Goal: Task Accomplishment & Management: Use online tool/utility

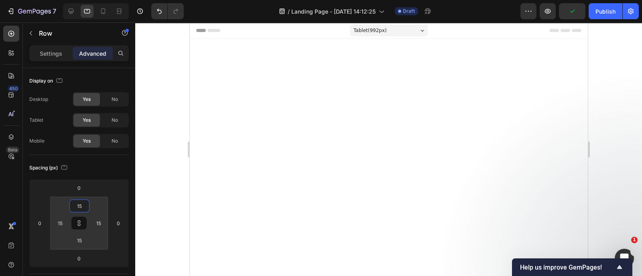
scroll to position [584, 0]
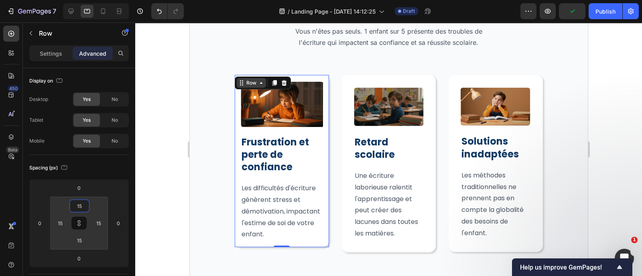
type input "15"
click at [245, 83] on div "Row" at bounding box center [250, 82] width 13 height 7
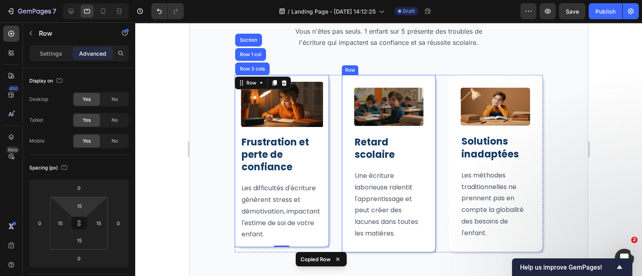
click at [342, 114] on div "Image Retard scolaire Heading Une écriture laborieuse ralentit l'apprentissage …" at bounding box center [388, 163] width 94 height 177
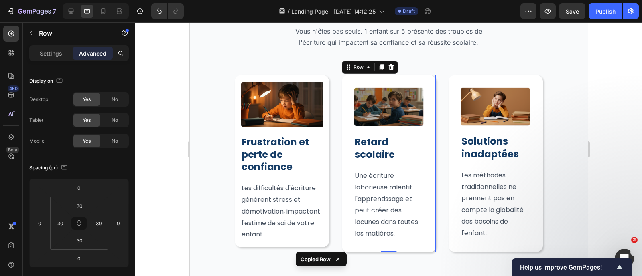
type input "15"
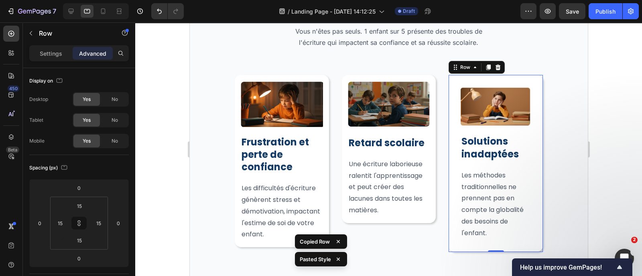
click at [448, 119] on div "Image Solutions inadaptées Heading Les méthodes traditionnelles ne prennent pas…" at bounding box center [495, 163] width 94 height 177
type input "15"
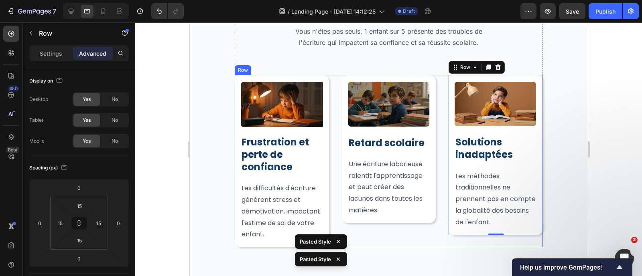
click at [432, 119] on div "Image Frustration et perte de confiance Heading Les difficultés d'écriture génè…" at bounding box center [388, 161] width 308 height 172
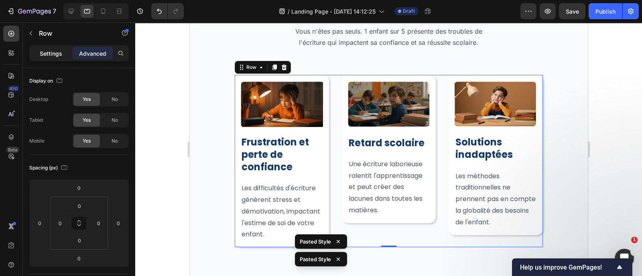
click at [47, 48] on div "Settings" at bounding box center [51, 53] width 40 height 13
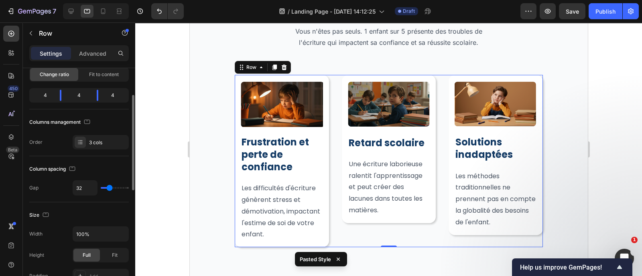
scroll to position [64, 0]
click at [86, 192] on input "32" at bounding box center [85, 187] width 24 height 14
type input "16"
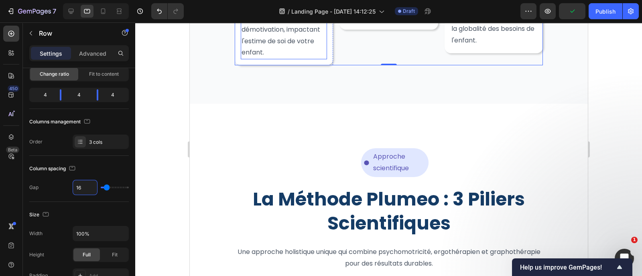
scroll to position [770, 0]
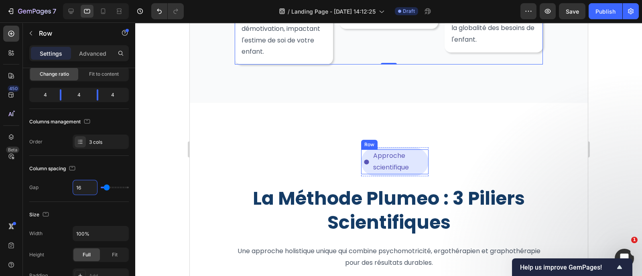
click at [361, 168] on div "Icon" at bounding box center [366, 162] width 11 height 25
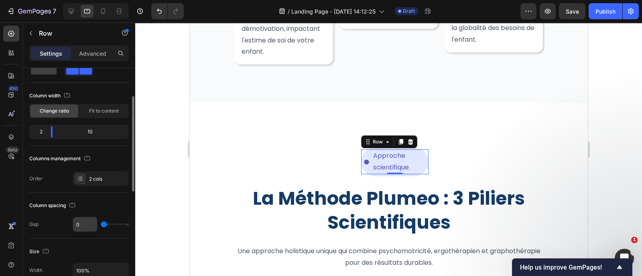
scroll to position [26, 0]
click at [8, 137] on icon at bounding box center [11, 137] width 8 height 8
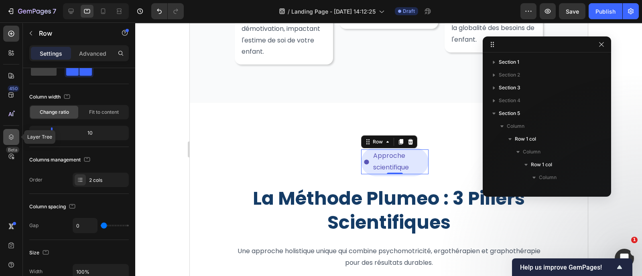
scroll to position [126, 0]
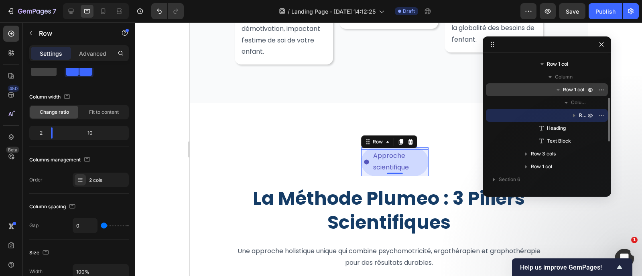
click at [521, 91] on div "Row 1 col" at bounding box center [546, 89] width 115 height 13
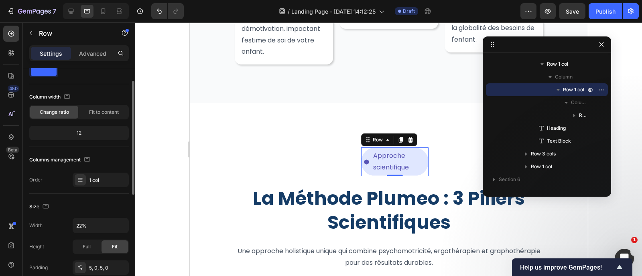
scroll to position [81, 0]
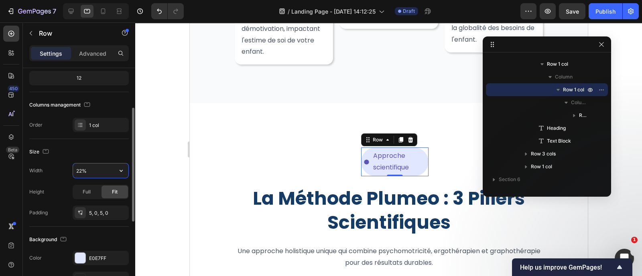
click at [91, 174] on input "22%" at bounding box center [100, 171] width 55 height 14
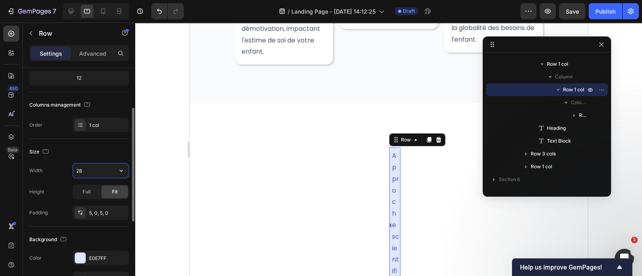
type input "28%"
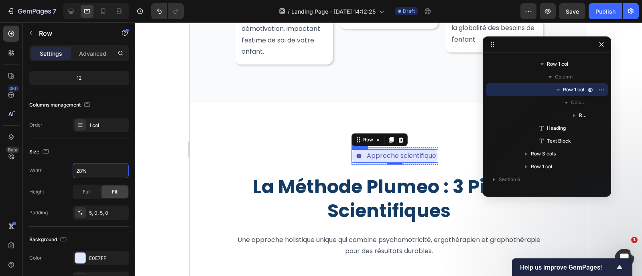
click at [356, 163] on div "Icon" at bounding box center [358, 156] width 14 height 13
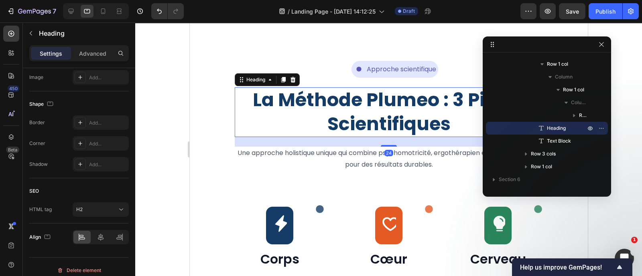
scroll to position [0, 0]
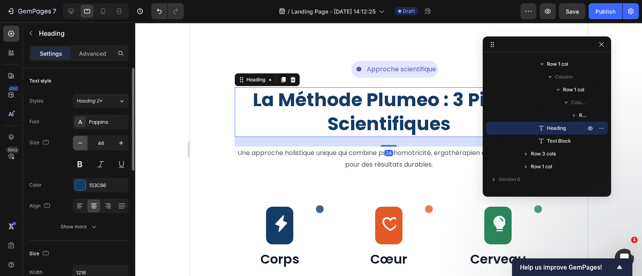
click at [77, 144] on icon "button" at bounding box center [80, 143] width 8 height 8
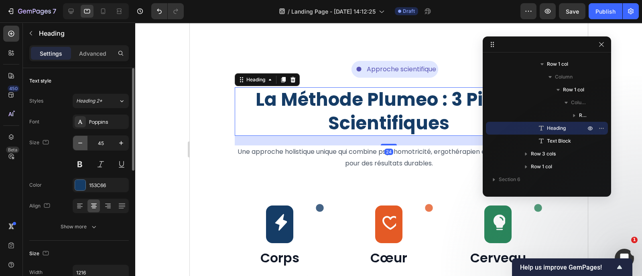
click at [77, 144] on icon "button" at bounding box center [80, 143] width 8 height 8
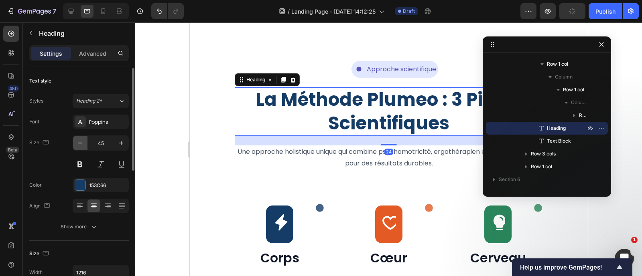
click at [77, 144] on icon "button" at bounding box center [80, 143] width 8 height 8
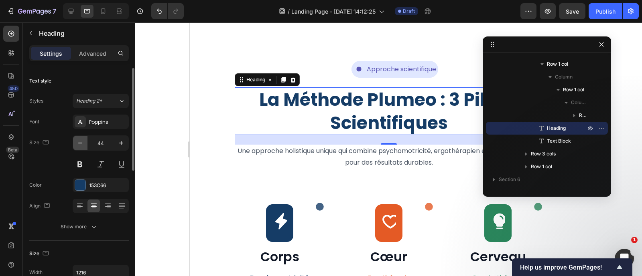
click at [77, 144] on icon "button" at bounding box center [80, 143] width 8 height 8
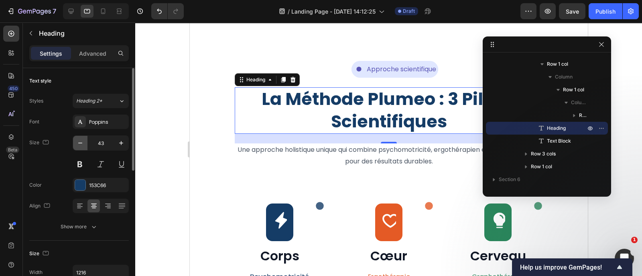
click at [77, 144] on icon "button" at bounding box center [80, 143] width 8 height 8
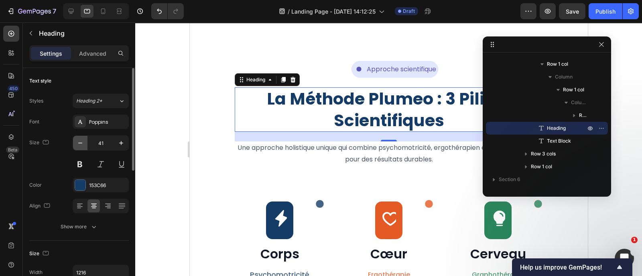
click at [77, 144] on icon "button" at bounding box center [80, 143] width 8 height 8
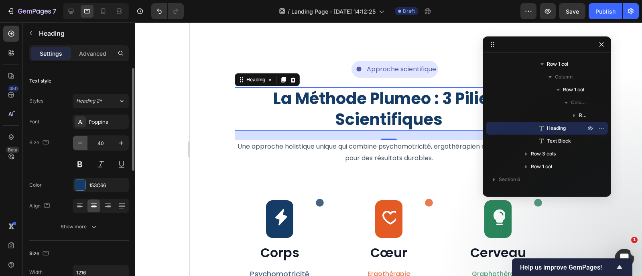
click at [77, 144] on icon "button" at bounding box center [80, 143] width 8 height 8
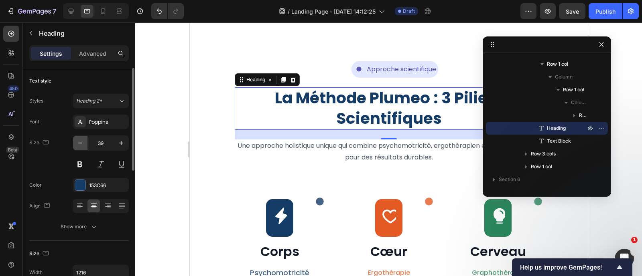
type input "38"
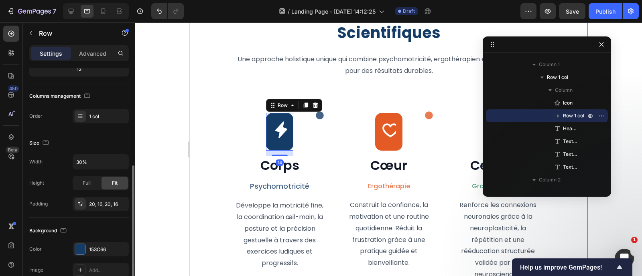
scroll to position [128, 0]
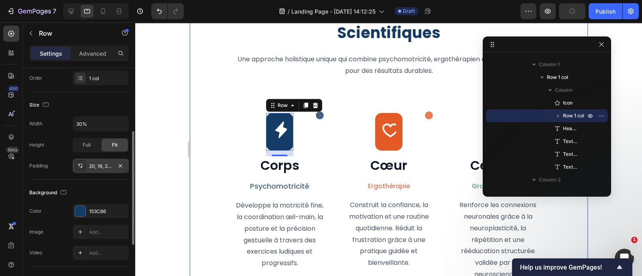
click at [105, 166] on div "20, 16, 20, 16" at bounding box center [100, 166] width 23 height 7
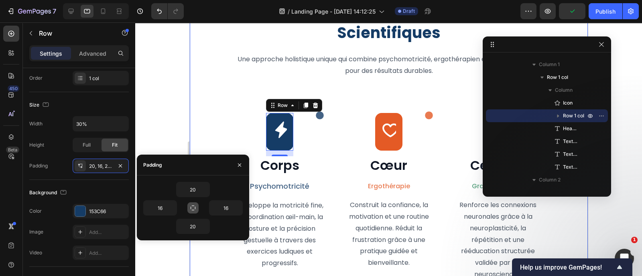
click at [191, 206] on icon "button" at bounding box center [193, 208] width 6 height 6
type input "20"
click at [195, 188] on input "20" at bounding box center [192, 189] width 33 height 14
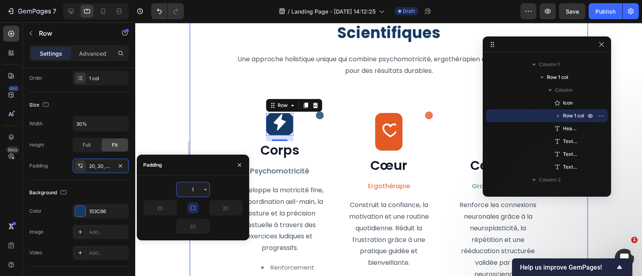
type input "16"
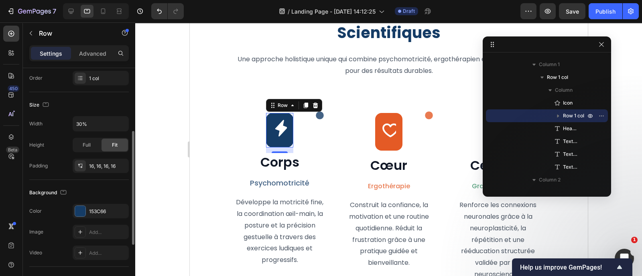
click at [110, 182] on div "Background The changes might be hidden by the video. Color 153C66 Image Add... …" at bounding box center [78, 223] width 99 height 87
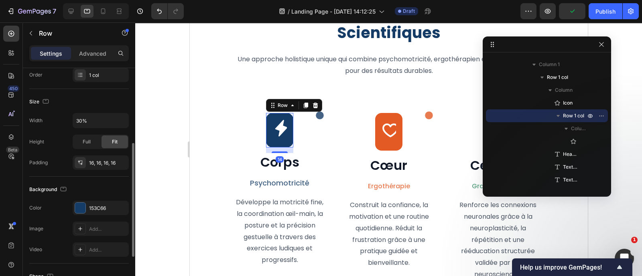
scroll to position [139, 0]
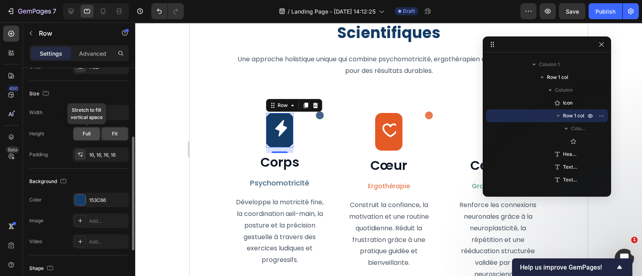
click at [90, 136] on span "Full" at bounding box center [87, 133] width 8 height 7
click at [112, 139] on div "Fit" at bounding box center [114, 134] width 26 height 13
click at [97, 155] on div "16, 16, 16, 16" at bounding box center [100, 155] width 23 height 7
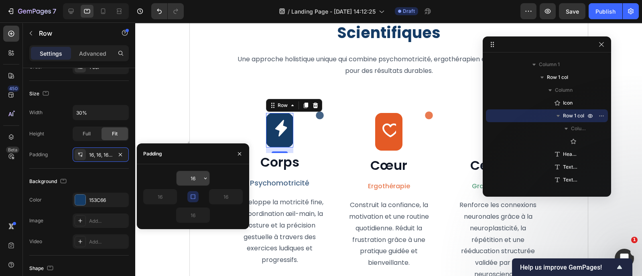
click at [195, 176] on input "16" at bounding box center [192, 178] width 33 height 14
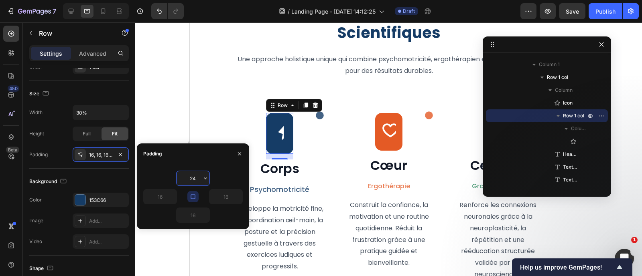
type input "2"
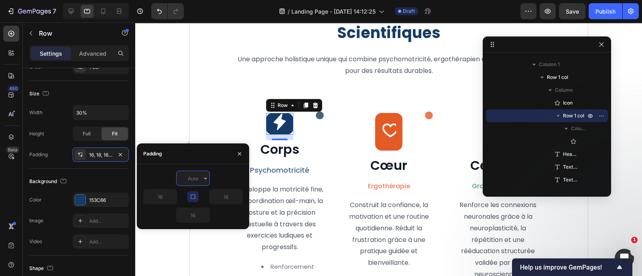
type input "8"
type input "12"
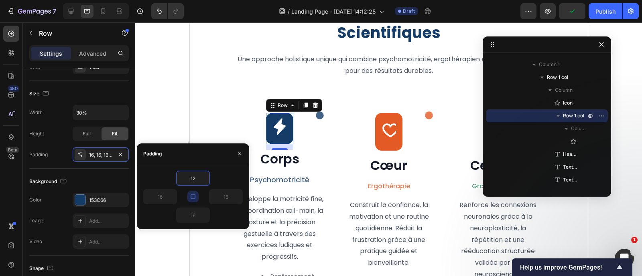
click at [267, 140] on div "Icon Row 14" at bounding box center [278, 128] width 27 height 31
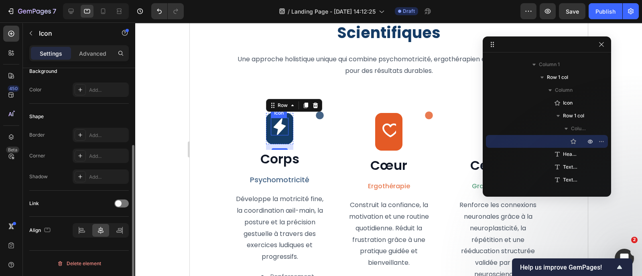
scroll to position [0, 0]
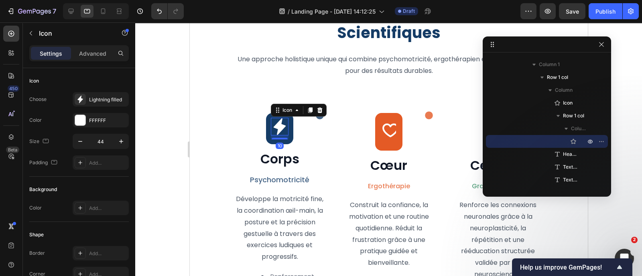
drag, startPoint x: 280, startPoint y: 149, endPoint x: 281, endPoint y: 134, distance: 14.9
click at [281, 134] on div "Icon 10" at bounding box center [278, 127] width 17 height 18
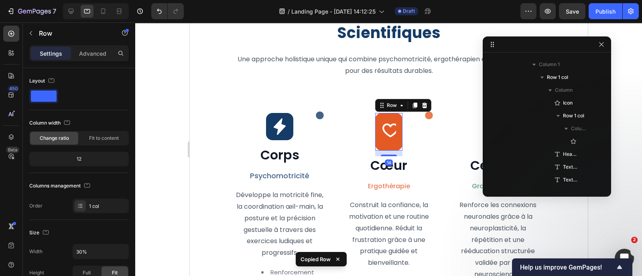
scroll to position [370, 0]
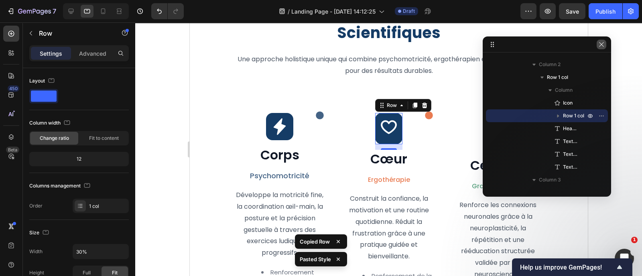
click at [600, 41] on icon "button" at bounding box center [601, 44] width 6 height 6
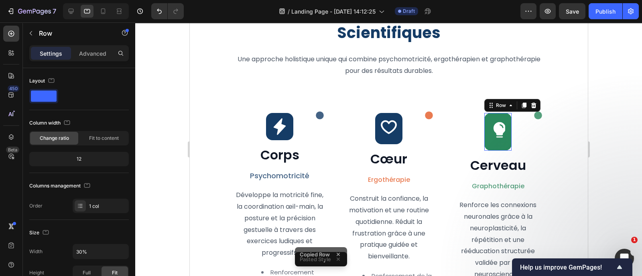
click at [488, 151] on div "Icon Row 0" at bounding box center [497, 132] width 27 height 38
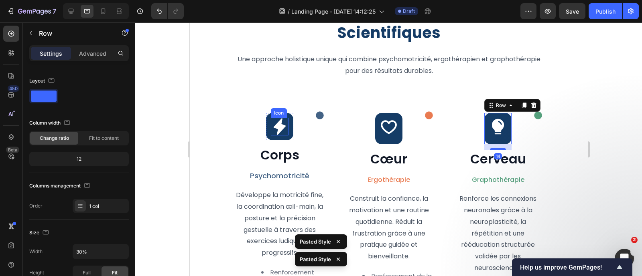
click at [276, 132] on icon at bounding box center [279, 127] width 18 height 18
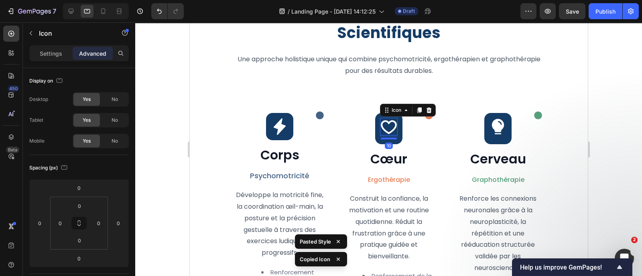
click at [380, 134] on icon at bounding box center [388, 127] width 16 height 14
type input "0"
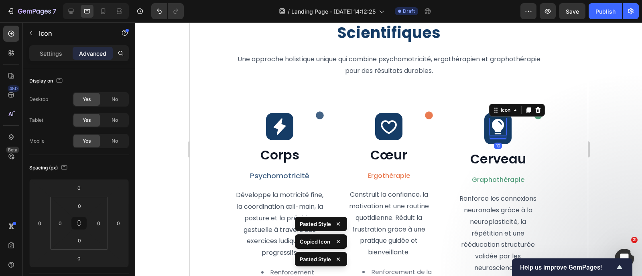
click at [488, 133] on icon at bounding box center [497, 127] width 18 height 18
type input "0"
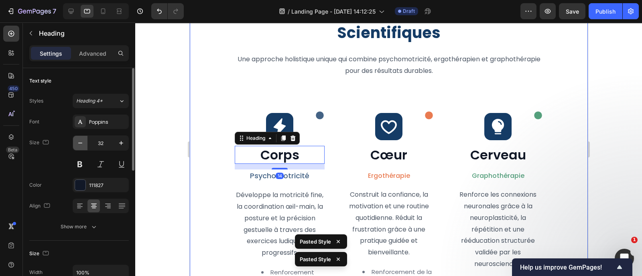
click at [83, 143] on icon "button" at bounding box center [80, 143] width 8 height 8
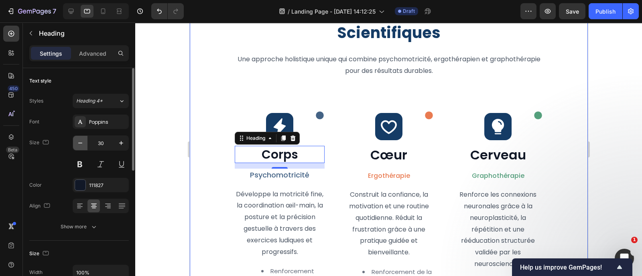
click at [81, 140] on icon "button" at bounding box center [80, 143] width 8 height 8
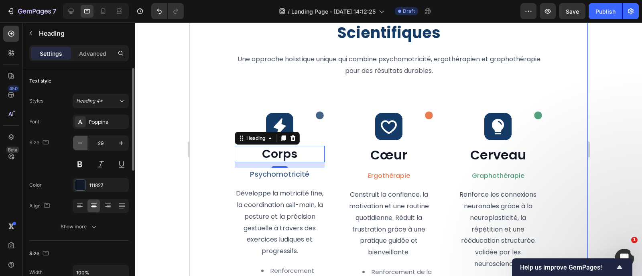
click at [81, 140] on icon "button" at bounding box center [80, 143] width 8 height 8
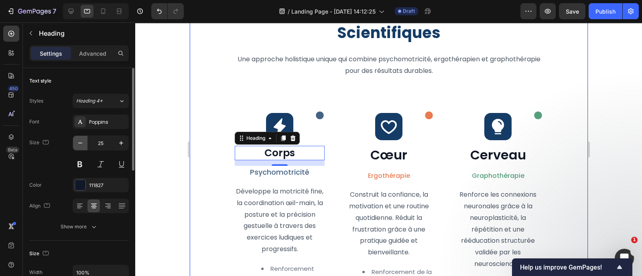
click at [81, 140] on icon "button" at bounding box center [80, 143] width 8 height 8
type input "24"
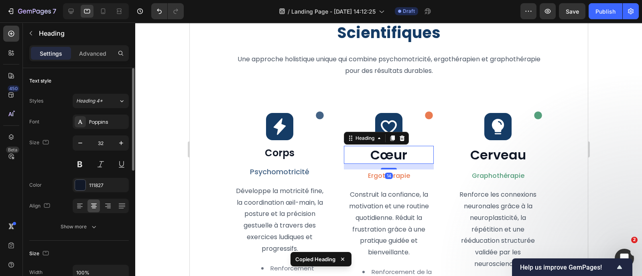
type input "24"
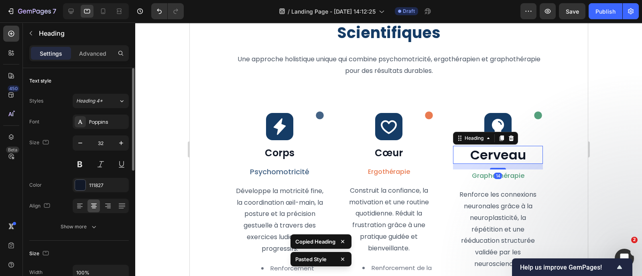
type input "24"
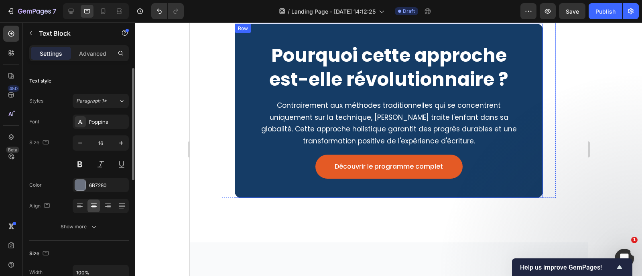
scroll to position [1297, 0]
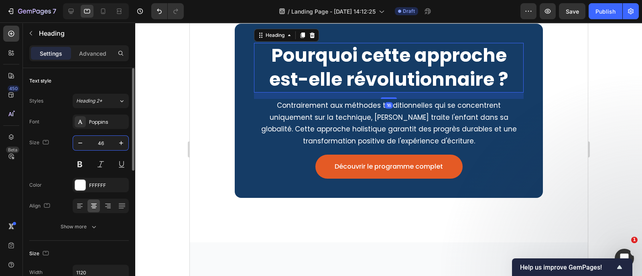
click at [111, 143] on input "46" at bounding box center [100, 143] width 26 height 14
type input "28"
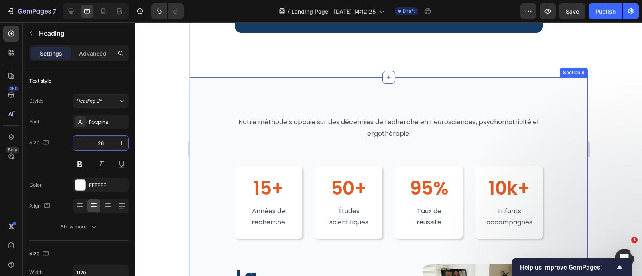
scroll to position [1393, 0]
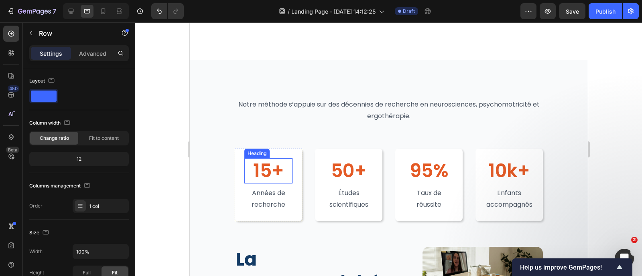
scroll to position [1516, 0]
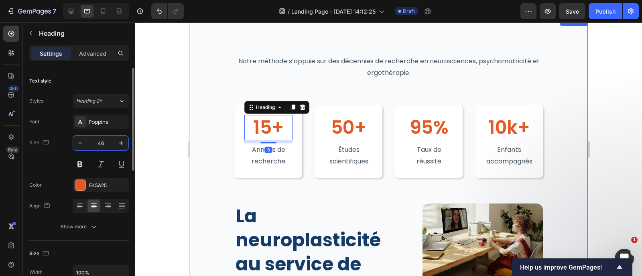
click at [105, 144] on input "46" at bounding box center [100, 143] width 26 height 14
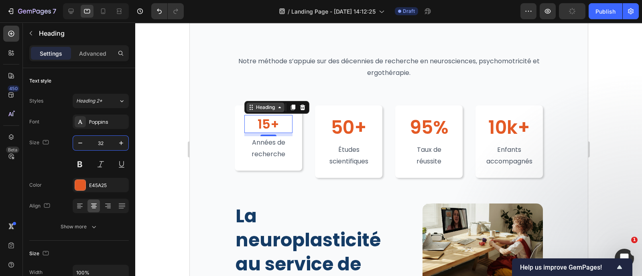
type input "32"
click at [268, 105] on div "Heading" at bounding box center [265, 107] width 22 height 7
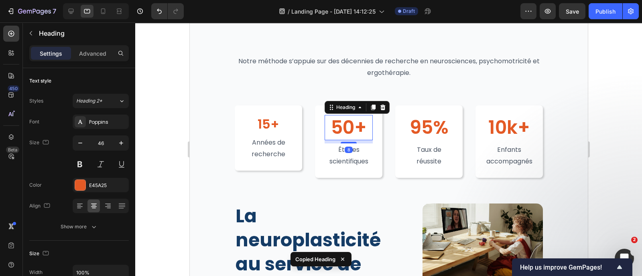
type input "32"
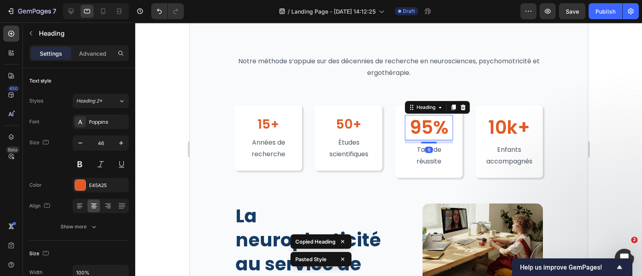
type input "32"
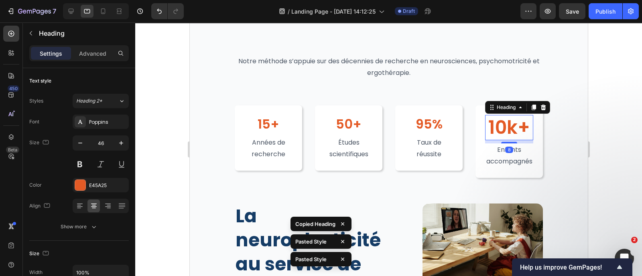
type input "32"
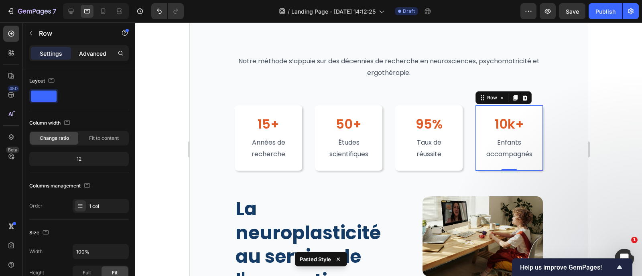
click at [88, 52] on p "Advanced" at bounding box center [92, 53] width 27 height 8
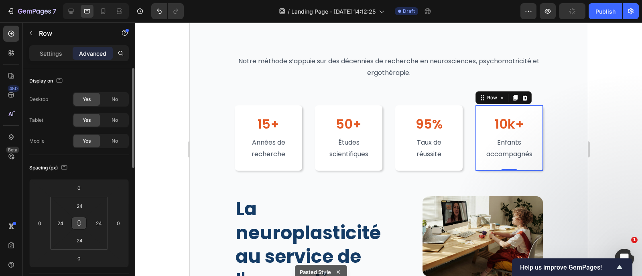
click at [81, 226] on icon at bounding box center [79, 223] width 6 height 6
click at [83, 209] on input "24" at bounding box center [79, 206] width 16 height 12
type input "1"
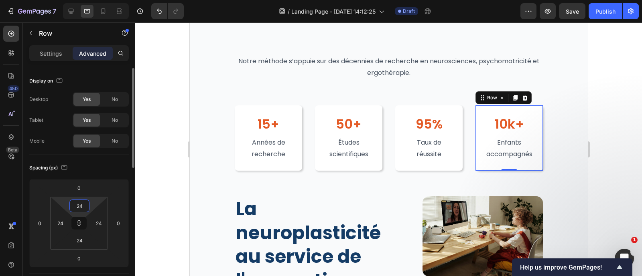
type input "1"
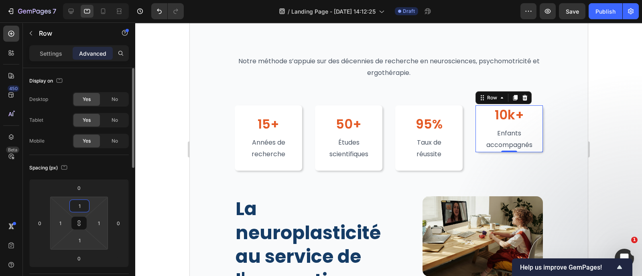
type input "16"
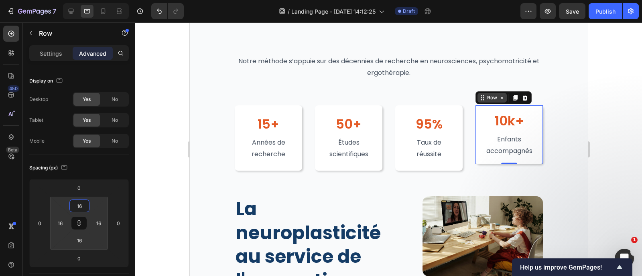
type input "16"
click at [480, 101] on div "Row" at bounding box center [491, 98] width 29 height 10
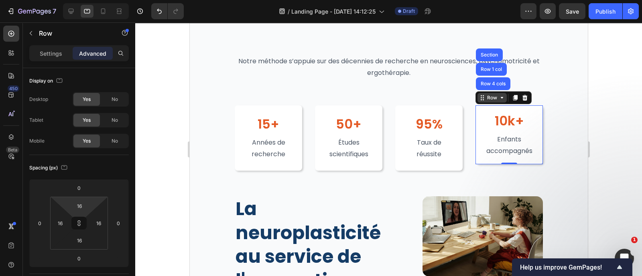
click at [485, 97] on div "Row" at bounding box center [491, 97] width 13 height 7
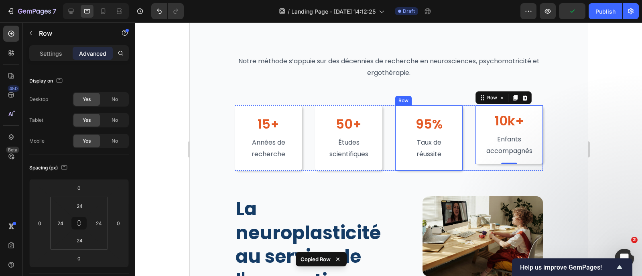
click at [400, 116] on div "95% Heading Taux de réussite Text Block Taux de réussite Text Block Row" at bounding box center [428, 137] width 67 height 65
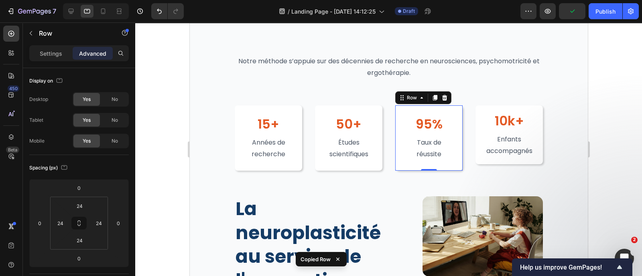
type input "16"
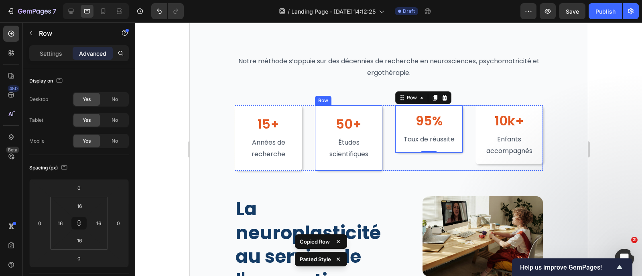
click at [356, 109] on div "50+ Heading Études scientifiques Text Block Row" at bounding box center [347, 137] width 67 height 65
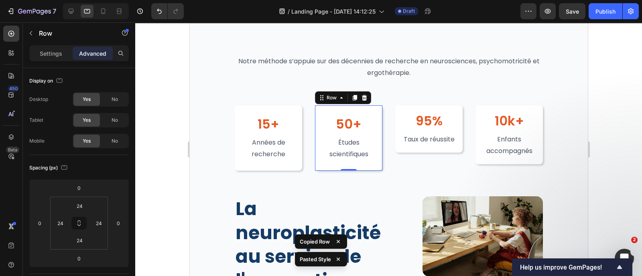
type input "16"
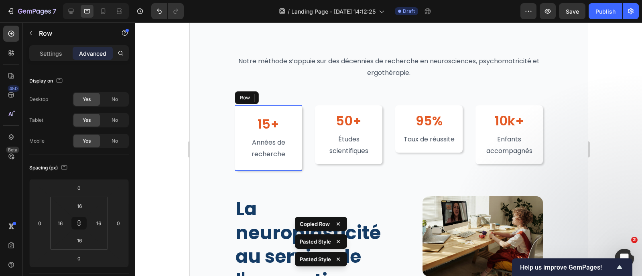
click at [292, 110] on div "15+ Heading Années de recherche Text Block Row" at bounding box center [267, 137] width 67 height 65
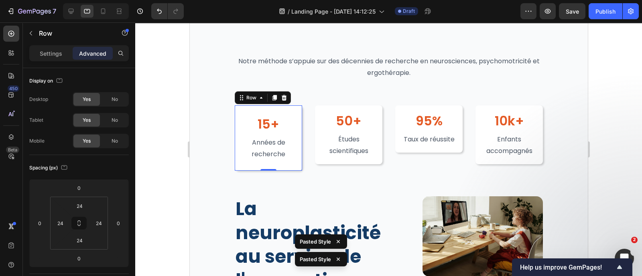
type input "16"
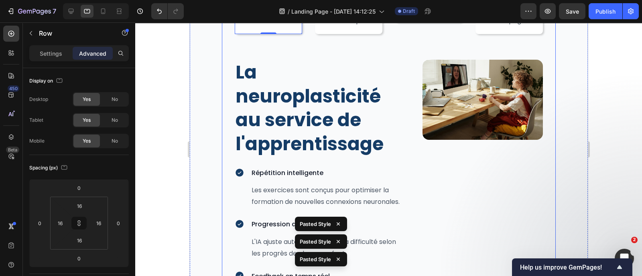
scroll to position [1647, 0]
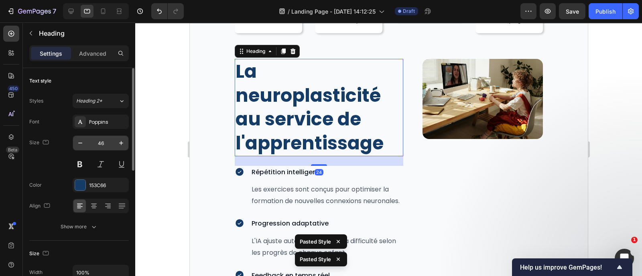
click at [110, 146] on input "46" at bounding box center [100, 143] width 26 height 14
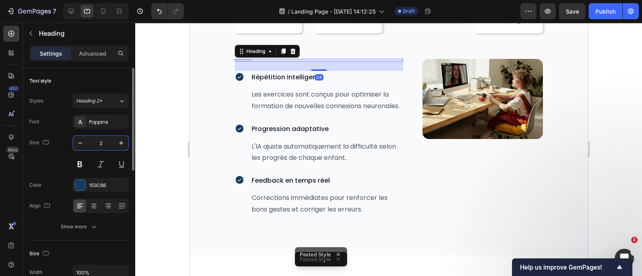
type input "28"
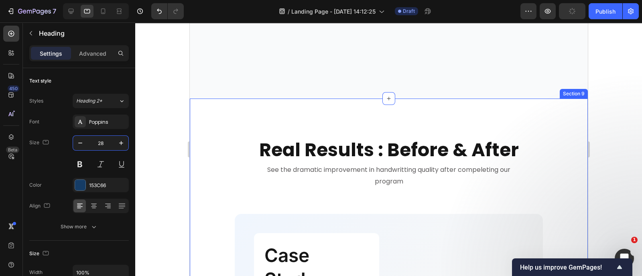
scroll to position [1957, 0]
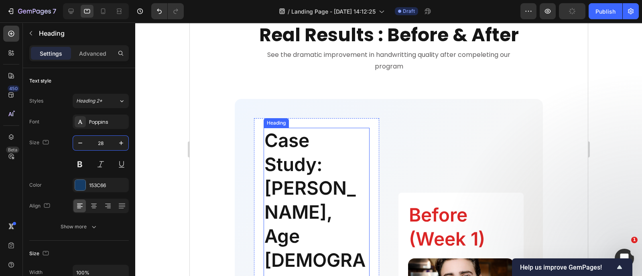
click at [304, 158] on h2 "Case Study: [PERSON_NAME], Age [DEMOGRAPHIC_DATA]" at bounding box center [316, 224] width 106 height 193
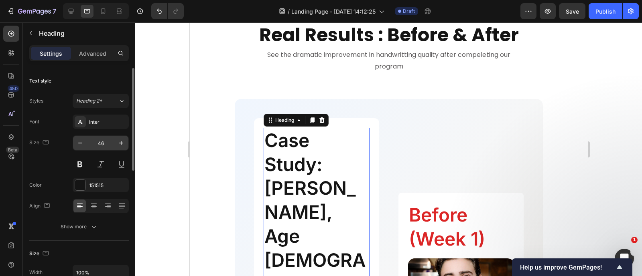
click at [105, 147] on input "46" at bounding box center [100, 143] width 26 height 14
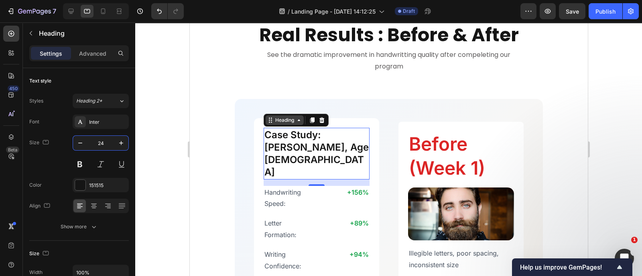
type input "24"
click at [280, 124] on div "Heading" at bounding box center [284, 120] width 22 height 7
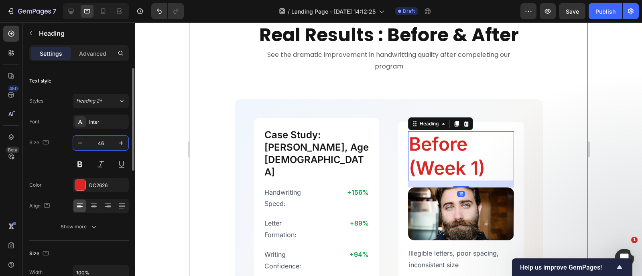
click at [108, 143] on input "46" at bounding box center [100, 143] width 26 height 14
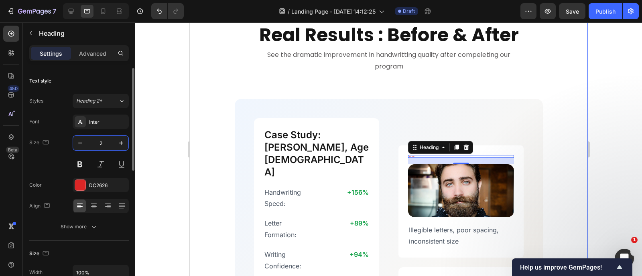
type input "24"
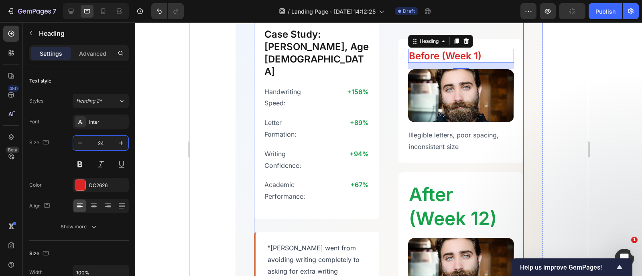
scroll to position [2103, 0]
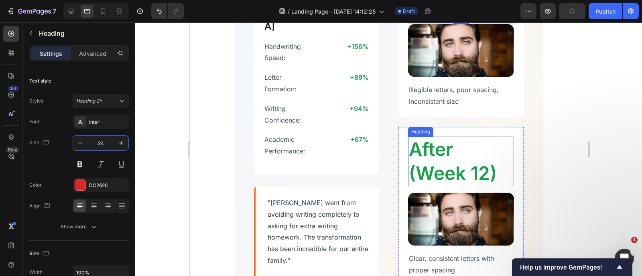
click at [435, 144] on h2 "After (Week 12)" at bounding box center [460, 162] width 106 height 50
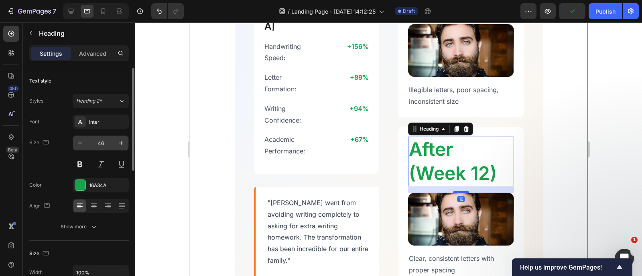
click at [109, 145] on input "46" at bounding box center [100, 143] width 26 height 14
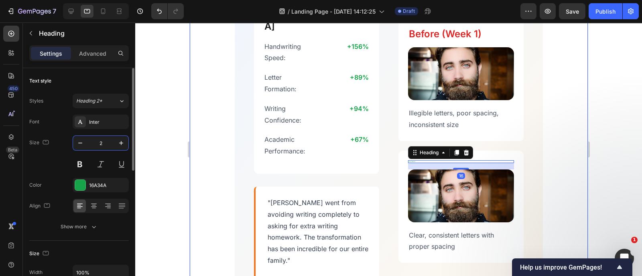
scroll to position [2101, 0]
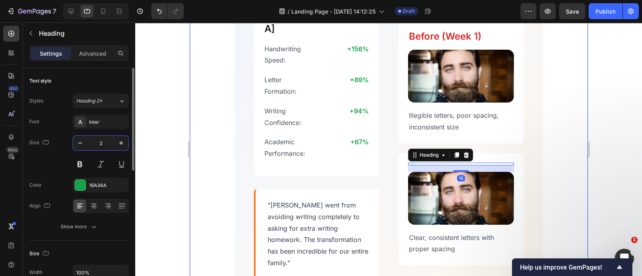
type input "24"
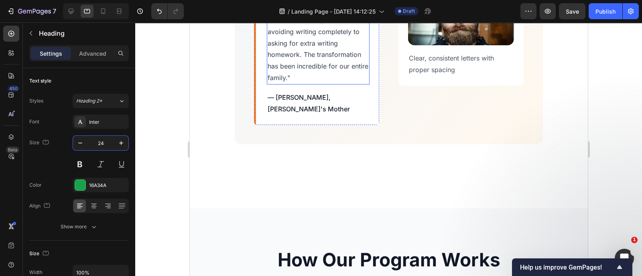
scroll to position [2384, 0]
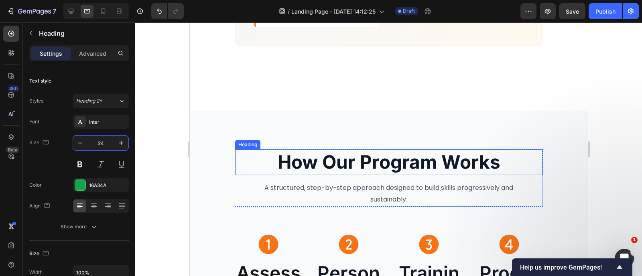
click at [341, 150] on h2 "How Our Program Works" at bounding box center [388, 163] width 307 height 26
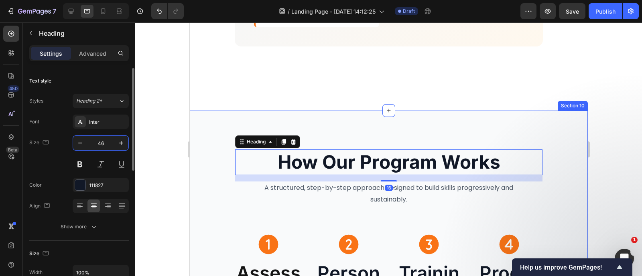
click at [105, 148] on input "46" at bounding box center [100, 143] width 26 height 14
type input "2"
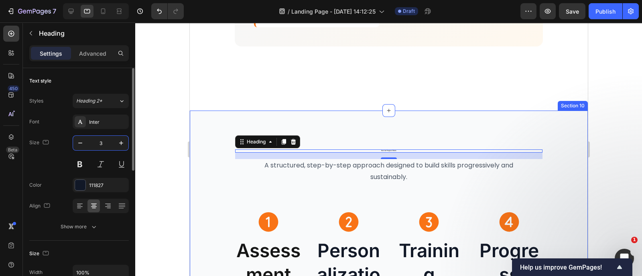
type input "32"
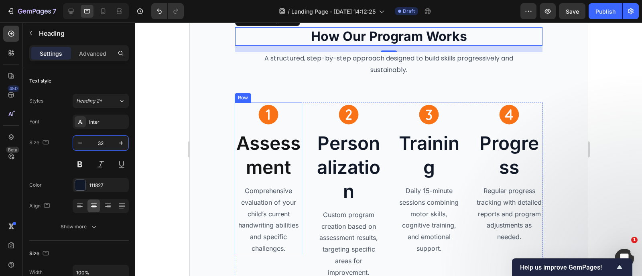
scroll to position [2460, 0]
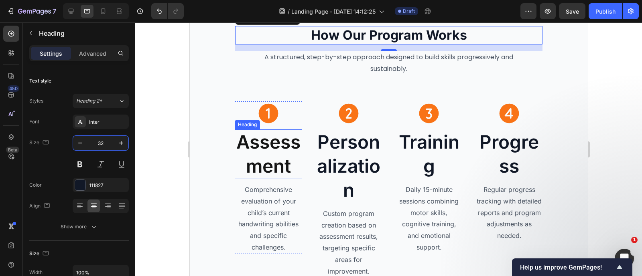
click at [263, 144] on h2 "Assessment" at bounding box center [267, 155] width 67 height 50
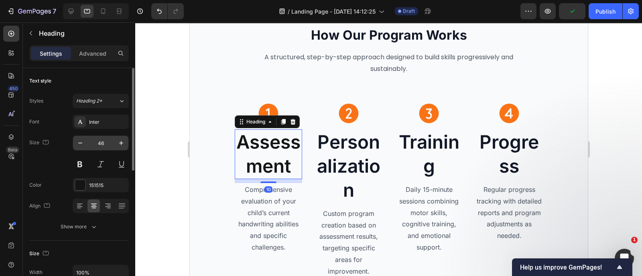
click at [107, 140] on input "46" at bounding box center [100, 143] width 26 height 14
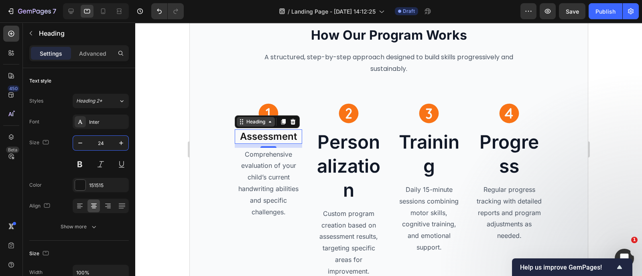
type input "24"
click at [244, 125] on div "Heading" at bounding box center [255, 122] width 38 height 10
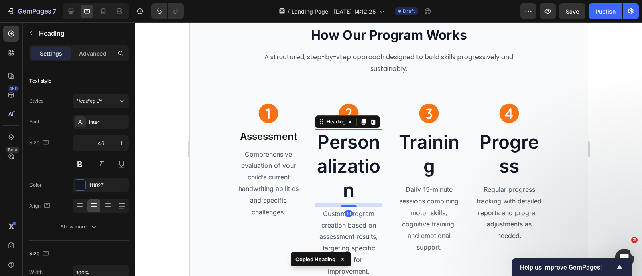
type input "24"
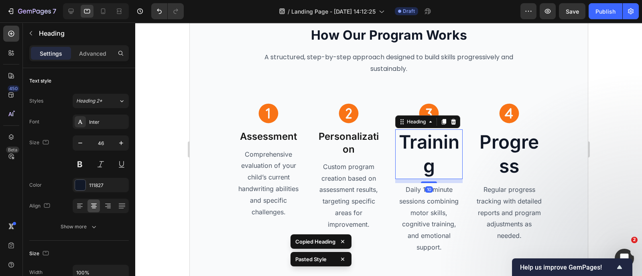
type input "24"
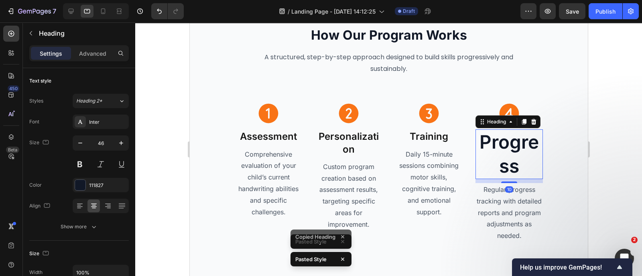
type input "24"
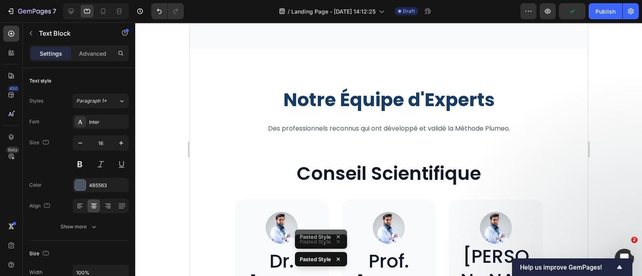
scroll to position [2778, 0]
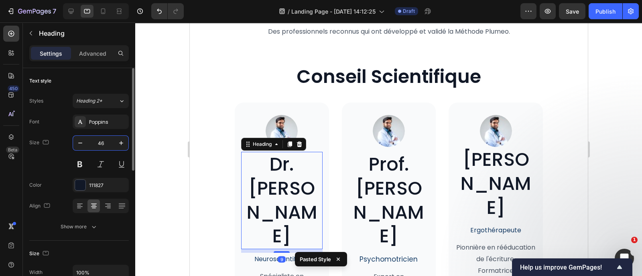
click at [103, 145] on input "46" at bounding box center [100, 143] width 26 height 14
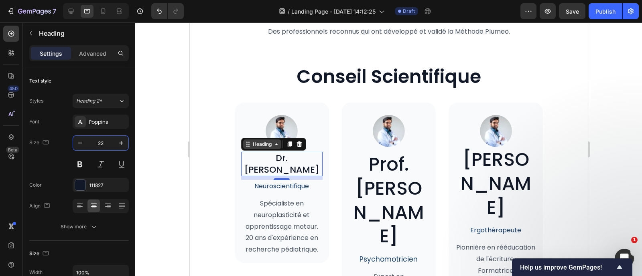
type input "22"
click at [257, 141] on div "Heading" at bounding box center [262, 144] width 22 height 7
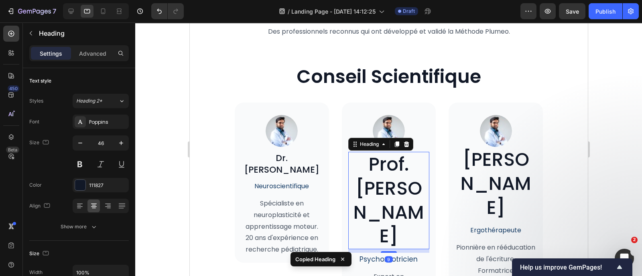
type input "22"
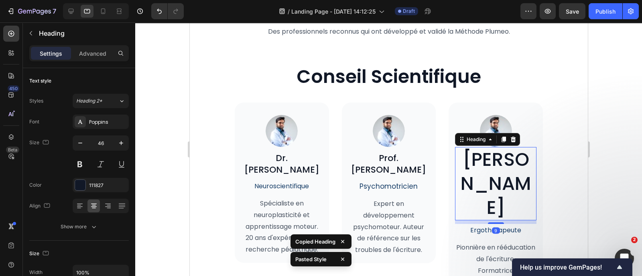
type input "22"
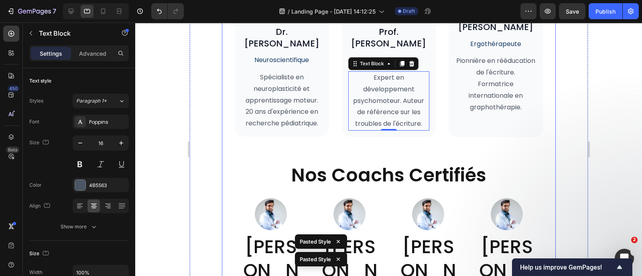
scroll to position [2985, 0]
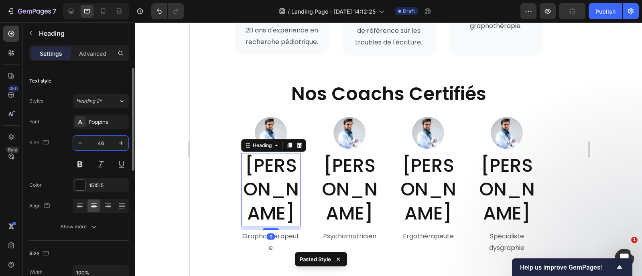
click at [104, 142] on input "46" at bounding box center [100, 143] width 26 height 14
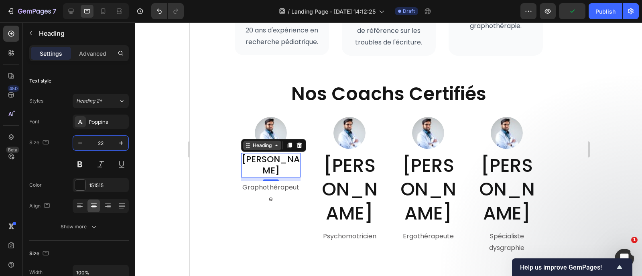
type input "22"
click at [264, 149] on div "Heading" at bounding box center [262, 145] width 22 height 7
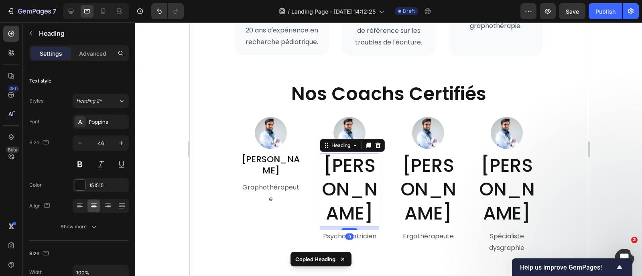
type input "22"
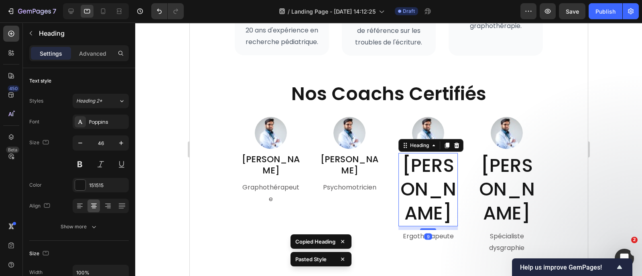
click at [415, 175] on h2 "[PERSON_NAME]" at bounding box center [427, 189] width 59 height 73
type input "22"
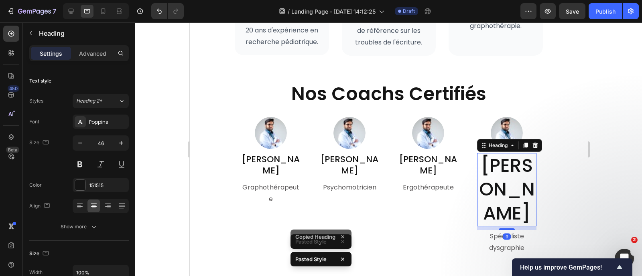
type input "22"
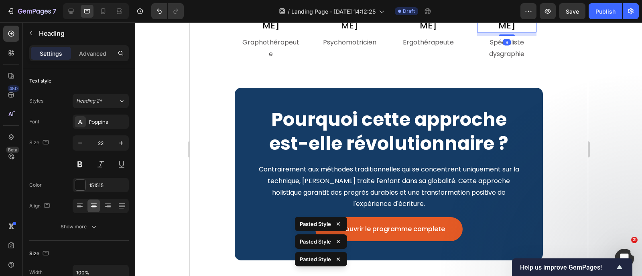
scroll to position [3131, 0]
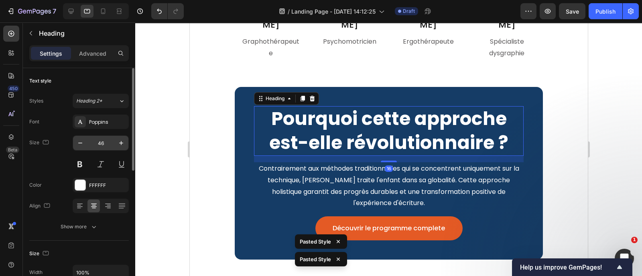
click at [104, 145] on input "46" at bounding box center [100, 143] width 26 height 14
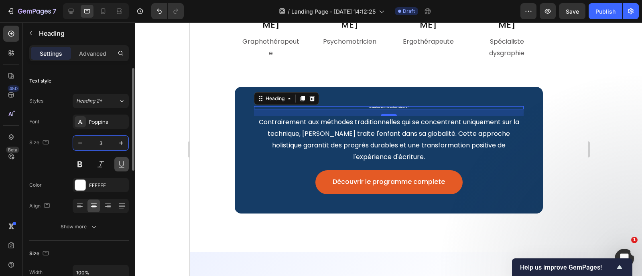
type input "32"
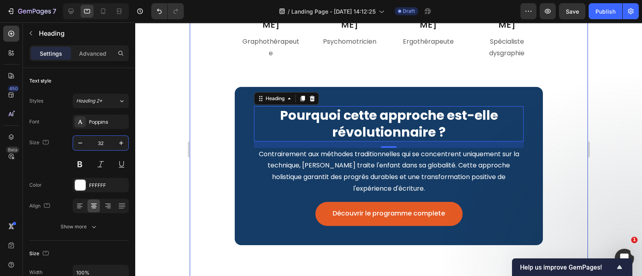
scroll to position [3364, 0]
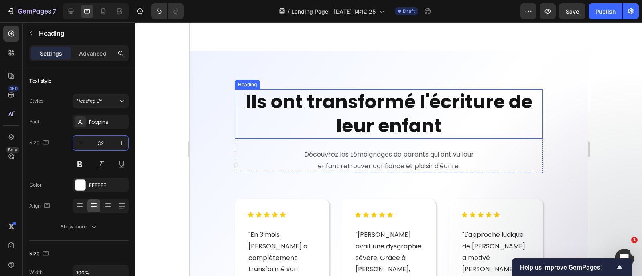
click at [355, 111] on strong "Ils ont transformé l'écriture de leur enfant" at bounding box center [388, 114] width 287 height 50
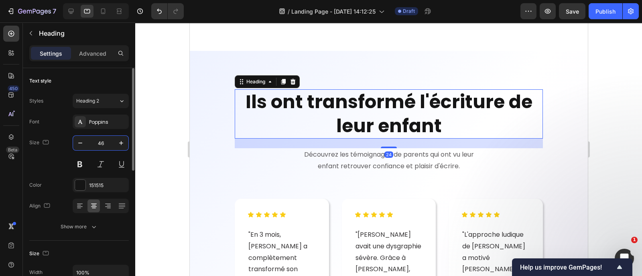
click at [101, 141] on input "46" at bounding box center [100, 143] width 26 height 14
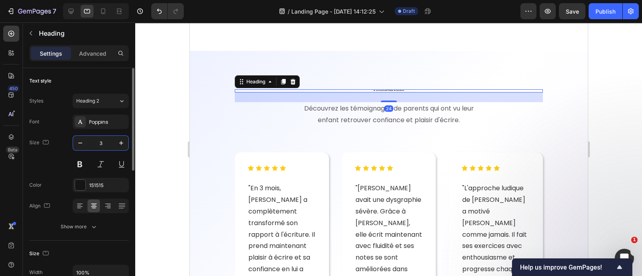
type input "32"
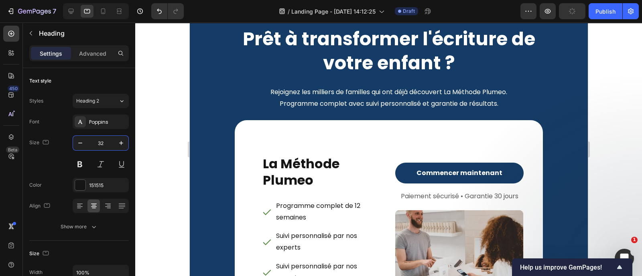
scroll to position [3781, 0]
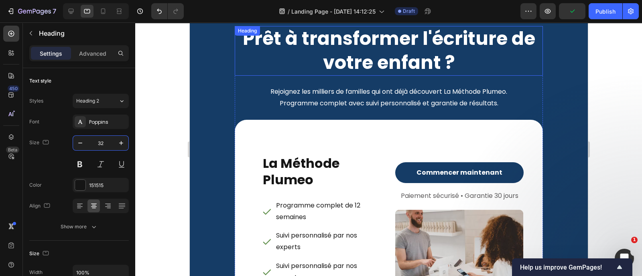
click at [358, 41] on strong "Prêt à transformer l'écriture de votre enfant ?" at bounding box center [388, 51] width 292 height 50
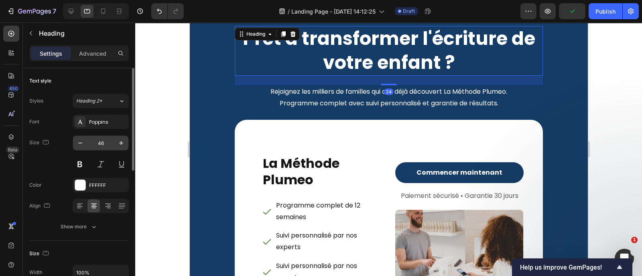
click at [113, 139] on input "46" at bounding box center [100, 143] width 26 height 14
type input "4"
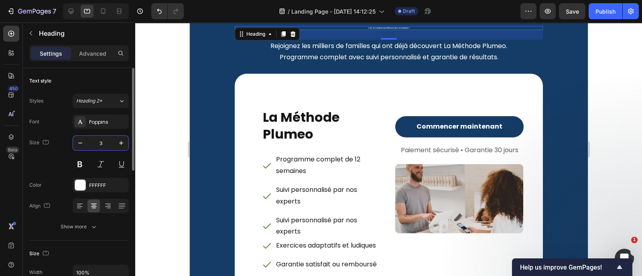
type input "32"
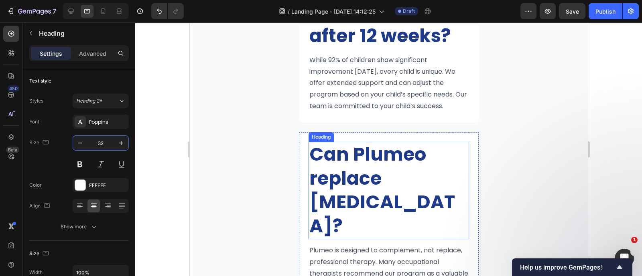
drag, startPoint x: 383, startPoint y: 237, endPoint x: 351, endPoint y: 249, distance: 34.4
click at [383, 237] on h2 "Can Plumeo replace [MEDICAL_DATA]?" at bounding box center [388, 190] width 160 height 97
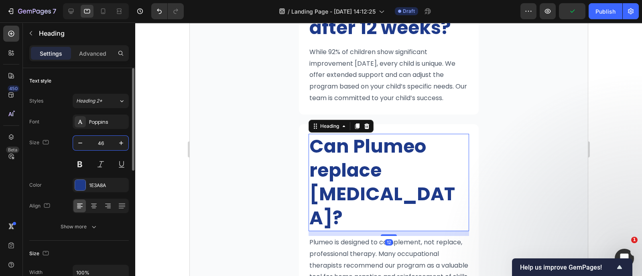
click at [105, 148] on input "46" at bounding box center [100, 143] width 26 height 14
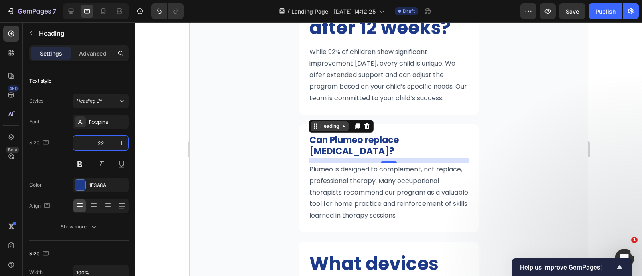
type input "22"
click at [328, 130] on div "Heading" at bounding box center [329, 126] width 22 height 7
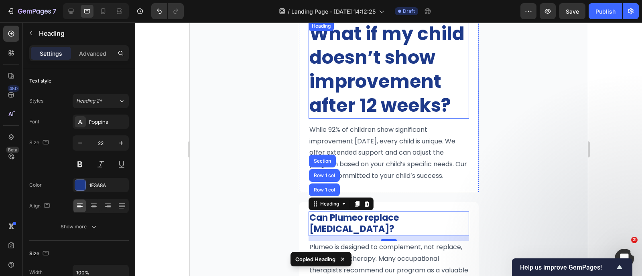
scroll to position [5024, 0]
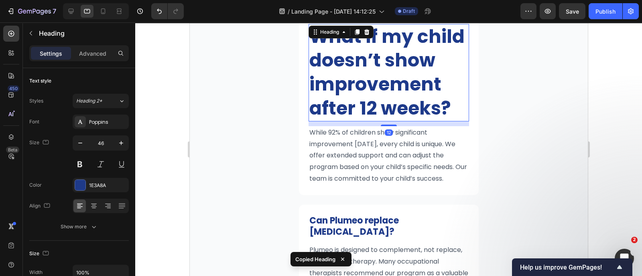
type input "22"
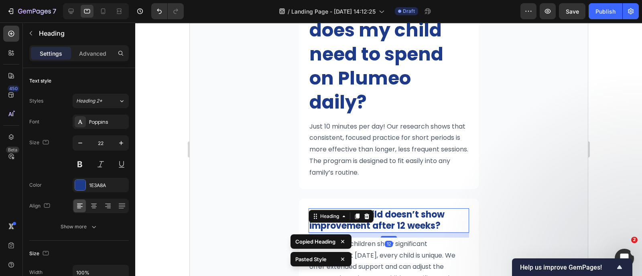
scroll to position [4838, 0]
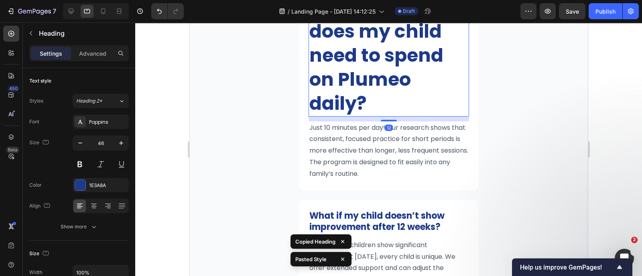
type input "22"
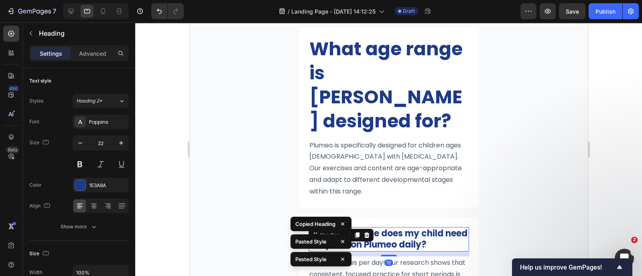
scroll to position [4603, 0]
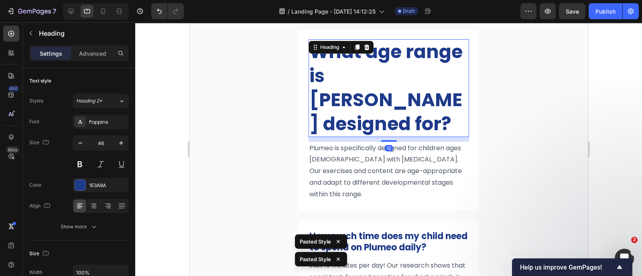
type input "22"
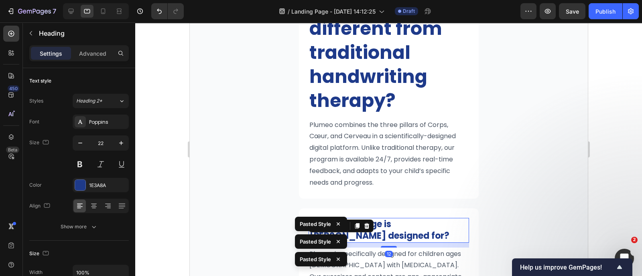
scroll to position [4421, 0]
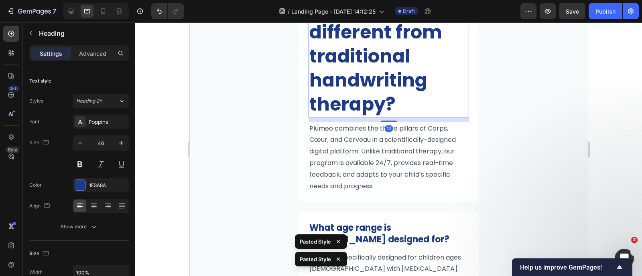
type input "22"
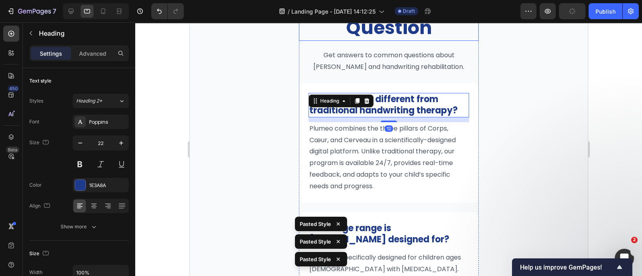
scroll to position [4229, 0]
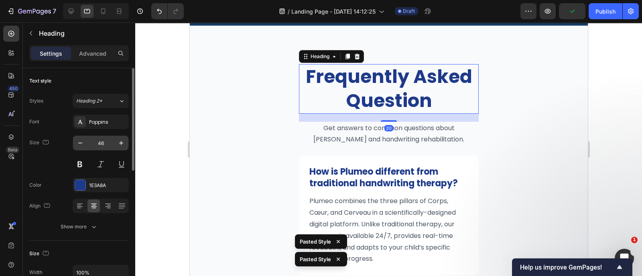
click at [107, 147] on input "46" at bounding box center [100, 143] width 26 height 14
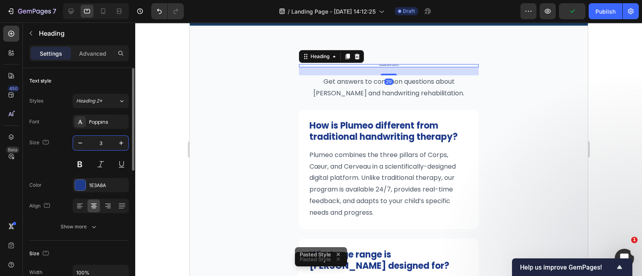
type input "32"
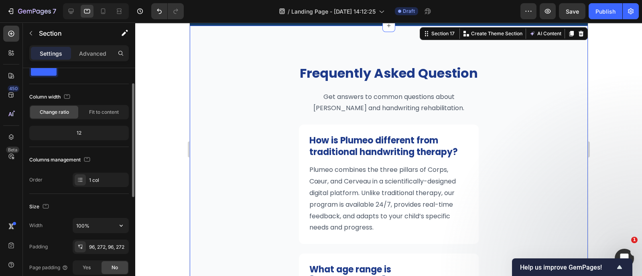
scroll to position [28, 0]
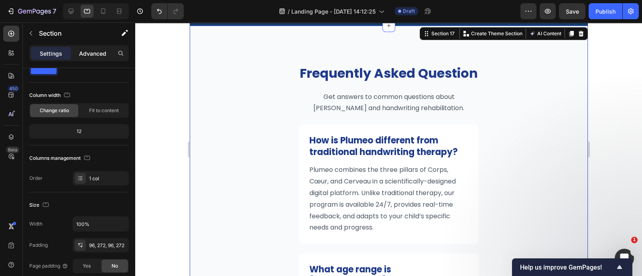
click at [87, 50] on p "Advanced" at bounding box center [92, 53] width 27 height 8
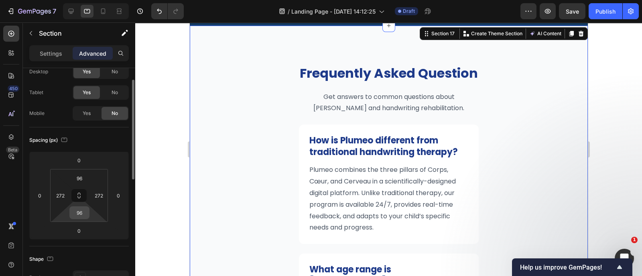
scroll to position [45, 0]
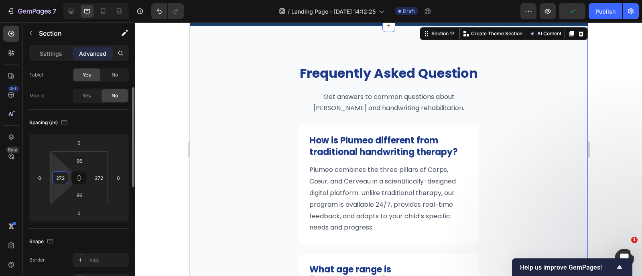
click at [60, 179] on input "272" at bounding box center [60, 178] width 12 height 12
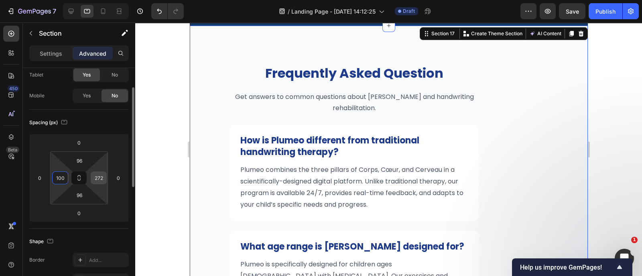
type input "100"
click at [103, 182] on input "272" at bounding box center [99, 178] width 12 height 12
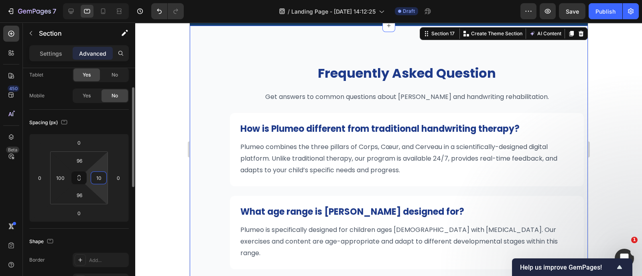
type input "100"
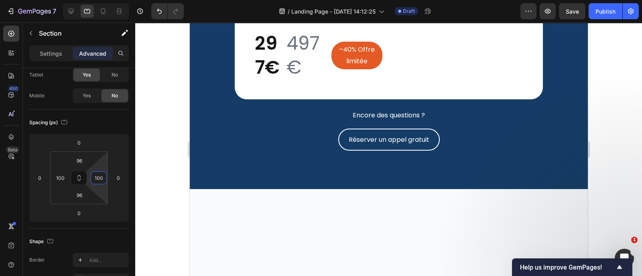
scroll to position [3928, 0]
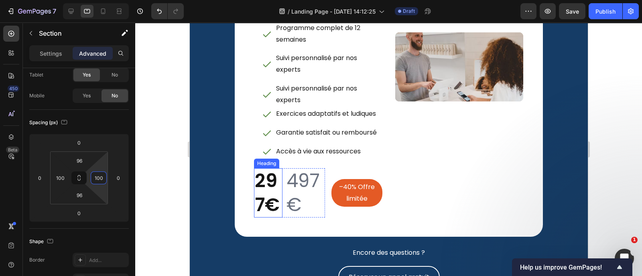
click at [263, 207] on h2 "297€" at bounding box center [267, 193] width 28 height 50
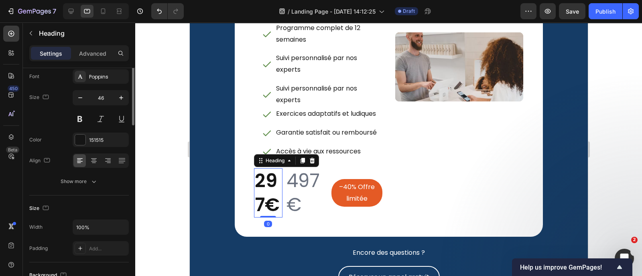
scroll to position [0, 0]
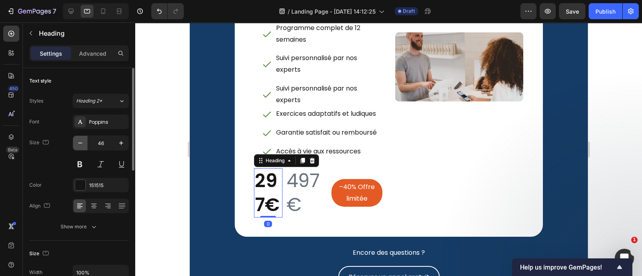
click at [77, 145] on icon "button" at bounding box center [80, 143] width 8 height 8
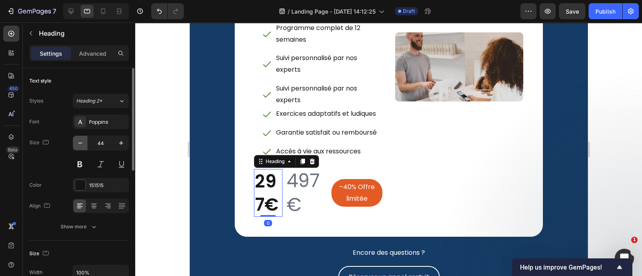
click at [77, 145] on icon "button" at bounding box center [80, 143] width 8 height 8
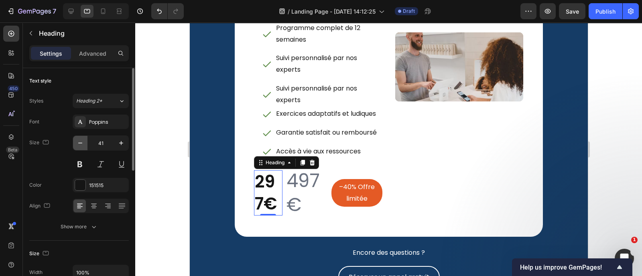
click at [77, 145] on icon "button" at bounding box center [80, 143] width 8 height 8
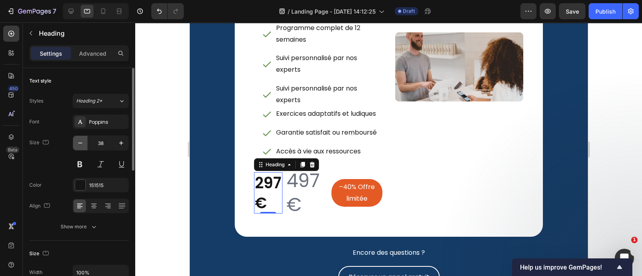
click at [77, 145] on icon "button" at bounding box center [80, 143] width 8 height 8
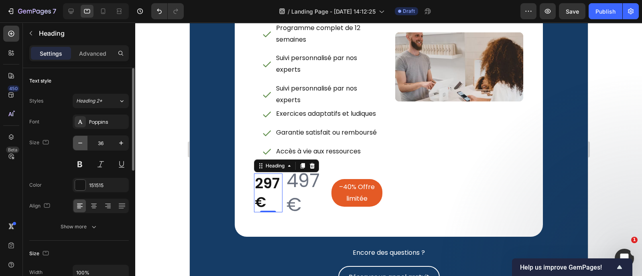
click at [77, 145] on icon "button" at bounding box center [80, 143] width 8 height 8
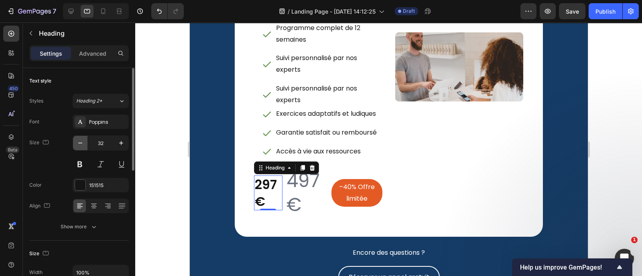
click at [77, 145] on icon "button" at bounding box center [80, 143] width 8 height 8
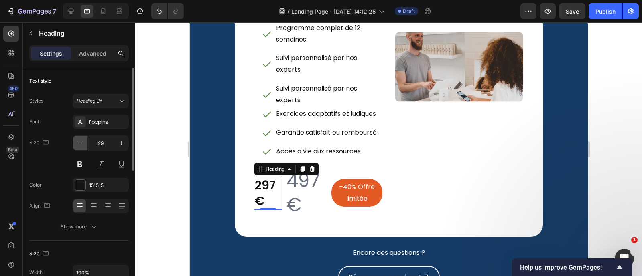
click at [77, 145] on icon "button" at bounding box center [80, 143] width 8 height 8
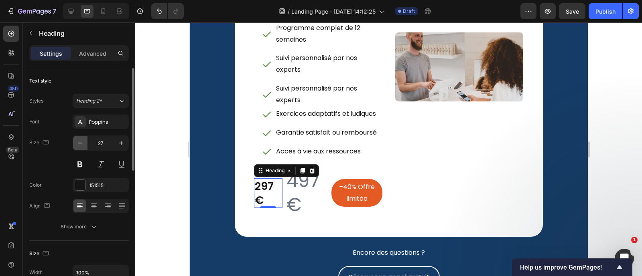
click at [77, 145] on icon "button" at bounding box center [80, 143] width 8 height 8
type input "24"
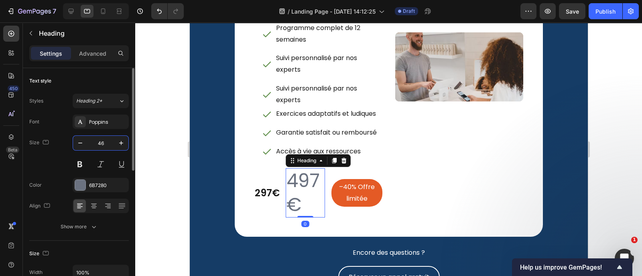
click at [104, 144] on input "46" at bounding box center [100, 143] width 26 height 14
type input "22"
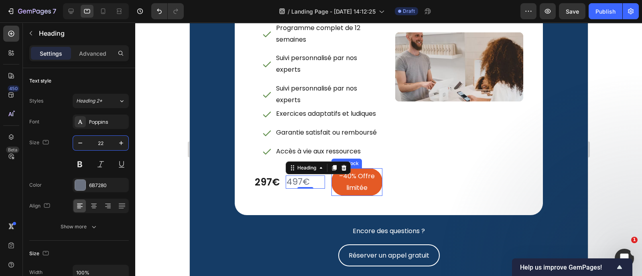
click at [377, 197] on div "–40% Offre limitée Text Block" at bounding box center [356, 182] width 51 height 28
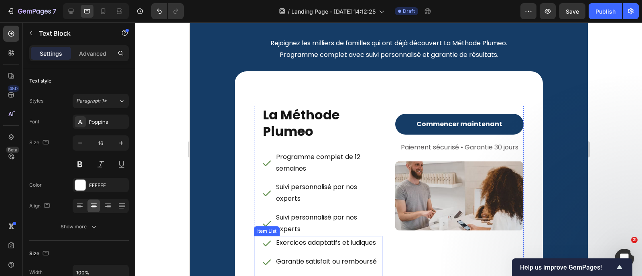
scroll to position [3798, 0]
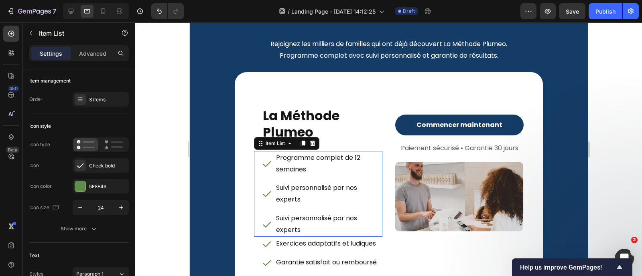
click at [271, 169] on div "Programme complet de 12 semaines" at bounding box center [321, 164] width 120 height 26
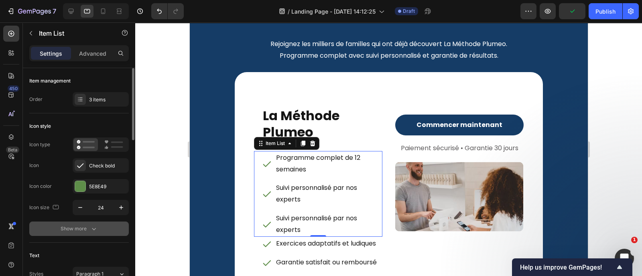
click at [99, 223] on button "Show more" at bounding box center [78, 229] width 99 height 14
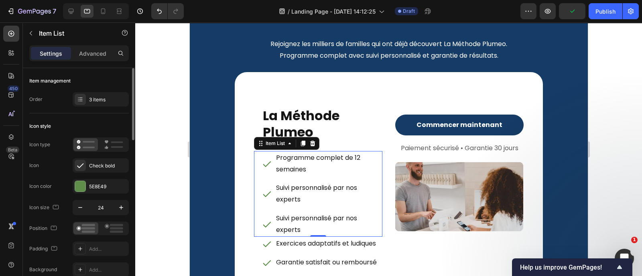
click at [116, 235] on div at bounding box center [101, 229] width 56 height 14
drag, startPoint x: 115, startPoint y: 233, endPoint x: 69, endPoint y: 223, distance: 47.7
click at [115, 233] on div at bounding box center [113, 229] width 25 height 12
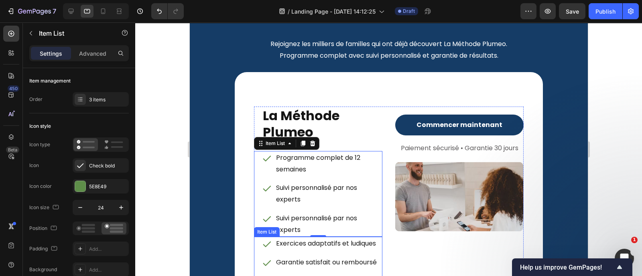
scroll to position [3901, 0]
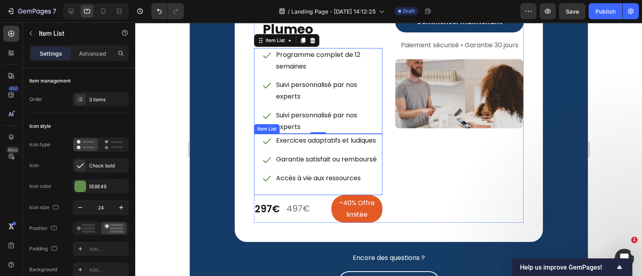
click at [257, 195] on div "Exercices adaptatifs et ludiques Garantie satisfait ou remboursé Accès à vie au…" at bounding box center [317, 164] width 128 height 61
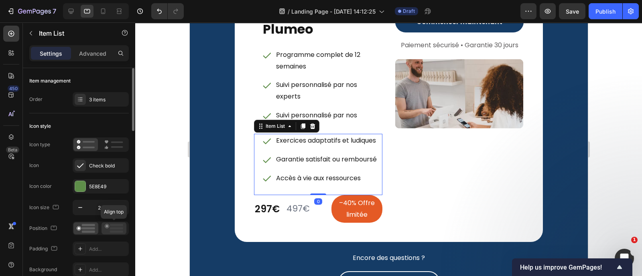
click at [116, 228] on rect at bounding box center [116, 228] width 13 height 2
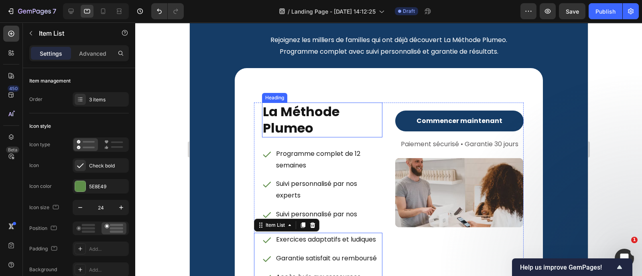
scroll to position [3716, 0]
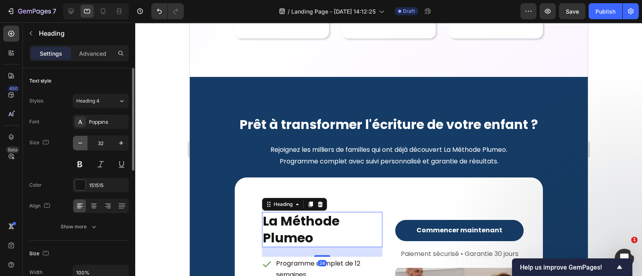
click at [81, 142] on icon "button" at bounding box center [80, 143] width 8 height 8
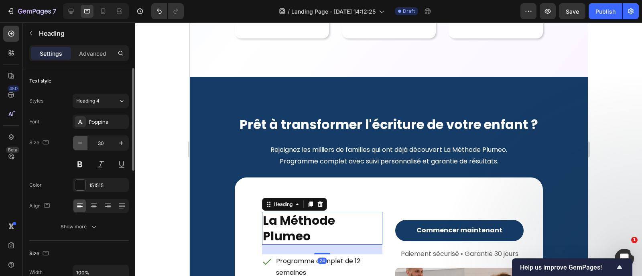
click at [81, 142] on icon "button" at bounding box center [80, 143] width 8 height 8
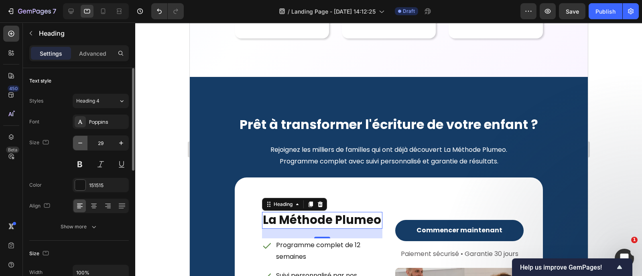
click at [81, 142] on icon "button" at bounding box center [80, 143] width 8 height 8
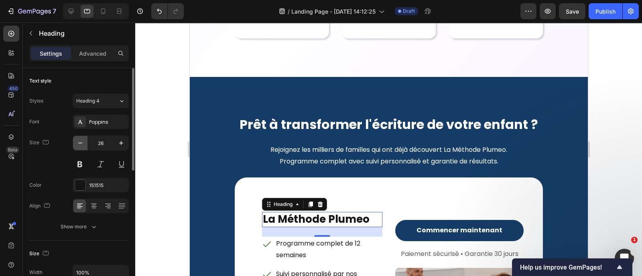
click at [81, 142] on icon "button" at bounding box center [80, 143] width 8 height 8
type input "24"
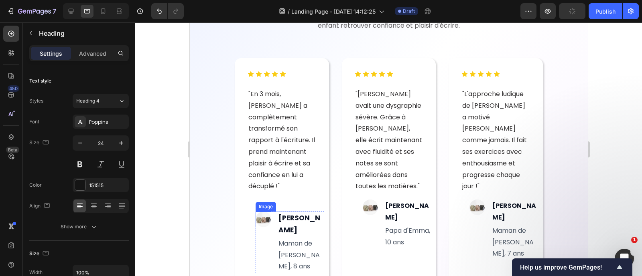
scroll to position [3468, 0]
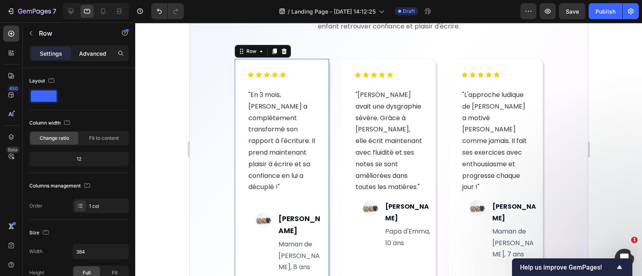
click at [95, 59] on div "Advanced" at bounding box center [93, 53] width 40 height 13
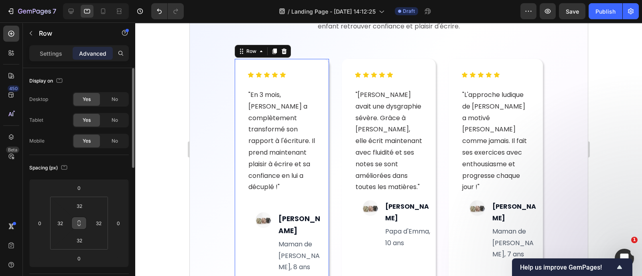
click at [80, 221] on icon at bounding box center [79, 223] width 6 height 6
click at [83, 208] on input "32" at bounding box center [79, 206] width 16 height 12
type input "2"
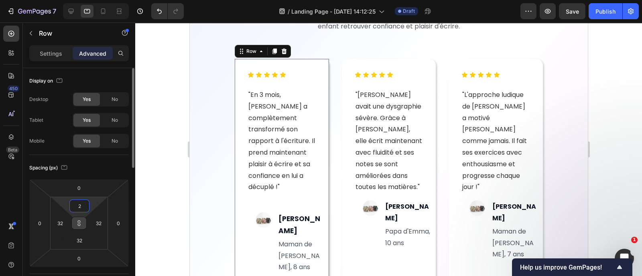
type input "2"
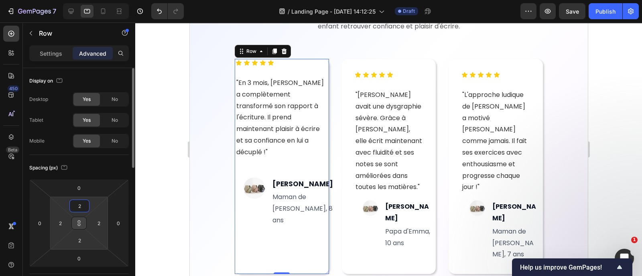
type input "20"
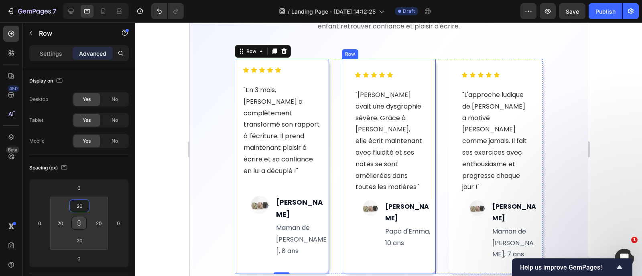
click at [345, 255] on div "Icon Icon Icon Icon Icon Icon List "[PERSON_NAME] avait une dysgraphie sévère. …" at bounding box center [388, 166] width 94 height 215
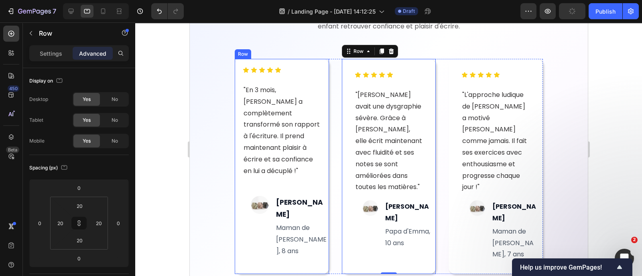
click at [319, 150] on div "Icon Icon Icon Icon Icon Icon List "En 3 mois, [PERSON_NAME] a complètement tra…" at bounding box center [281, 166] width 94 height 215
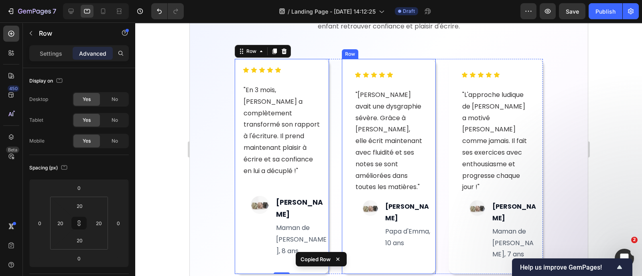
click at [354, 248] on div "Icon Icon Icon Icon Icon Icon List "[PERSON_NAME] avait une dysgraphie sévère. …" at bounding box center [388, 167] width 69 height 190
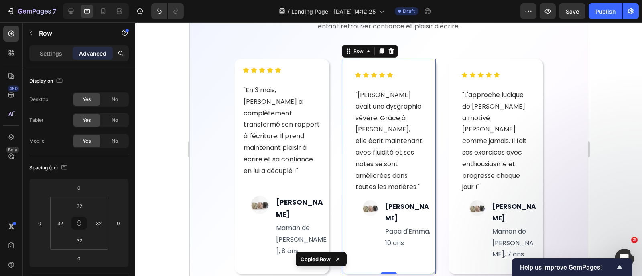
type input "20"
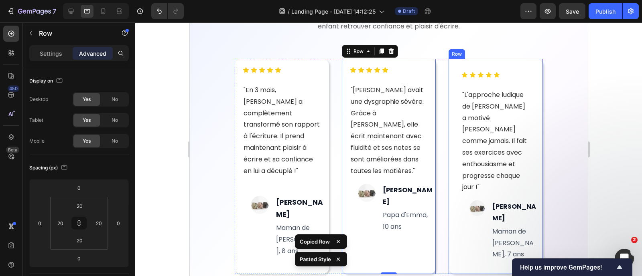
click at [449, 239] on div "Icon Icon Icon Icon Icon Icon List "L'approche ludique de [PERSON_NAME] a motiv…" at bounding box center [495, 166] width 94 height 215
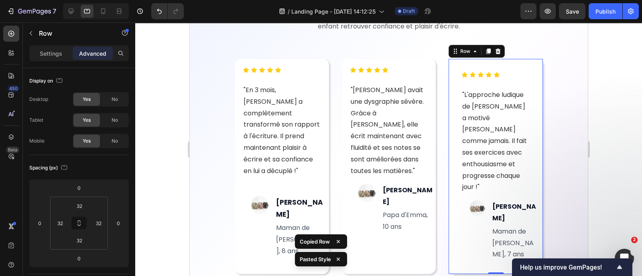
type input "20"
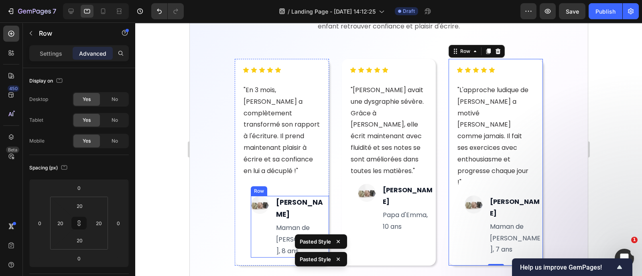
click at [266, 214] on div "Image" at bounding box center [259, 227] width 18 height 62
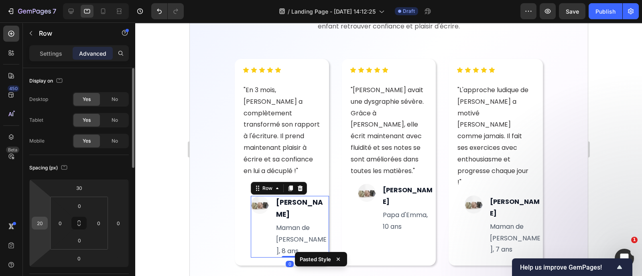
click at [46, 219] on div "20" at bounding box center [40, 223] width 16 height 13
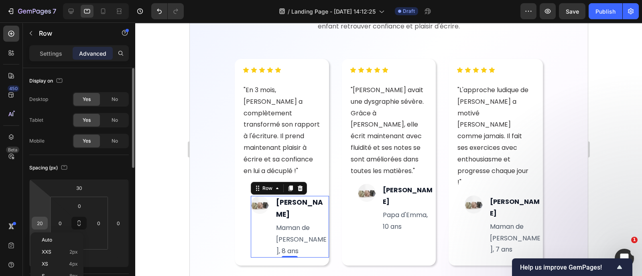
click at [43, 221] on input "20" at bounding box center [40, 223] width 12 height 12
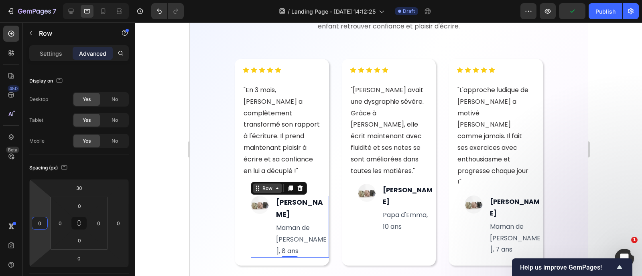
type input "0"
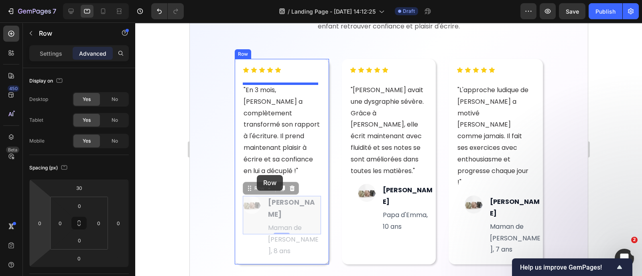
drag, startPoint x: 261, startPoint y: 191, endPoint x: 256, endPoint y: 174, distance: 17.6
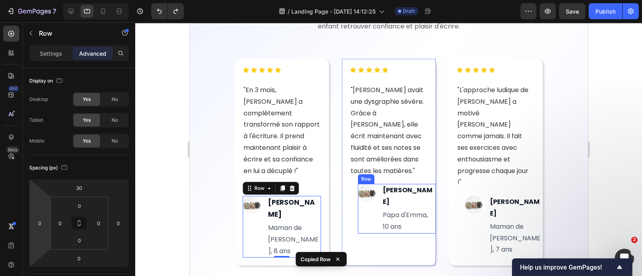
click at [363, 202] on div "Image" at bounding box center [366, 208] width 18 height 49
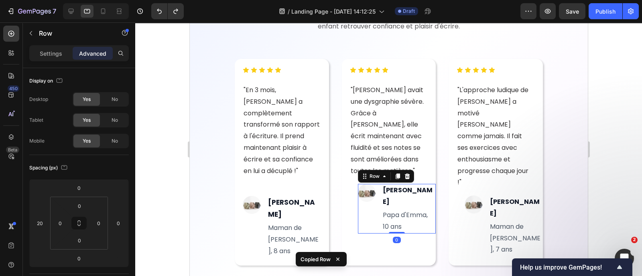
type input "30"
type input "0"
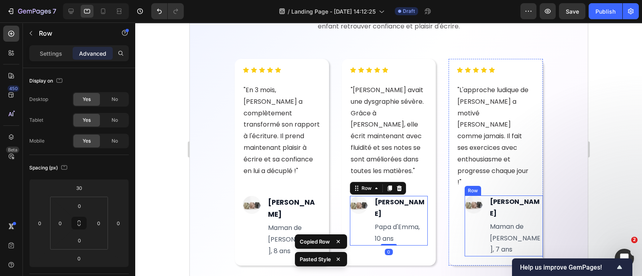
click at [464, 212] on div "Image" at bounding box center [473, 226] width 18 height 61
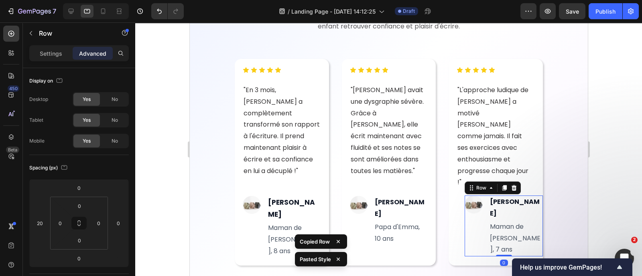
type input "30"
type input "0"
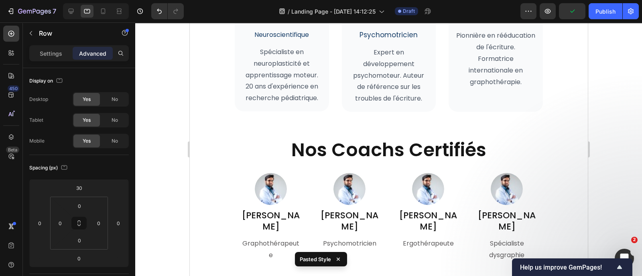
scroll to position [2865, 0]
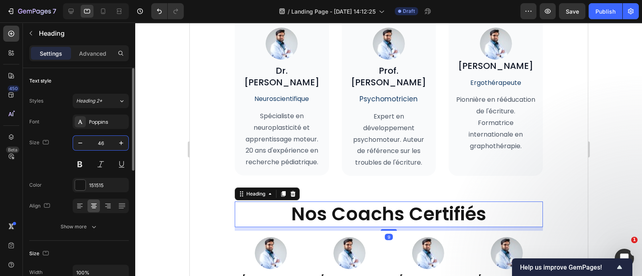
click at [101, 144] on input "46" at bounding box center [100, 143] width 26 height 14
type input "32"
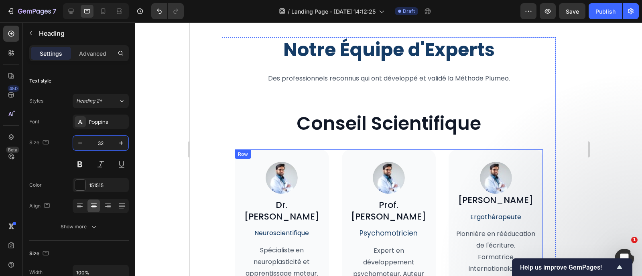
scroll to position [2705, 0]
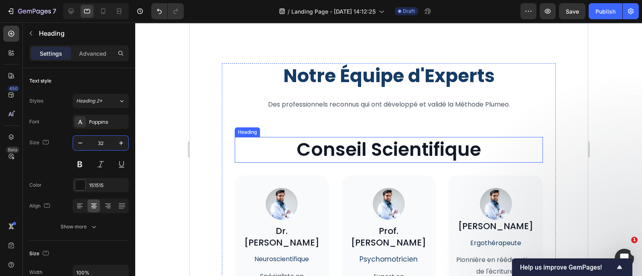
click at [365, 154] on h2 "Conseil Scientifique" at bounding box center [388, 150] width 308 height 26
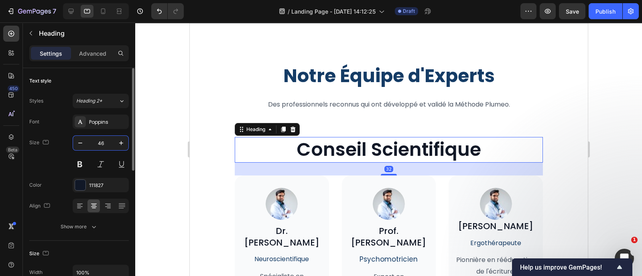
click at [109, 142] on input "46" at bounding box center [100, 143] width 26 height 14
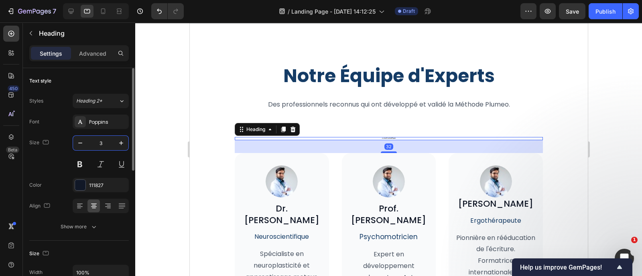
type input "32"
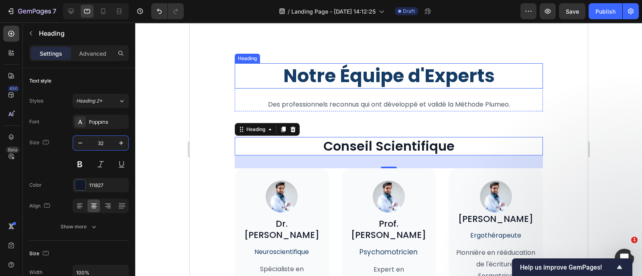
click at [335, 82] on h2 "Notre Équipe d'Experts" at bounding box center [388, 76] width 308 height 26
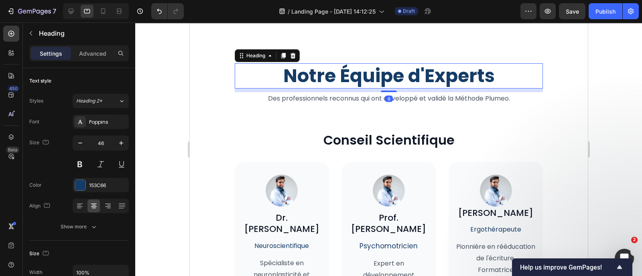
drag, startPoint x: 386, startPoint y: 97, endPoint x: 206, endPoint y: 171, distance: 194.2
click at [386, 91] on div at bounding box center [388, 92] width 16 height 2
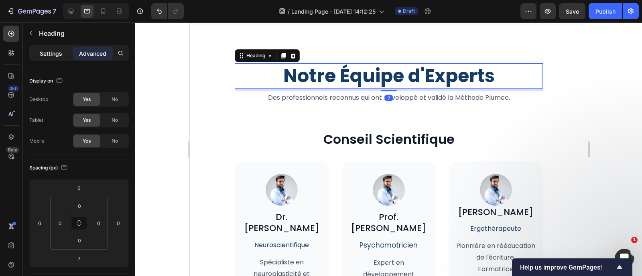
click at [51, 53] on p "Settings" at bounding box center [51, 53] width 22 height 8
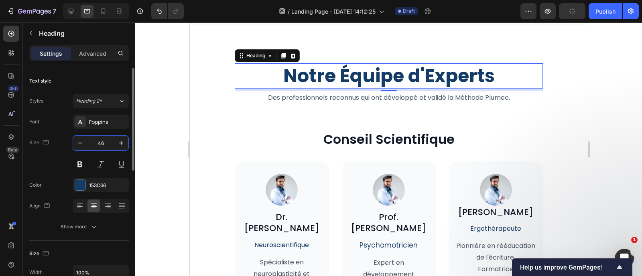
click at [104, 146] on input "46" at bounding box center [100, 143] width 26 height 14
type input "38"
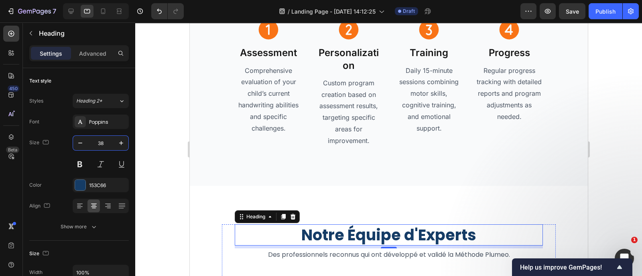
scroll to position [2456, 0]
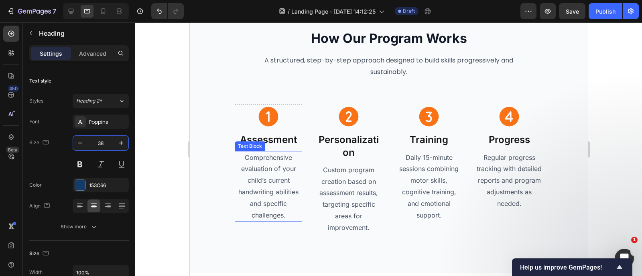
click at [282, 182] on p "Comprehensive evaluation of your child’s current handwriting abilities and spec…" at bounding box center [268, 186] width 66 height 69
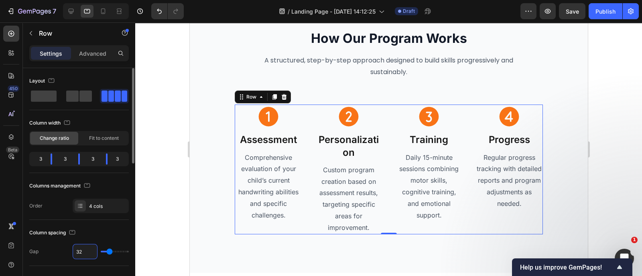
click at [84, 253] on input "32" at bounding box center [85, 252] width 24 height 14
type input "1"
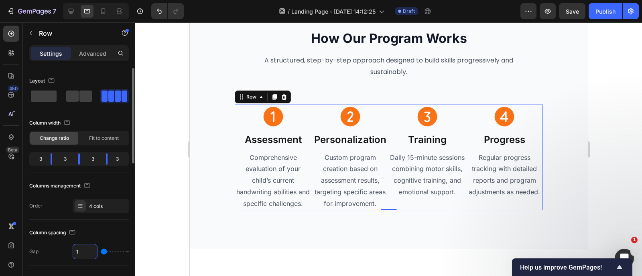
type input "16"
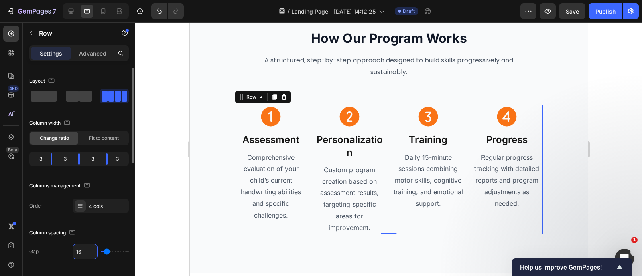
type input "1"
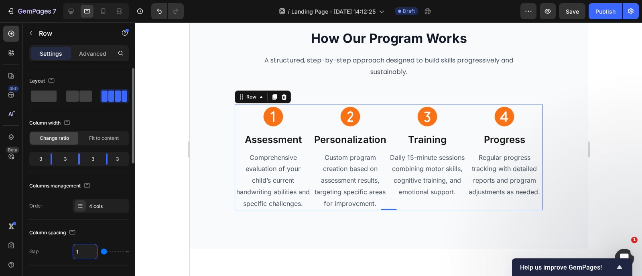
type input "0"
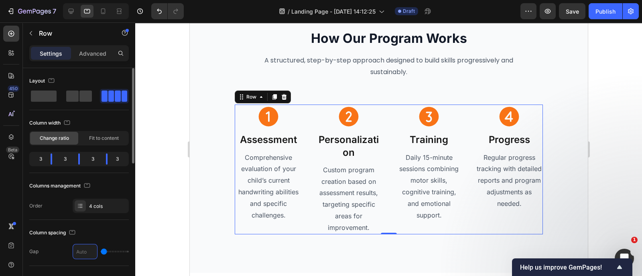
type input "1"
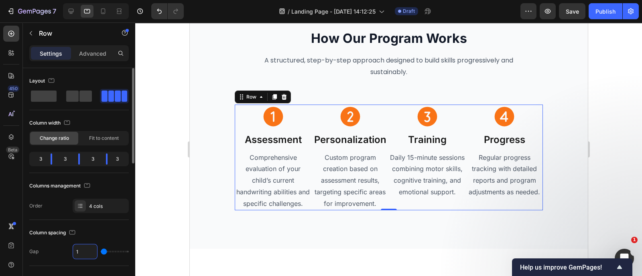
type input "12"
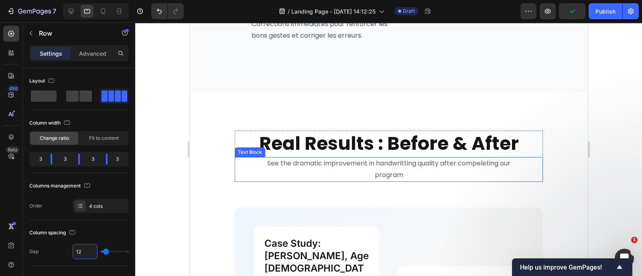
scroll to position [1850, 0]
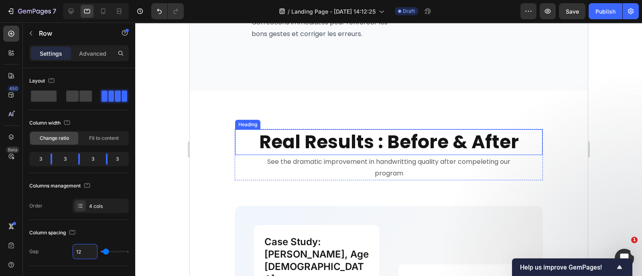
click at [304, 142] on strong "Real Results : Before & After" at bounding box center [388, 142] width 259 height 26
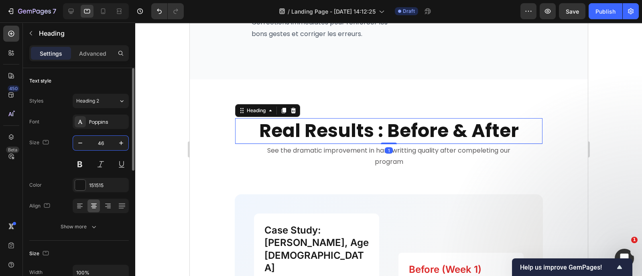
click at [113, 138] on input "46" at bounding box center [100, 143] width 26 height 14
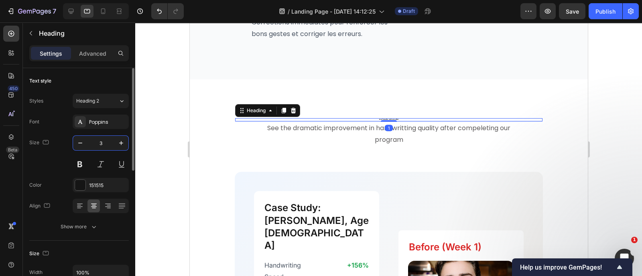
type input "38"
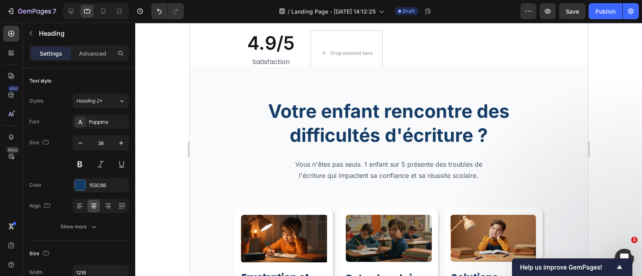
scroll to position [461, 0]
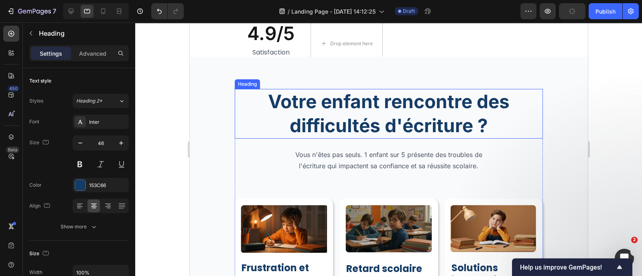
click at [324, 114] on h2 "Votre enfant rencontre des difficultés d'écriture ?" at bounding box center [388, 114] width 308 height 50
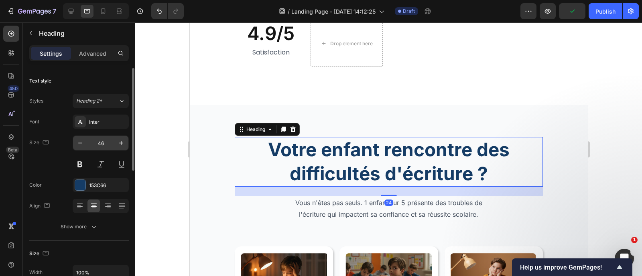
click at [106, 143] on input "46" at bounding box center [100, 143] width 26 height 14
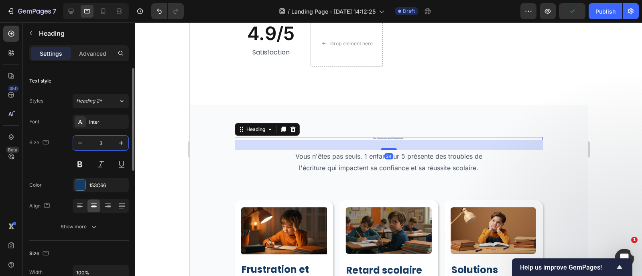
type input "38"
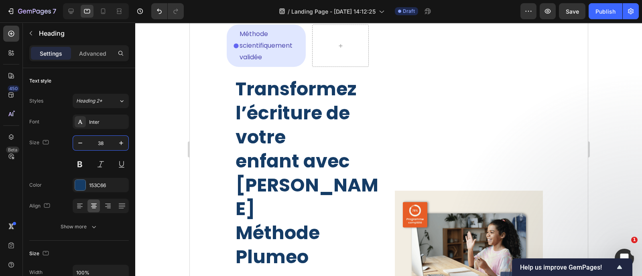
scroll to position [46, 0]
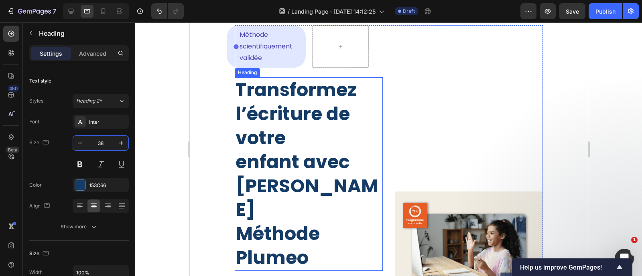
click at [284, 151] on h2 "Transformez l’écriture de votre enfant avec La Méthode Plumeo" at bounding box center [308, 173] width 148 height 193
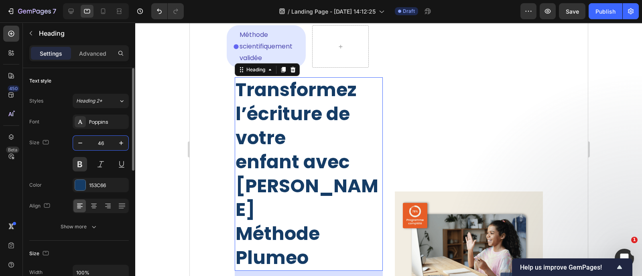
click at [103, 141] on input "46" at bounding box center [100, 143] width 26 height 14
type input "32"
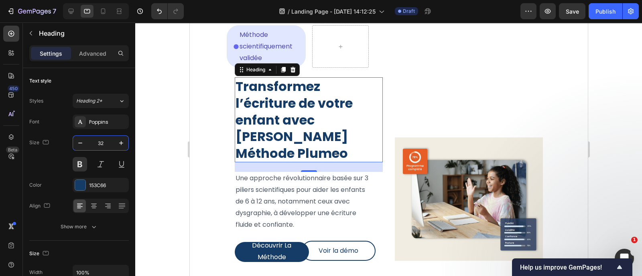
scroll to position [0, 0]
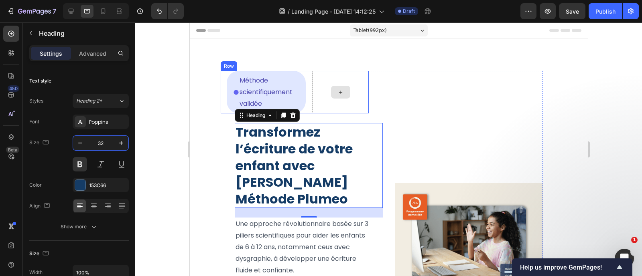
click at [312, 97] on div at bounding box center [340, 92] width 57 height 43
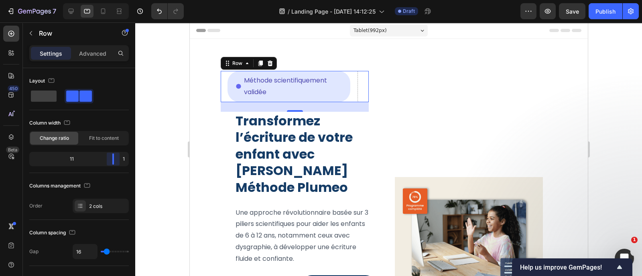
drag, startPoint x: 87, startPoint y: 157, endPoint x: 142, endPoint y: 154, distance: 54.6
click at [142, 0] on body "7 Version history / Landing Page - [DATE] 14:12:25 Draft Preview Save Publish 4…" at bounding box center [321, 0] width 642 height 0
click at [45, 92] on span at bounding box center [44, 96] width 26 height 11
type input "0"
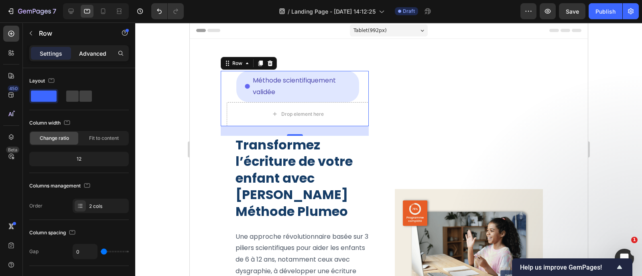
click at [100, 51] on p "Advanced" at bounding box center [92, 53] width 27 height 8
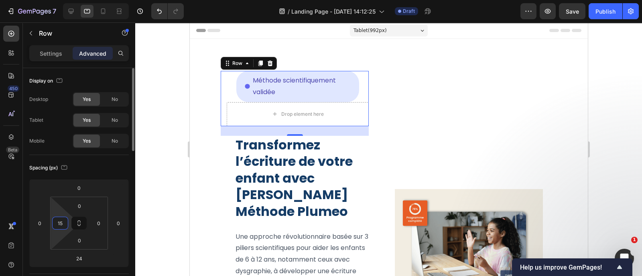
click at [59, 225] on input "15" at bounding box center [60, 223] width 12 height 12
type input "0"
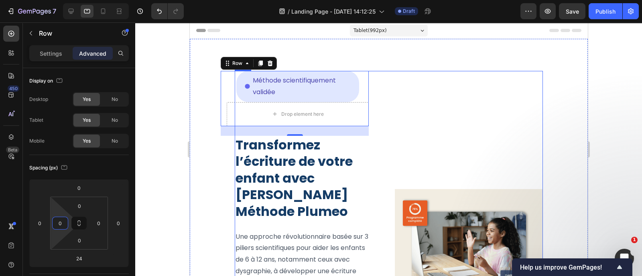
click at [420, 139] on div "Image" at bounding box center [468, 251] width 148 height 361
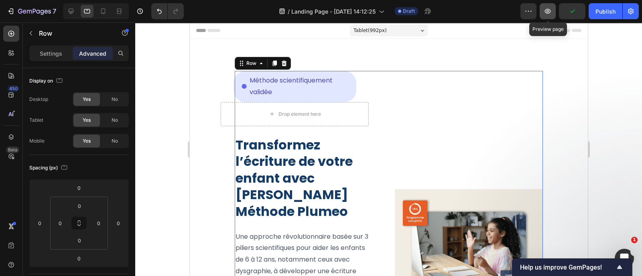
click at [551, 11] on icon "button" at bounding box center [547, 11] width 8 height 8
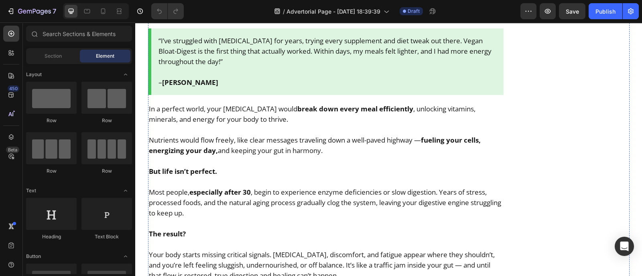
scroll to position [1408, 0]
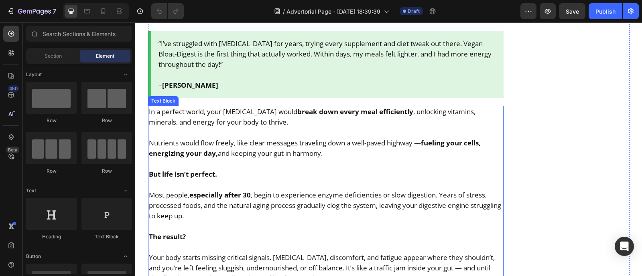
click at [292, 159] on p at bounding box center [326, 164] width 354 height 10
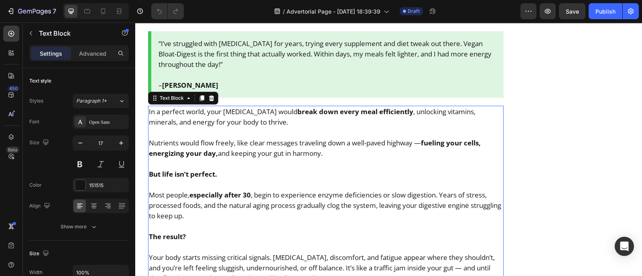
scroll to position [1409, 0]
click at [269, 168] on p "But life isn’t perfect." at bounding box center [326, 173] width 354 height 10
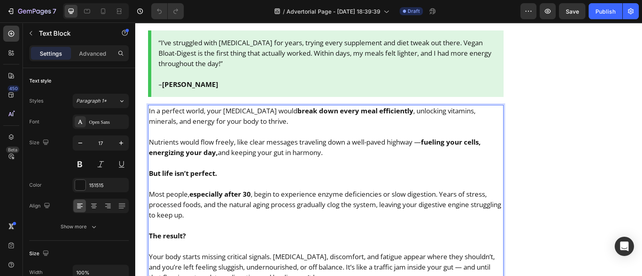
click at [269, 168] on p "But life isn’t perfect." at bounding box center [326, 173] width 354 height 10
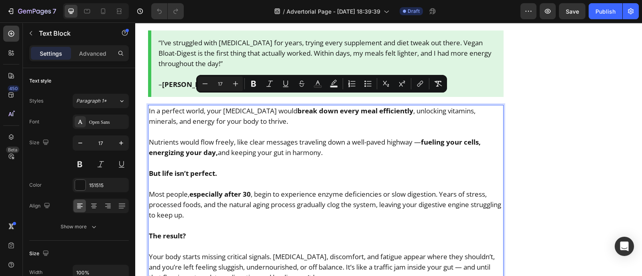
copy div "In a perfect world, your digestive enzymes would break down every meal efficien…"
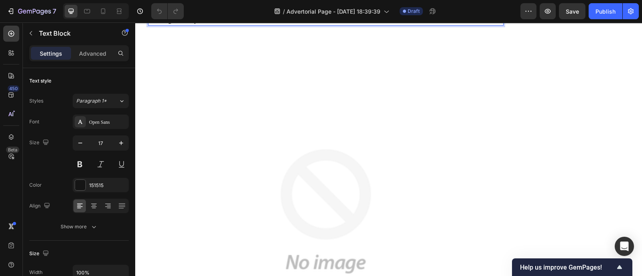
scroll to position [1702, 0]
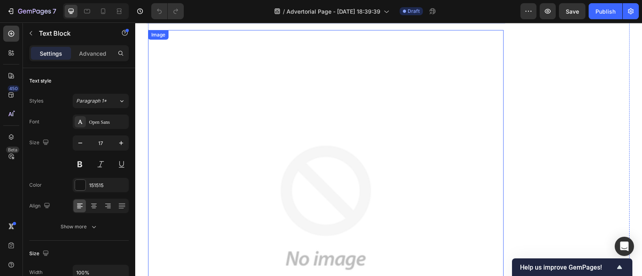
click at [216, 158] on img at bounding box center [326, 208] width 356 height 356
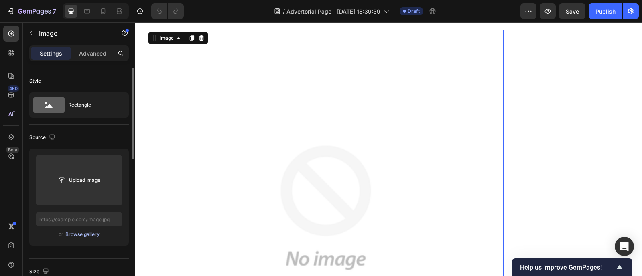
click at [67, 233] on div "Browse gallery" at bounding box center [82, 234] width 34 height 7
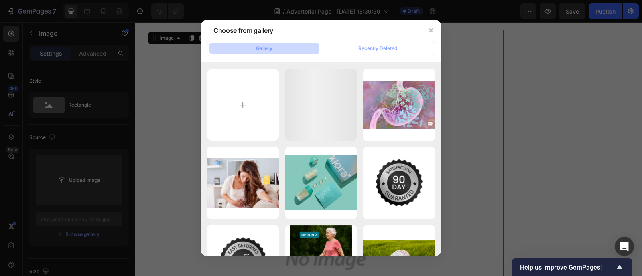
click at [494, 42] on div at bounding box center [321, 138] width 642 height 276
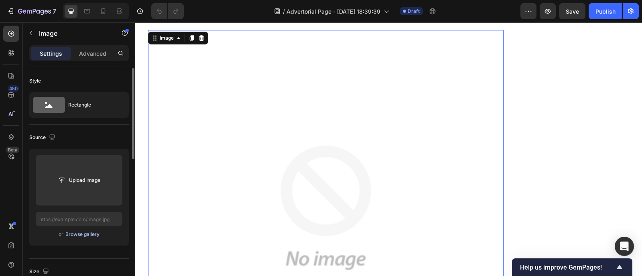
click at [87, 233] on div "Browse gallery" at bounding box center [82, 234] width 34 height 7
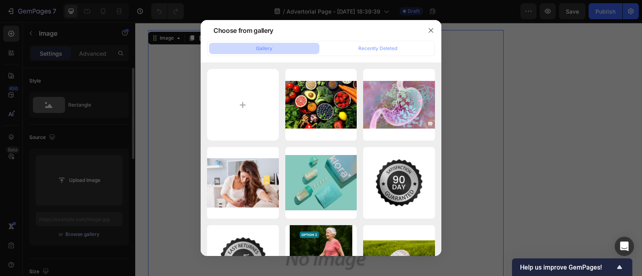
type input "C:\fakepath\Gemini_Generated_Image_uusd2tuusd2tuusd.png"
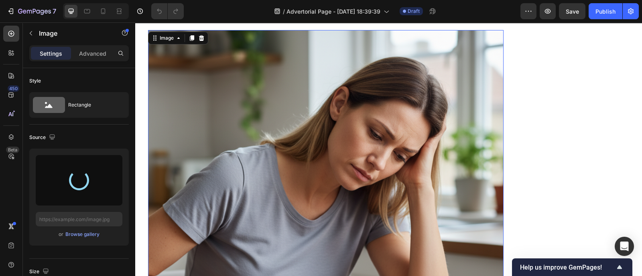
type input "https://cdn.shopify.com/s/files/1/0600/9949/4066/files/gempages_561369768196572…"
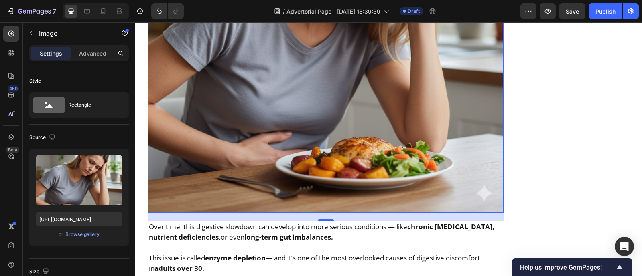
scroll to position [1876, 0]
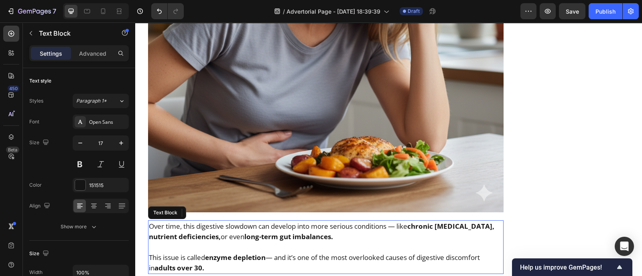
click at [325, 229] on p "Over time, this digestive slowdown can develop into more serious conditions — l…" at bounding box center [326, 231] width 354 height 21
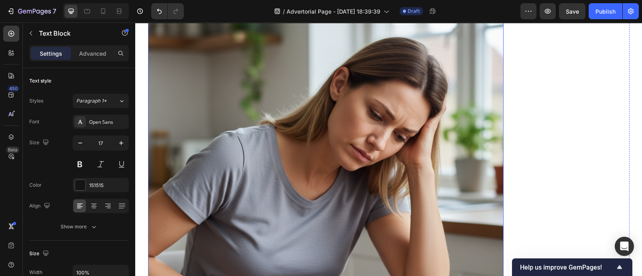
scroll to position [1855, 0]
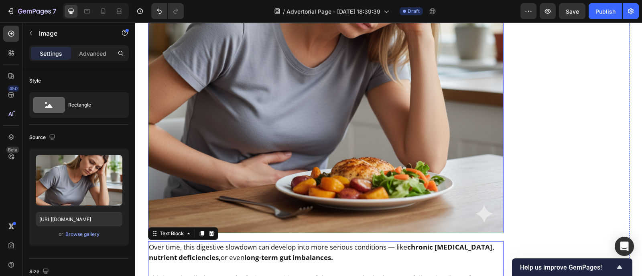
click at [230, 137] on img at bounding box center [326, 56] width 356 height 356
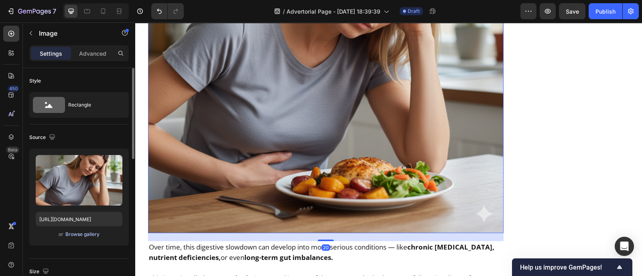
click at [80, 231] on div "Browse gallery" at bounding box center [82, 234] width 34 height 7
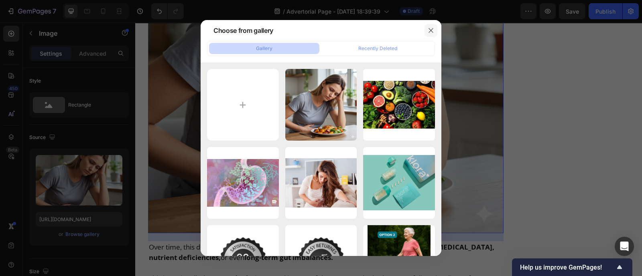
click at [430, 30] on icon "button" at bounding box center [430, 30] width 4 height 4
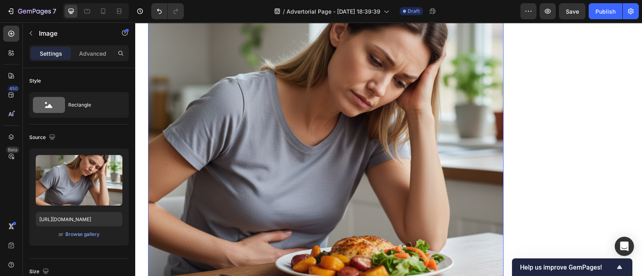
scroll to position [1898, 0]
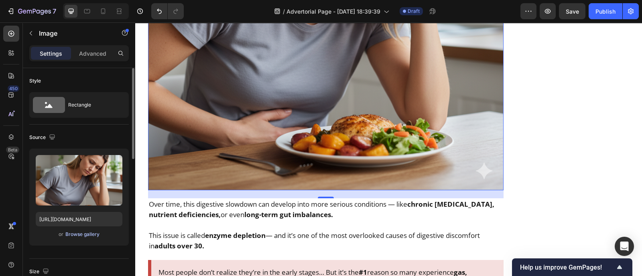
click at [79, 234] on div "Browse gallery" at bounding box center [82, 234] width 34 height 7
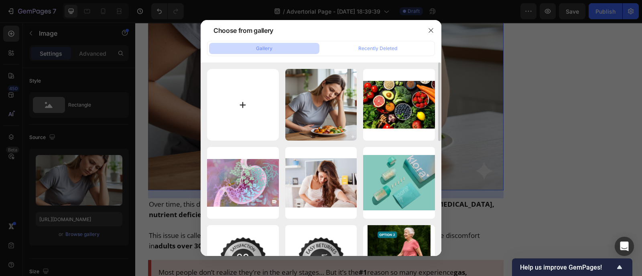
click at [219, 106] on input "file" at bounding box center [243, 105] width 72 height 72
type input "C:\fakepath\Untitled design - 2025-09-27T012549.839.png"
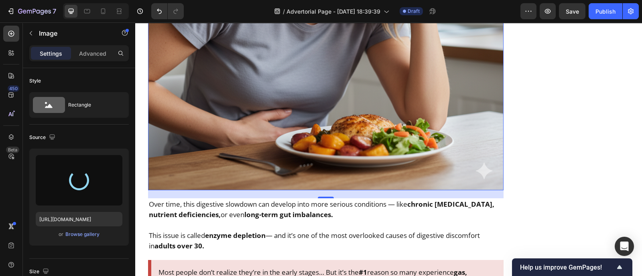
type input "https://cdn.shopify.com/s/files/1/0600/9949/4066/files/gempages_561369768196572…"
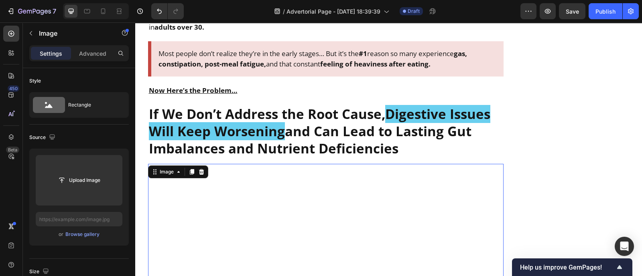
scroll to position [1969, 0]
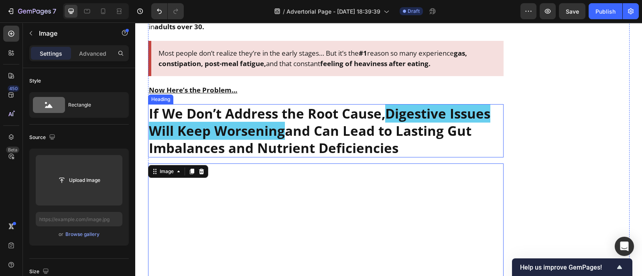
click at [355, 113] on h2 "If We Don’t Address the Root Cause, Digestive Issues Will Keep Worsening and Ca…" at bounding box center [326, 130] width 356 height 53
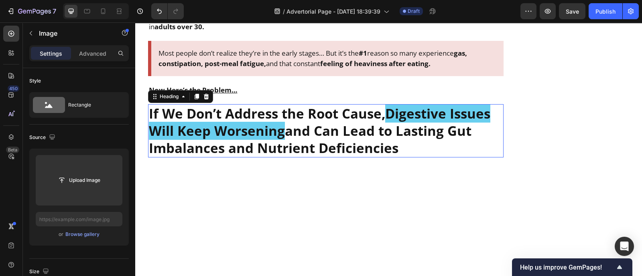
click at [355, 113] on h2 "If We Don’t Address the Root Cause, Digestive Issues Will Keep Worsening and Ca…" at bounding box center [326, 130] width 356 height 53
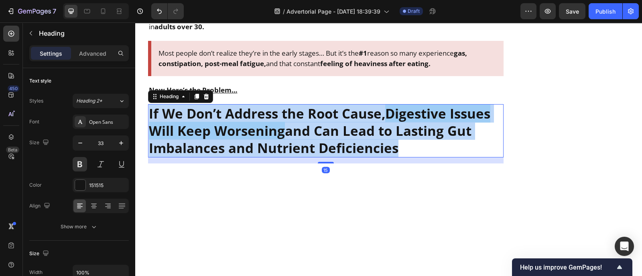
click at [355, 113] on p "If We Don’t Address the Root Cause, Digestive Issues Will Keep Worsening and Ca…" at bounding box center [326, 131] width 354 height 52
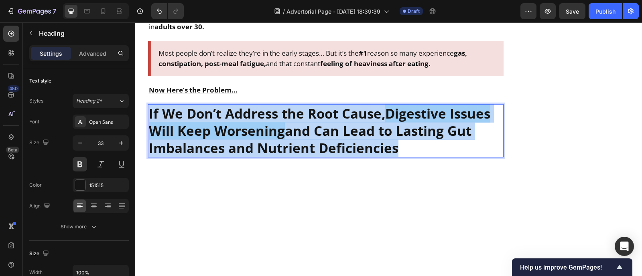
click at [355, 113] on p "If We Don’t Address the Root Cause, Digestive Issues Will Keep Worsening and Ca…" at bounding box center [326, 131] width 354 height 52
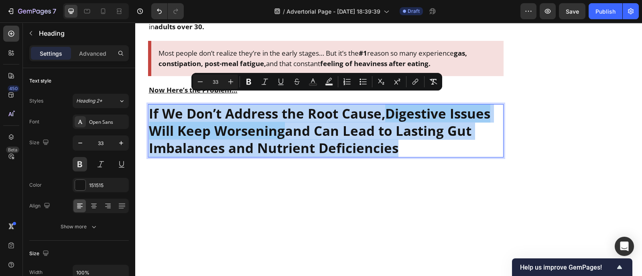
click at [355, 113] on p "If We Don’t Address the Root Cause, Digestive Issues Will Keep Worsening and Ca…" at bounding box center [326, 131] width 354 height 52
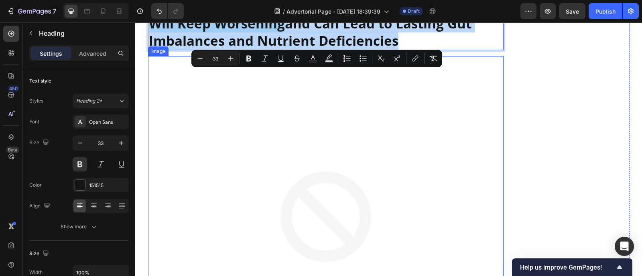
scroll to position [1984, 0]
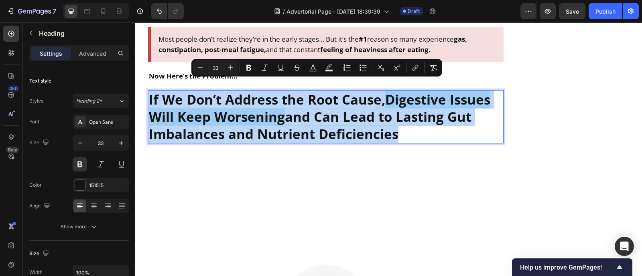
click at [499, 90] on h2 "If We Don’t Address the Root Cause, Digestive Issues Will Keep Worsening and Ca…" at bounding box center [326, 116] width 356 height 53
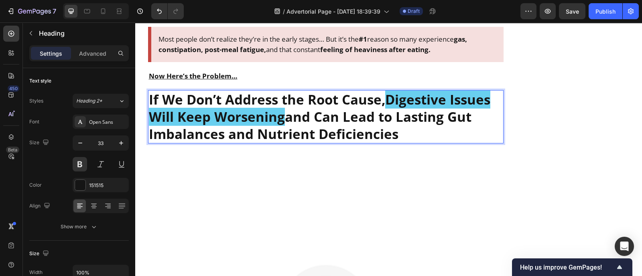
click at [499, 90] on h2 "If We Don’t Address the Root Cause, Digestive Issues Will Keep Worsening and Ca…" at bounding box center [326, 116] width 356 height 53
click at [368, 124] on p "If We Don’t Address the Root Cause, Digestive Issues Will Keep Worsening and Ca…" at bounding box center [326, 117] width 354 height 52
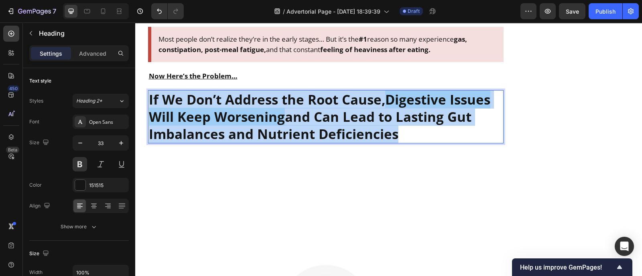
click at [368, 124] on p "If We Don’t Address the Root Cause, Digestive Issues Will Keep Worsening and Ca…" at bounding box center [326, 117] width 354 height 52
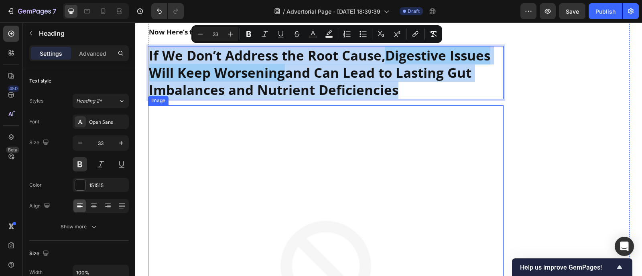
scroll to position [2029, 0]
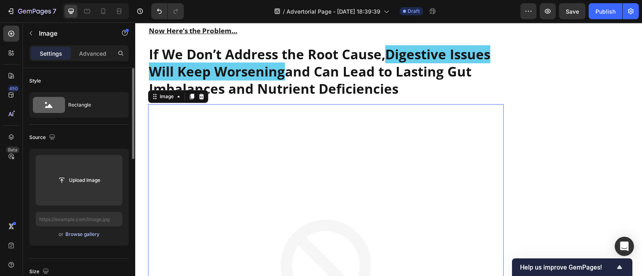
click at [78, 235] on div "Browse gallery" at bounding box center [82, 234] width 34 height 7
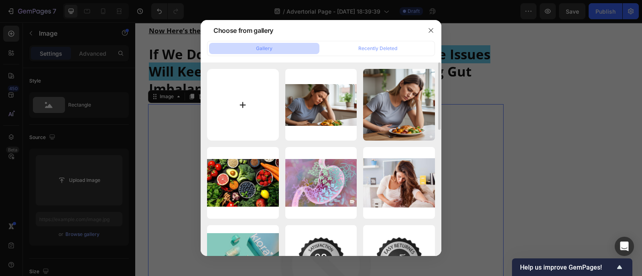
click at [251, 102] on input "file" at bounding box center [243, 105] width 72 height 72
type input "C:\fakepath\Gemini_Generated_Image_zahhojzahhojzahh.png"
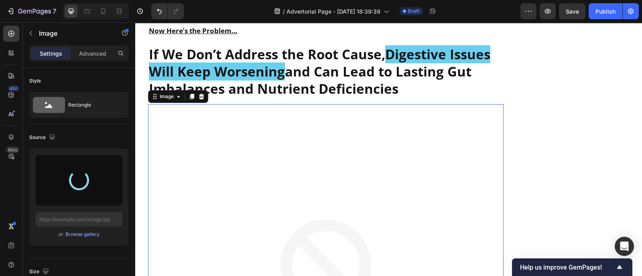
type input "https://cdn.shopify.com/s/files/1/0600/9949/4066/files/gempages_561369768196572…"
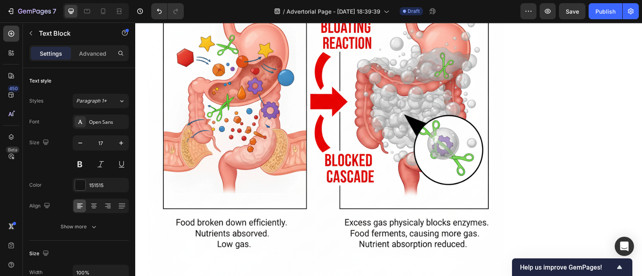
scroll to position [2205, 0]
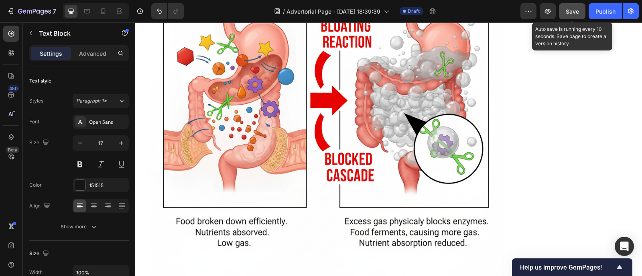
click at [584, 11] on button "Save" at bounding box center [572, 11] width 26 height 16
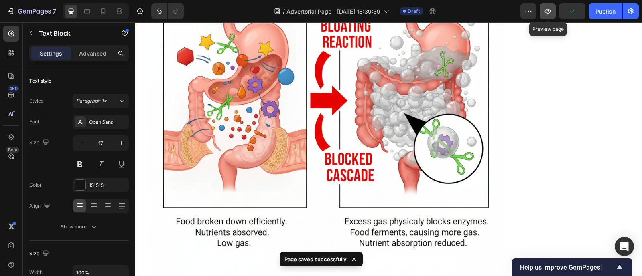
click at [546, 15] on icon "button" at bounding box center [547, 11] width 8 height 8
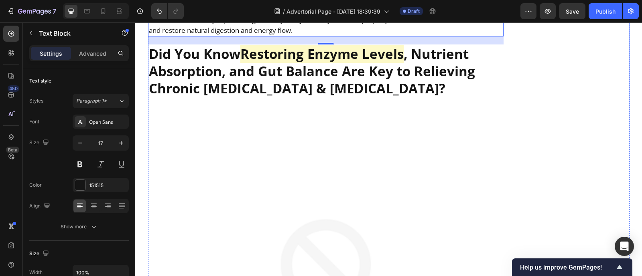
scroll to position [2670, 0]
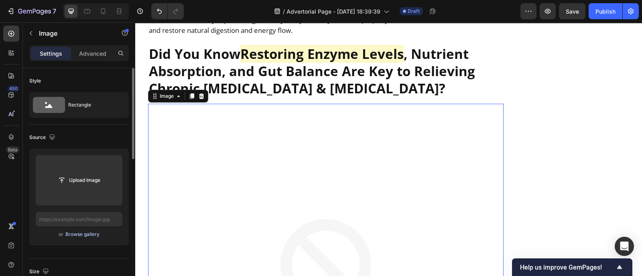
click at [83, 235] on div "Browse gallery" at bounding box center [82, 234] width 34 height 7
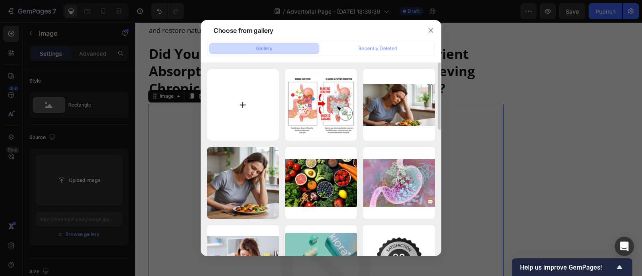
click at [229, 109] on input "file" at bounding box center [243, 105] width 72 height 72
type input "C:\fakepath\0975bf29-c940-4d29-a51d-83bb3aa9598b.png"
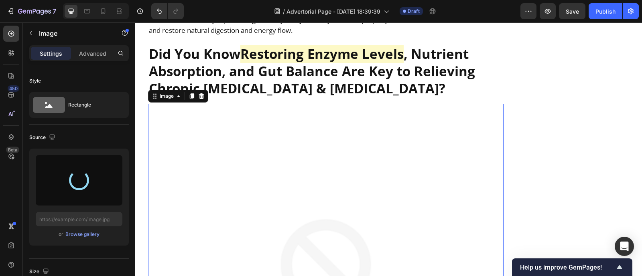
scroll to position [2806, 0]
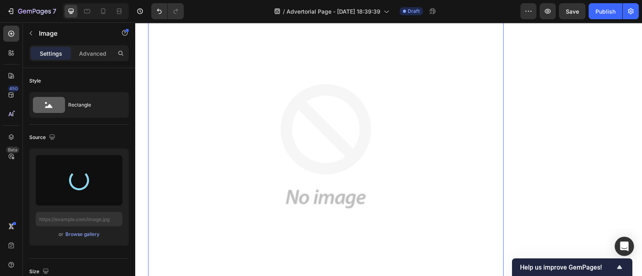
type input "https://cdn.shopify.com/s/files/1/0600/9949/4066/files/gempages_561369768196572…"
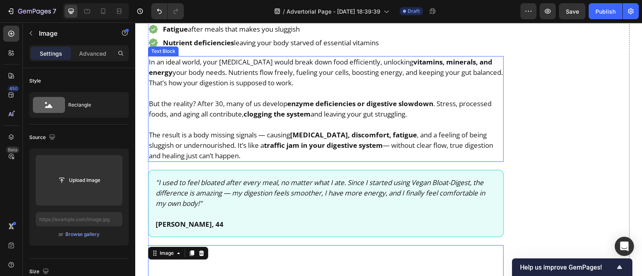
scroll to position [3464, 0]
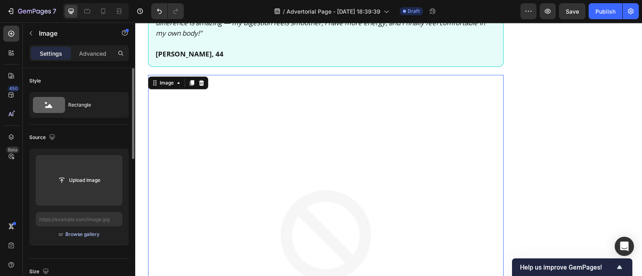
click at [76, 232] on div "Browse gallery" at bounding box center [82, 234] width 34 height 7
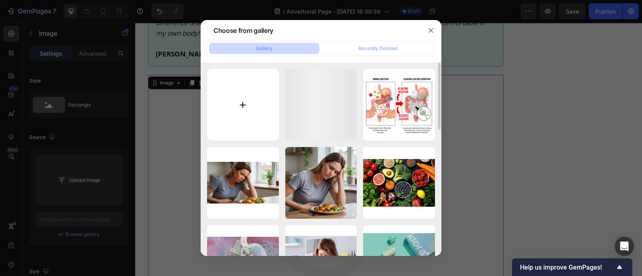
click at [247, 103] on input "file" at bounding box center [243, 105] width 72 height 72
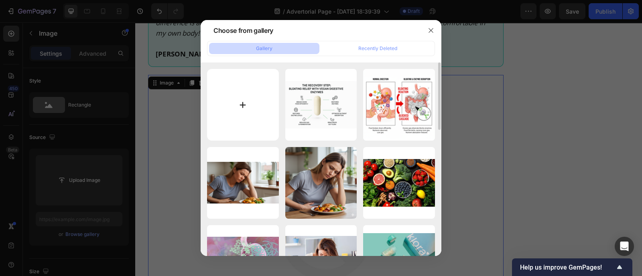
type input "C:\fakepath\Gemini_Generated_Image_70vm6k70vm6k70vm.png"
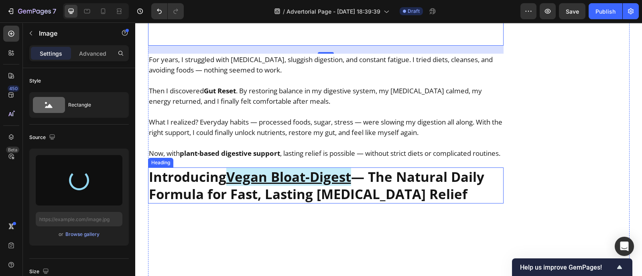
scroll to position [3849, 0]
type input "https://cdn.shopify.com/s/files/1/0600/9949/4066/files/gempages_561369768196572…"
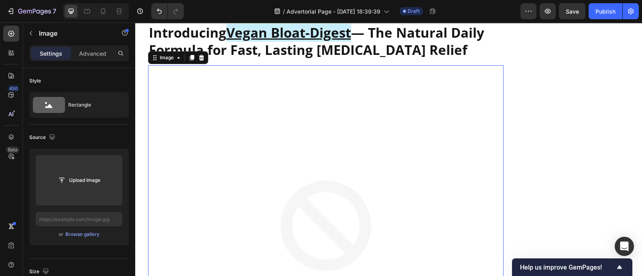
scroll to position [3806, 0]
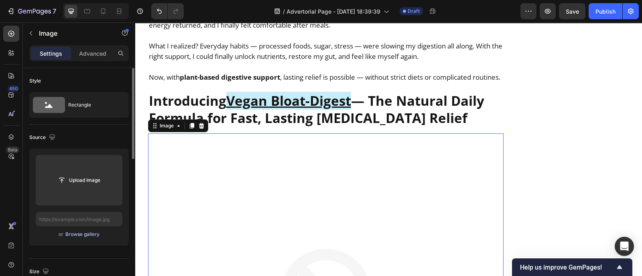
click at [84, 235] on div "Browse gallery" at bounding box center [82, 234] width 34 height 7
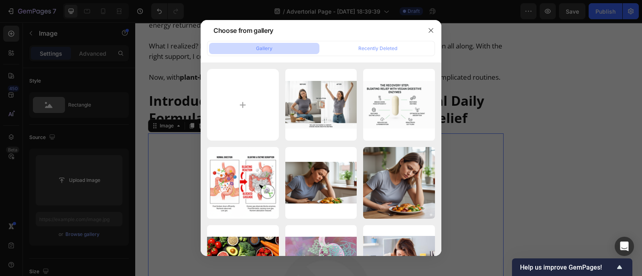
type input "C:\fakepath\travel_veil_shadow.webp"
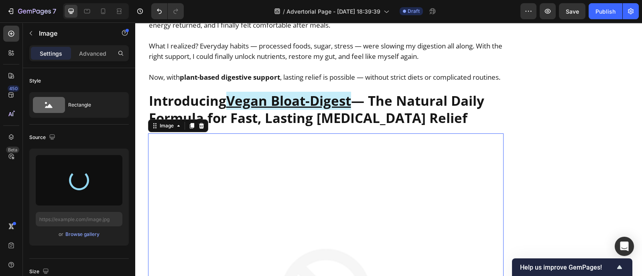
type input "https://cdn.shopify.com/s/files/1/0600/9949/4066/files/gempages_561369768196572…"
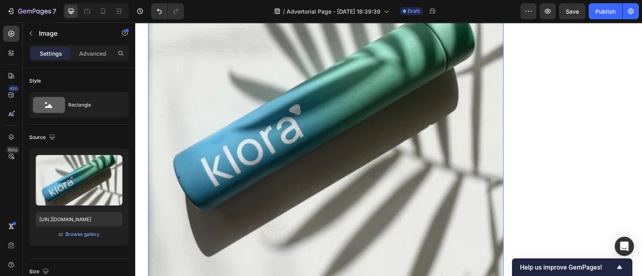
scroll to position [3997, 0]
click at [83, 231] on div "Browse gallery" at bounding box center [82, 234] width 34 height 7
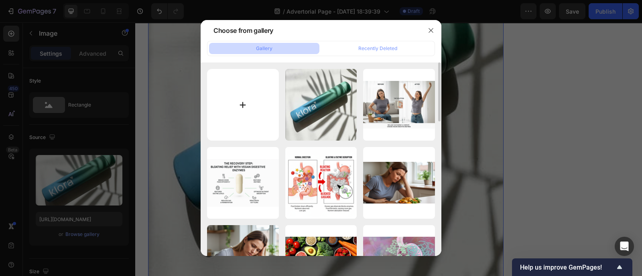
click at [252, 112] on input "file" at bounding box center [243, 105] width 72 height 72
type input "C:\fakepath\travel_veil_shadow.jpg"
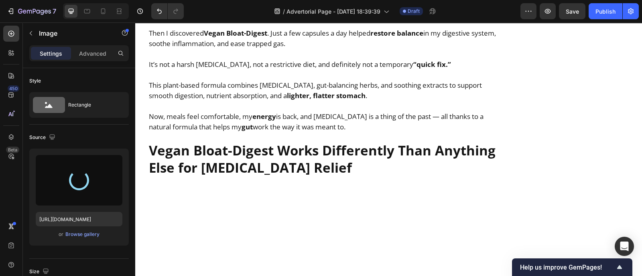
scroll to position [4403, 0]
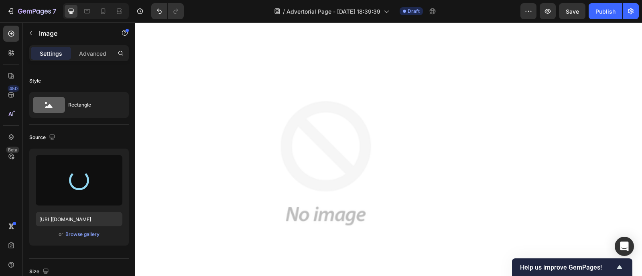
type input "https://cdn.shopify.com/s/files/1/0600/9949/4066/files/gempages_561369768196572…"
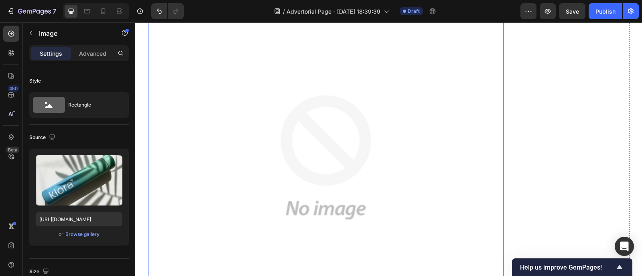
scroll to position [5073, 0]
click at [268, 175] on img at bounding box center [326, 158] width 356 height 356
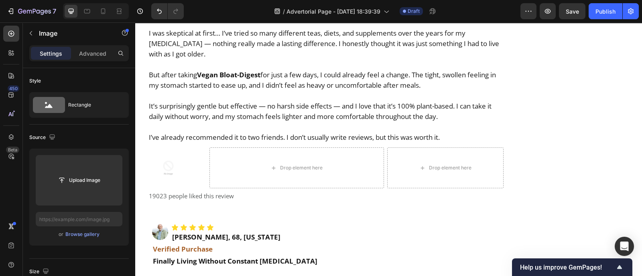
scroll to position [5527, 0]
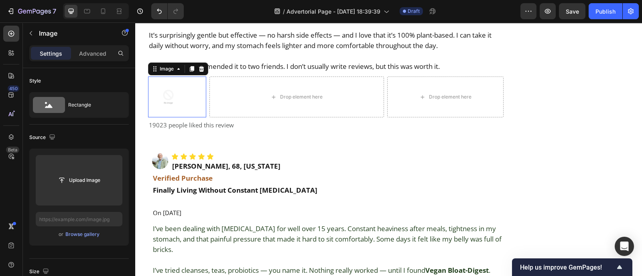
click at [164, 118] on img at bounding box center [168, 97] width 41 height 41
click at [80, 236] on div "Browse gallery" at bounding box center [82, 234] width 34 height 7
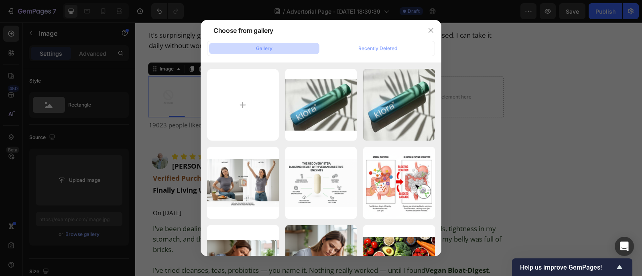
type input "C:\fakepath\ugc-travel-case-food.webp"
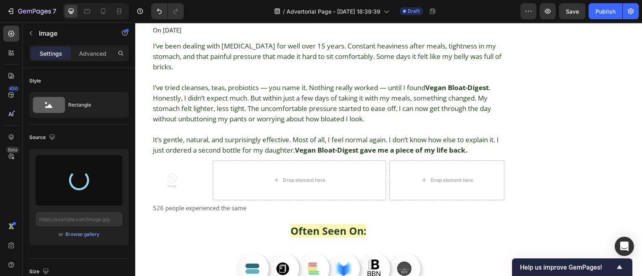
scroll to position [5787, 0]
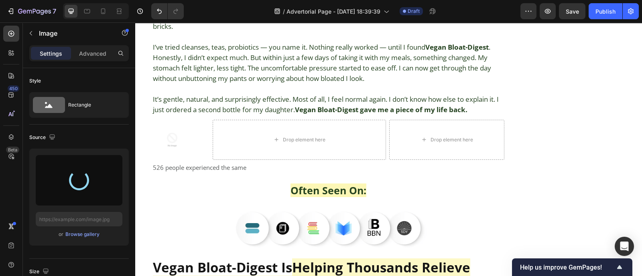
type input "https://cdn.shopify.com/s/files/1/0600/9949/4066/files/gempages_561369768196572…"
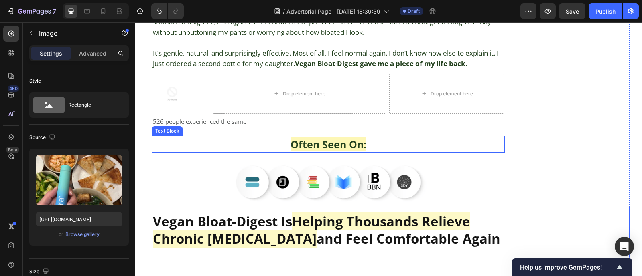
scroll to position [5824, 0]
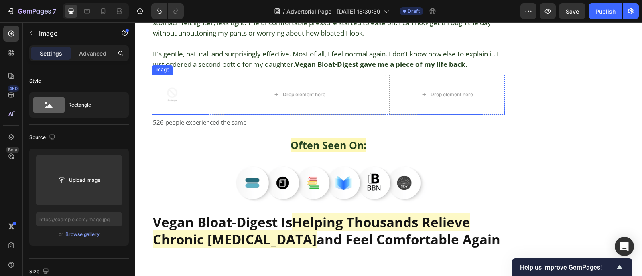
click at [171, 100] on img at bounding box center [172, 95] width 41 height 41
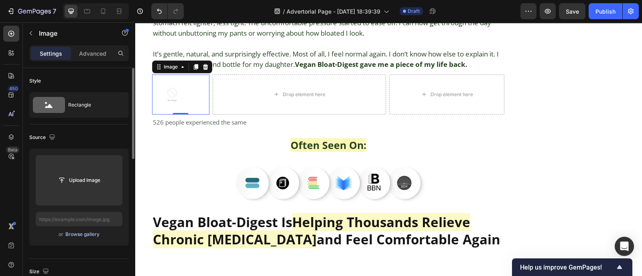
click at [87, 234] on div "Browse gallery" at bounding box center [82, 234] width 34 height 7
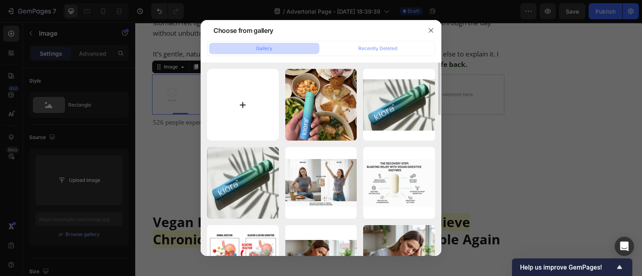
click at [245, 105] on input "file" at bounding box center [243, 105] width 72 height 72
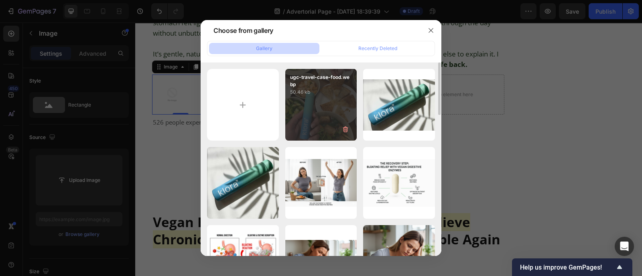
click at [323, 108] on div "ugc-travel-case-food.webp 50.46 kb" at bounding box center [321, 105] width 72 height 72
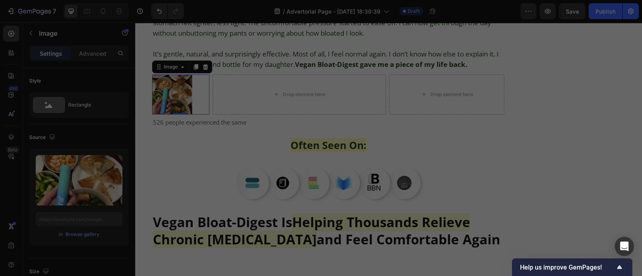
type input "https://cdn.shopify.com/s/files/1/0600/9949/4066/files/gempages_561369768196572…"
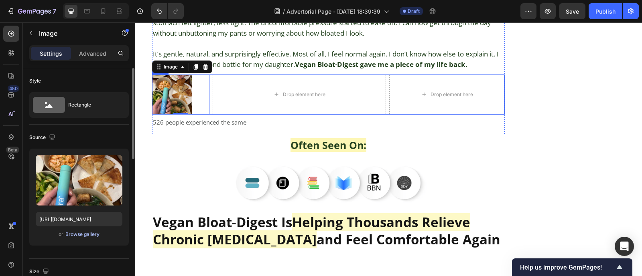
click at [89, 234] on div "Browse gallery" at bounding box center [82, 234] width 34 height 7
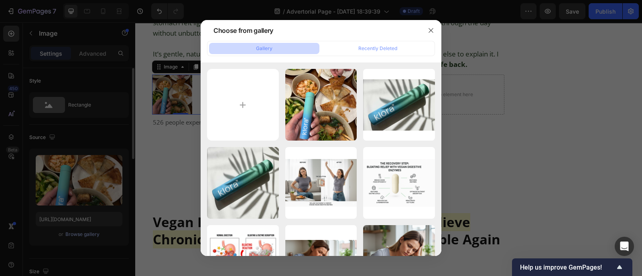
scroll to position [5772, 0]
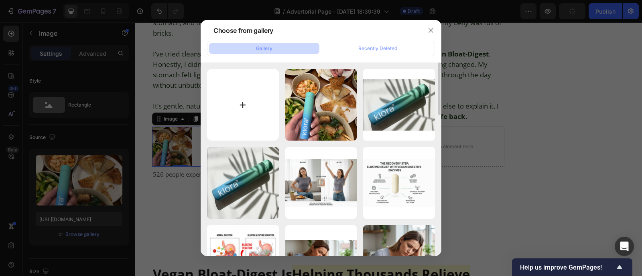
click at [232, 101] on input "file" at bounding box center [243, 105] width 72 height 72
type input "C:\fakepath\travel_veil_steak (1).webp"
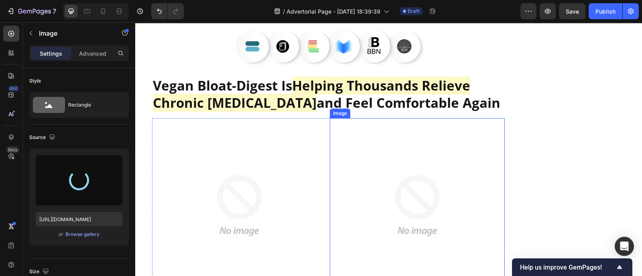
scroll to position [5958, 0]
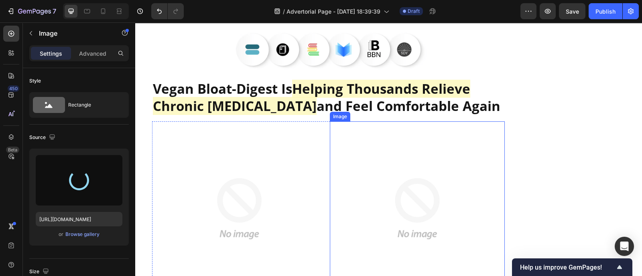
type input "https://cdn.shopify.com/s/files/1/0600/9949/4066/files/gempages_561369768196572…"
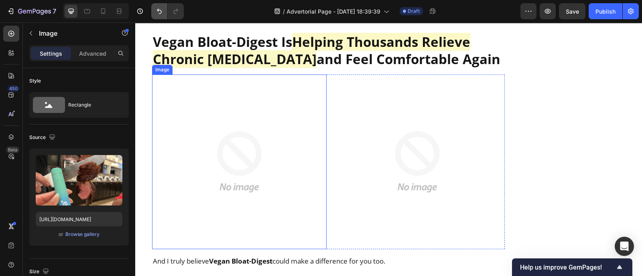
scroll to position [5999, 0]
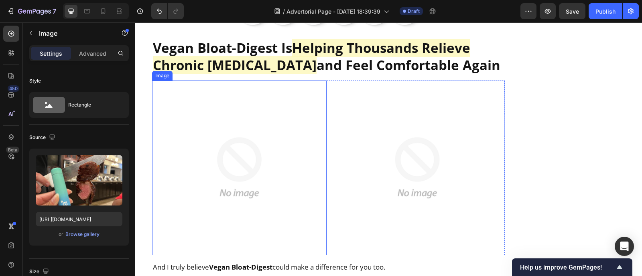
click at [237, 152] on img at bounding box center [239, 168] width 175 height 175
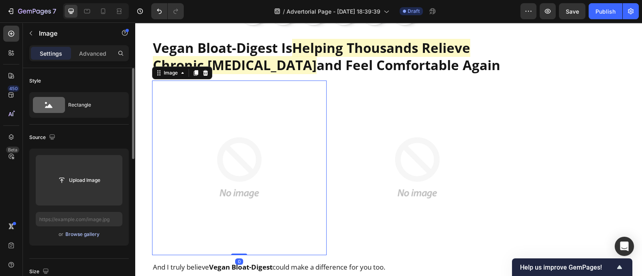
click at [78, 233] on div "Browse gallery" at bounding box center [82, 234] width 34 height 7
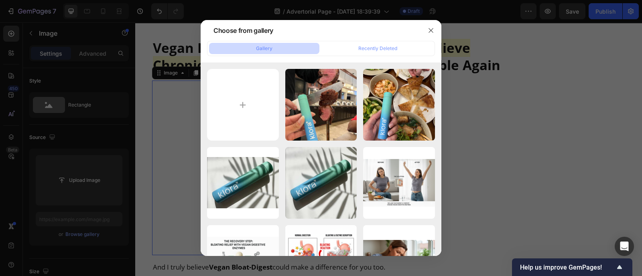
type input "C:\fakepath\245550_7028838498482_2be69424_6fe3_49fb_a84f_af150718e169.png"
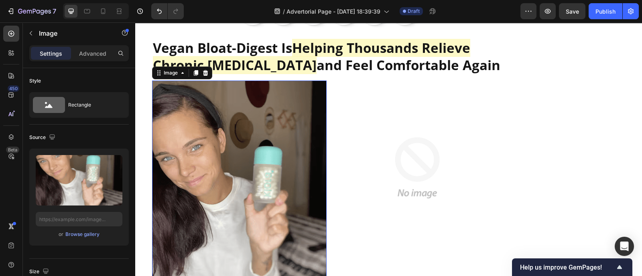
type input "https://cdn.shopify.com/s/files/1/0600/9949/4066/files/gempages_561369768196572…"
click at [371, 171] on img at bounding box center [417, 168] width 175 height 175
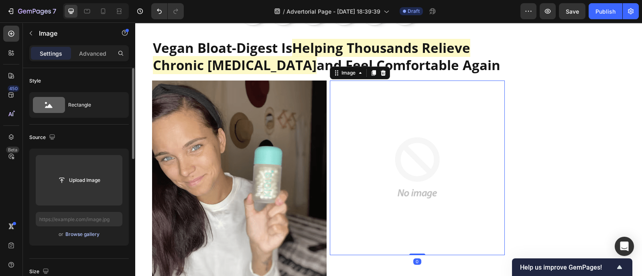
click at [78, 232] on div "Browse gallery" at bounding box center [82, 234] width 34 height 7
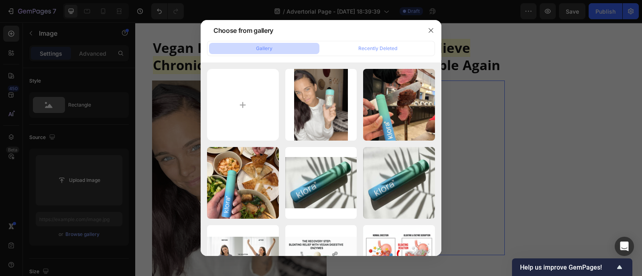
type input "C:\fakepath\245550_7028838498482_2be69424_6fe3_49fb_a84f_af150718e169 (2).png"
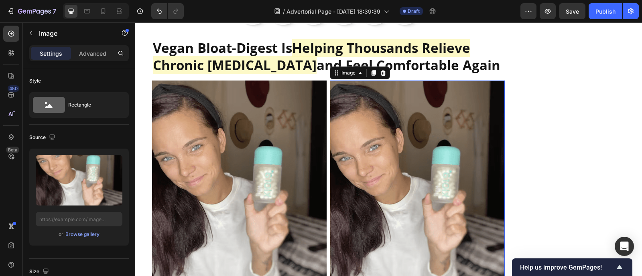
type input "https://cdn.shopify.com/s/files/1/0600/9949/4066/files/gempages_561369768196572…"
click at [91, 231] on div "Browse gallery" at bounding box center [82, 234] width 34 height 7
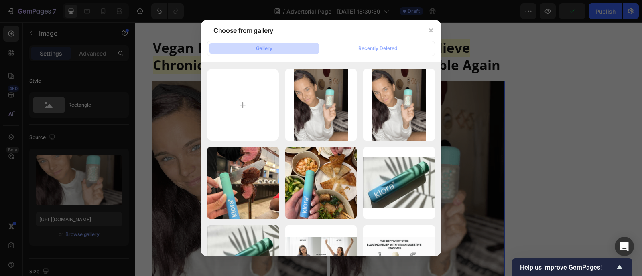
type input "C:\fakepath\245550_7028838498482_877b11d6_c55b_42f9_a8c7_8b329c3a9d79 (1).png"
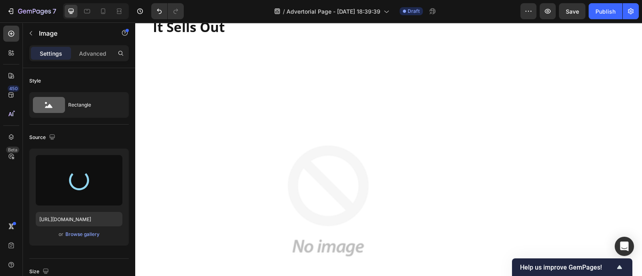
scroll to position [6490, 0]
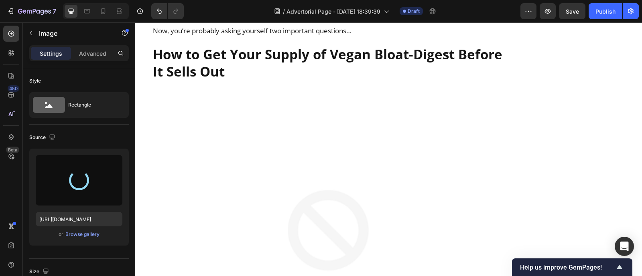
type input "https://cdn.shopify.com/s/files/1/0600/9949/4066/files/gempages_561369768196572…"
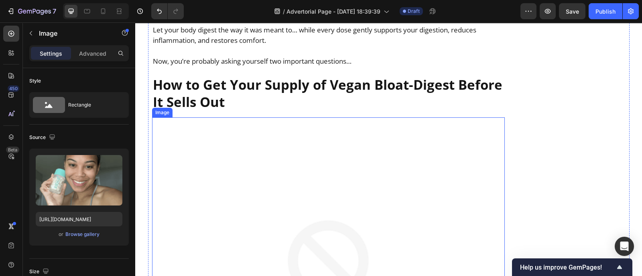
scroll to position [6441, 0]
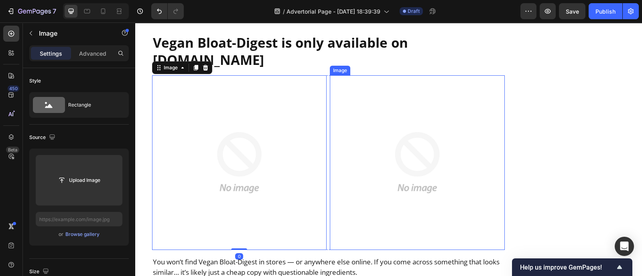
scroll to position [7559, 0]
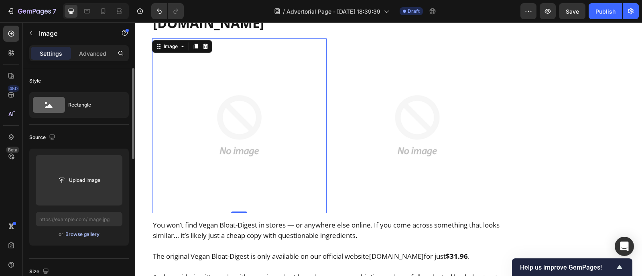
click at [71, 231] on div "Browse gallery" at bounding box center [82, 234] width 34 height 7
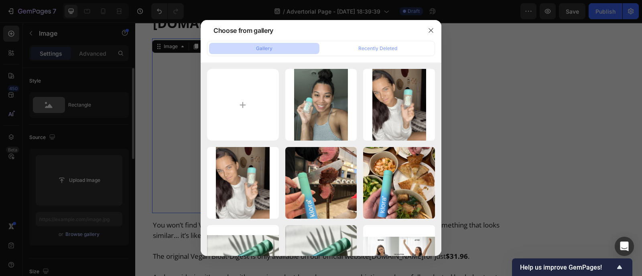
type input "C:\fakepath\bloat-digest-pills.webp"
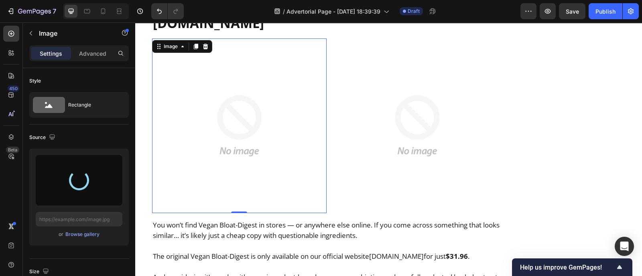
type input "https://cdn.shopify.com/s/files/1/0600/9949/4066/files/gempages_561369768196572…"
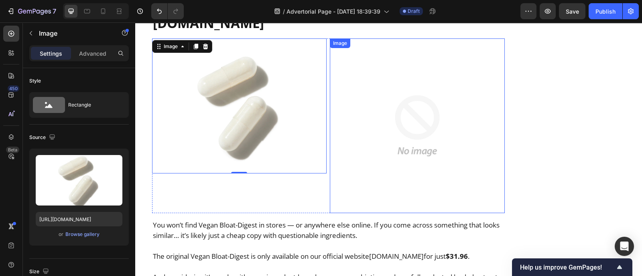
click at [366, 125] on img at bounding box center [417, 125] width 175 height 175
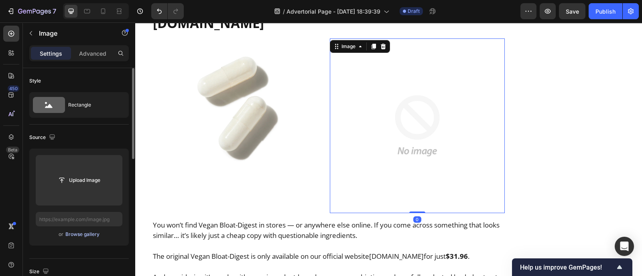
click at [83, 233] on div "Browse gallery" at bounding box center [82, 234] width 34 height 7
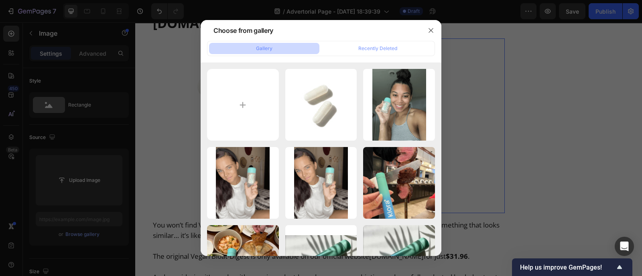
type input "C:\fakepath\bloat-digest-pour.webp"
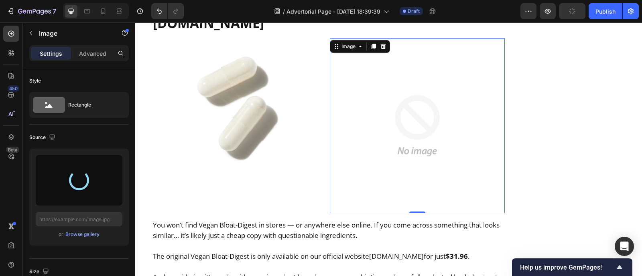
type input "https://cdn.shopify.com/s/files/1/0600/9949/4066/files/gempages_561369768196572…"
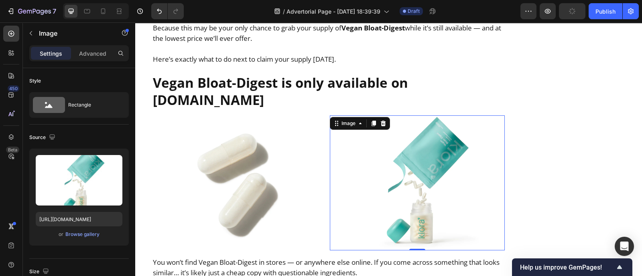
scroll to position [7531, 0]
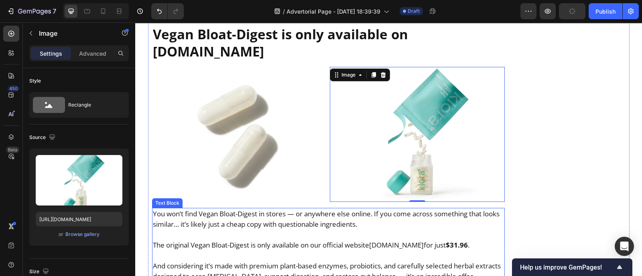
click at [320, 251] on p at bounding box center [328, 256] width 351 height 10
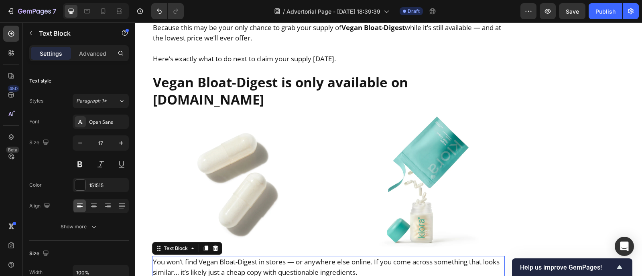
scroll to position [7482, 0]
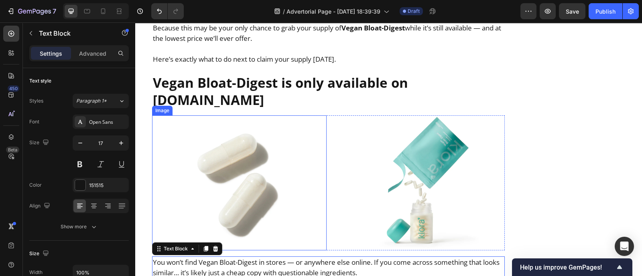
click at [301, 163] on img at bounding box center [239, 182] width 175 height 135
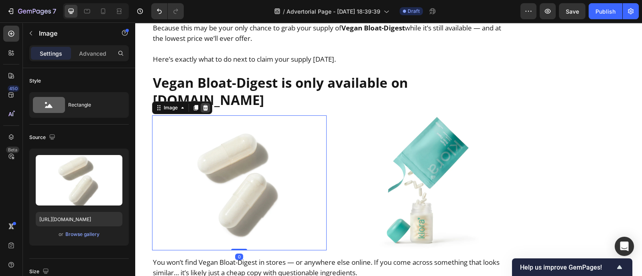
click at [203, 105] on icon at bounding box center [205, 108] width 5 height 6
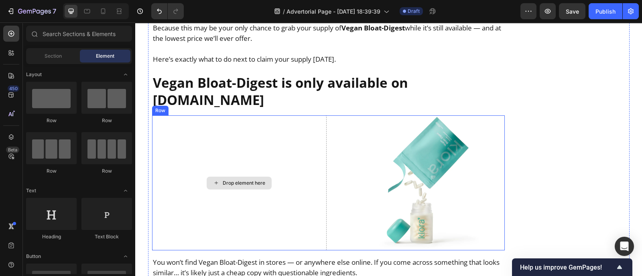
click at [306, 140] on div "Drop element here" at bounding box center [239, 182] width 175 height 135
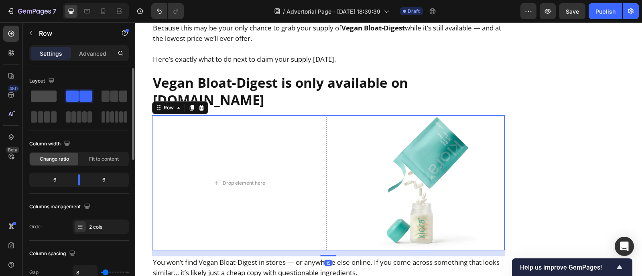
click at [49, 97] on span at bounding box center [44, 96] width 26 height 11
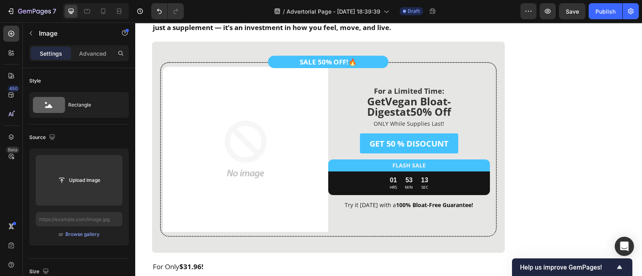
scroll to position [8578, 0]
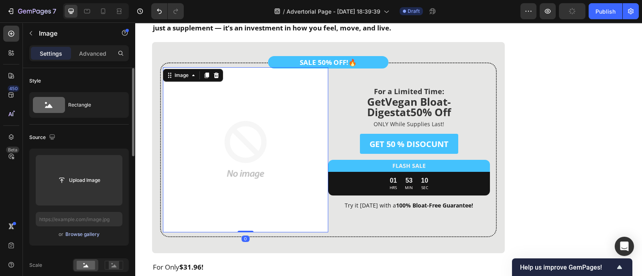
click at [92, 233] on div "Browse gallery" at bounding box center [82, 234] width 34 height 7
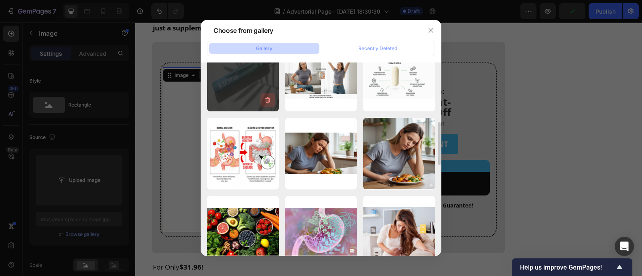
scroll to position [264, 0]
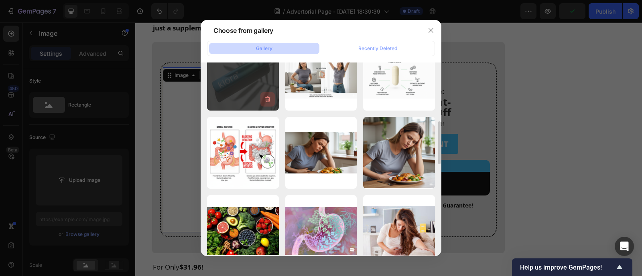
click at [263, 99] on button "button" at bounding box center [267, 99] width 14 height 14
click at [245, 75] on div "Delete Image? 23.37 kb Cancel Delete" at bounding box center [243, 75] width 72 height 72
click at [251, 73] on div "Delete Image? 23.37 kb Cancel Delete" at bounding box center [243, 75] width 72 height 72
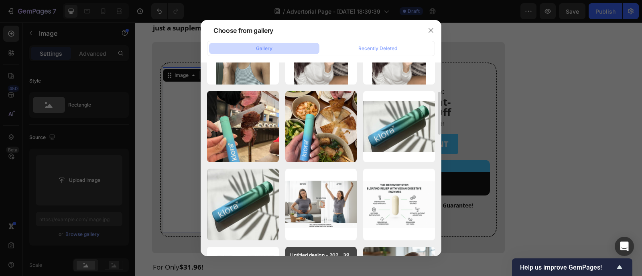
scroll to position [134, 0]
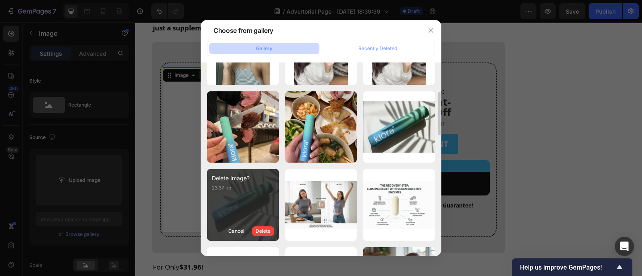
click at [235, 180] on div "Delete Image?" at bounding box center [245, 178] width 67 height 8
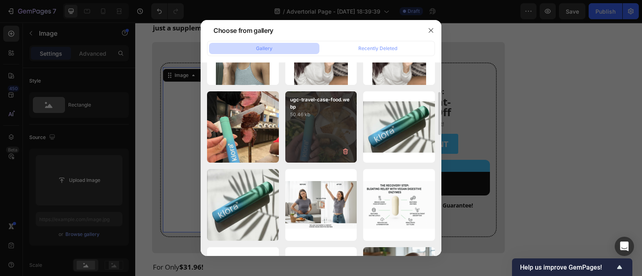
click at [310, 146] on div "ugc-travel-case-food.webp 50.46 kb" at bounding box center [321, 127] width 72 height 72
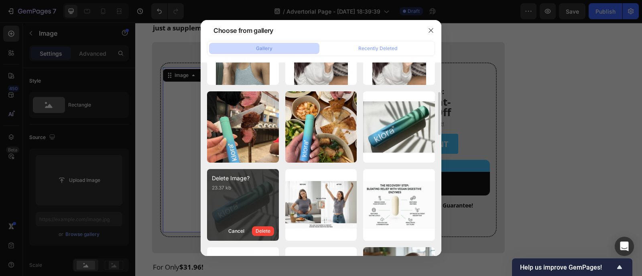
type input "https://cdn.shopify.com/s/files/1/0600/9949/4066/files/gempages_561369768196572…"
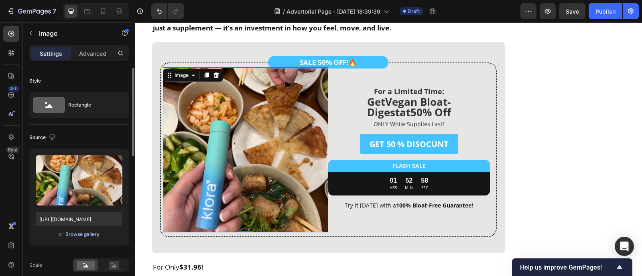
click at [80, 231] on div "Browse gallery" at bounding box center [82, 234] width 34 height 7
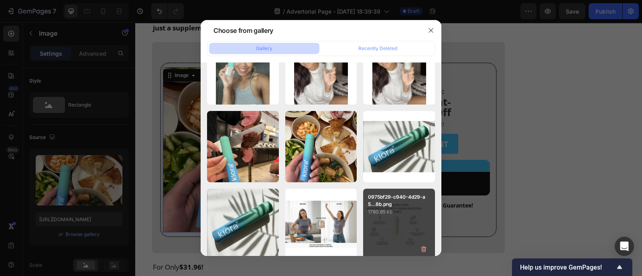
scroll to position [0, 0]
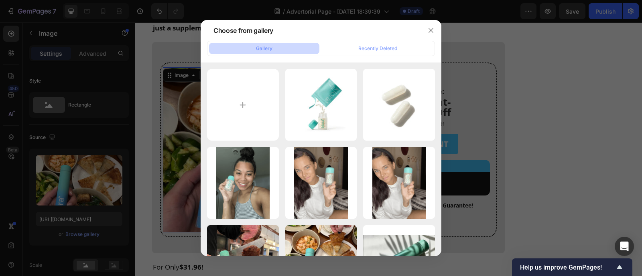
type input "C:\fakepath\subscription-block--kit-bloat-digest.webp"
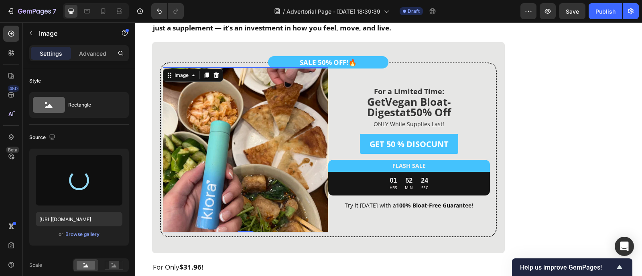
type input "https://cdn.shopify.com/s/files/1/0600/9949/4066/files/gempages_561369768196572…"
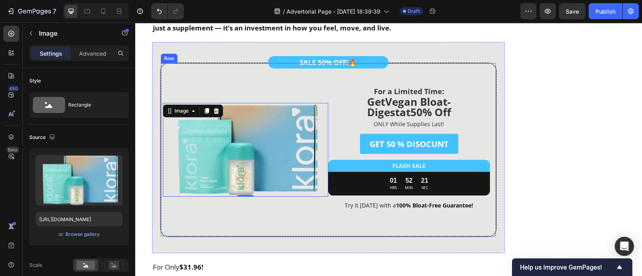
click at [286, 205] on div "Image Image 0 Row Row" at bounding box center [246, 149] width 166 height 169
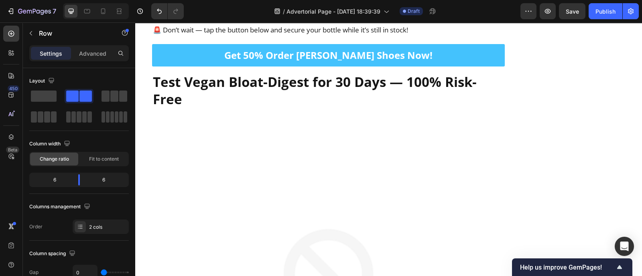
scroll to position [9222, 0]
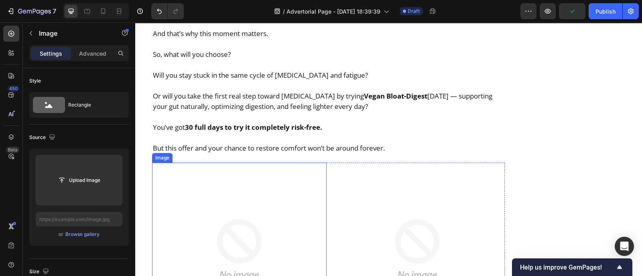
click at [235, 198] on img at bounding box center [239, 250] width 175 height 175
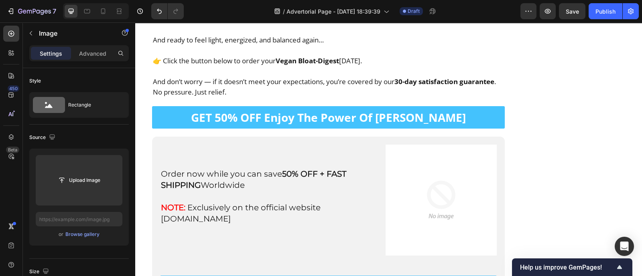
scroll to position [11441, 0]
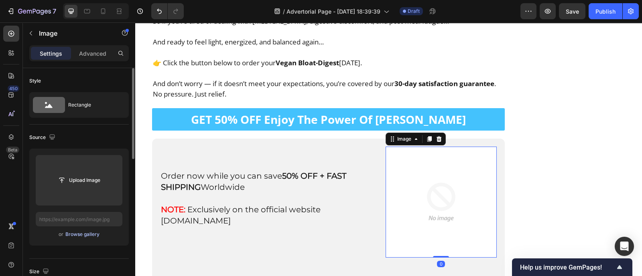
drag, startPoint x: 93, startPoint y: 228, endPoint x: 95, endPoint y: 235, distance: 6.9
click at [95, 235] on div "Upload Image or Browse gallery" at bounding box center [78, 197] width 99 height 97
click at [95, 235] on div "Browse gallery" at bounding box center [82, 234] width 34 height 7
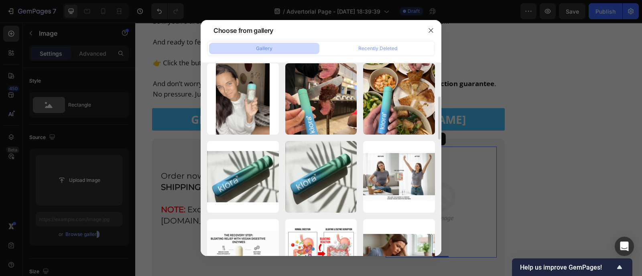
scroll to position [162, 0]
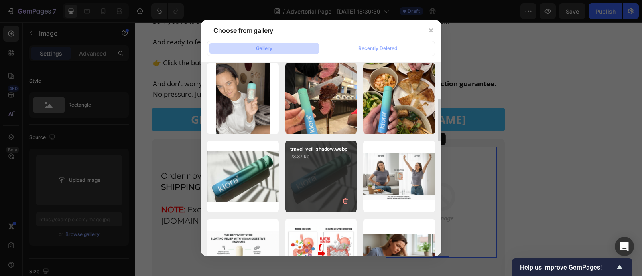
click at [314, 183] on div "travel_veil_shadow.webp 23.37 kb" at bounding box center [321, 177] width 72 height 72
type input "https://cdn.shopify.com/s/files/1/0600/9949/4066/files/gempages_561369768196572…"
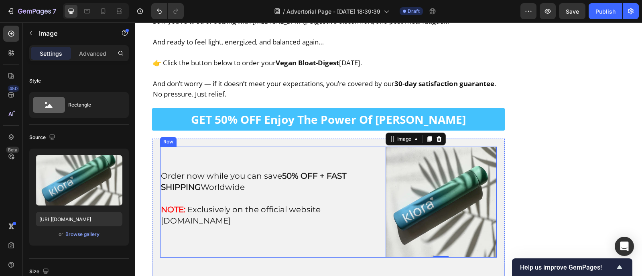
click at [353, 217] on div "Order now while you can save 50% OFF + FAST SHIPPING Worldwide NOTE: Exclusivel…" at bounding box center [271, 202] width 222 height 111
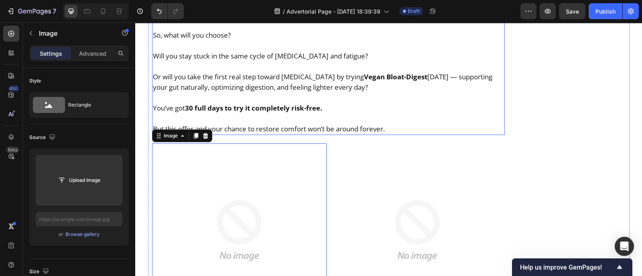
scroll to position [10784, 0]
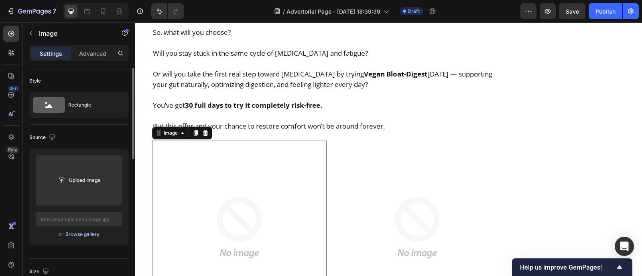
click at [74, 238] on button "Browse gallery" at bounding box center [82, 235] width 35 height 8
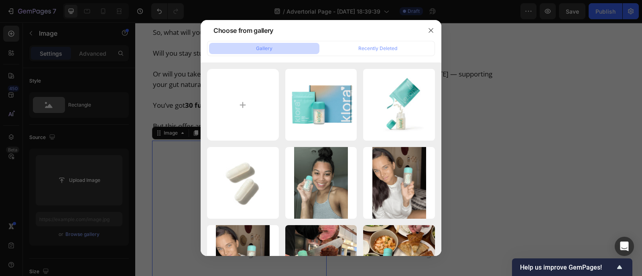
type input "C:\fakepath\245550_7028838498482_7a4756ea_34d4_4f96_aade_1cabda71a1cd.png"
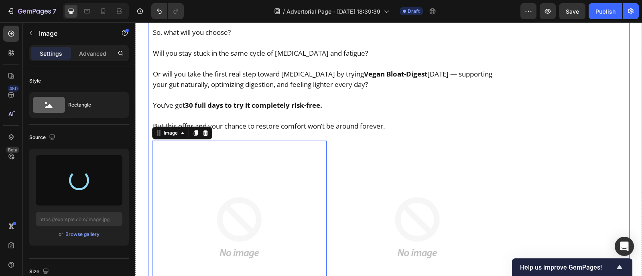
scroll to position [10840, 0]
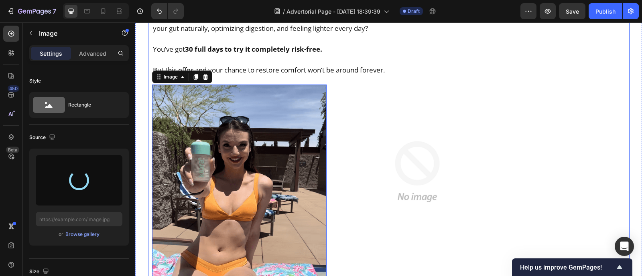
type input "https://cdn.shopify.com/s/files/1/0600/9949/4066/files/gempages_561369768196572…"
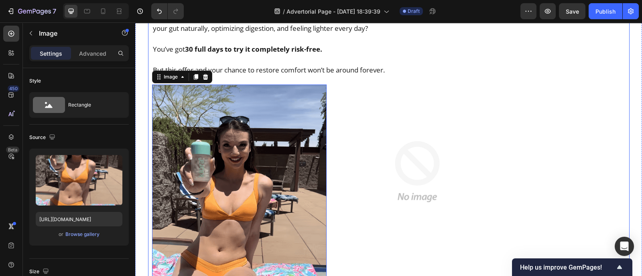
scroll to position [10935, 0]
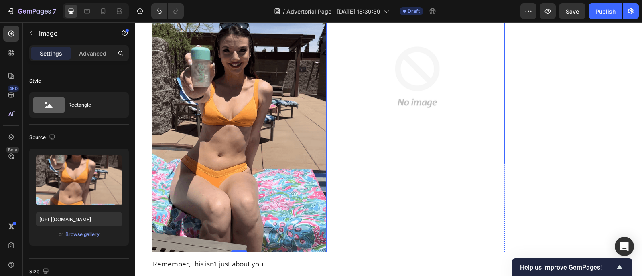
drag, startPoint x: 228, startPoint y: 274, endPoint x: 372, endPoint y: 140, distance: 196.6
click at [372, 140] on img at bounding box center [417, 77] width 175 height 175
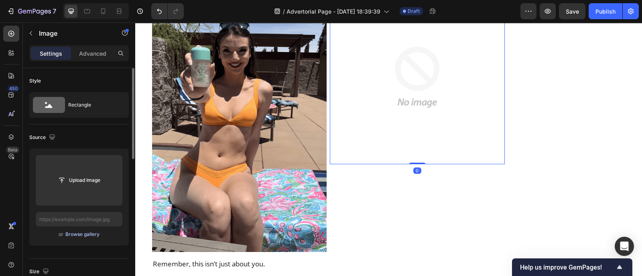
click at [84, 232] on div "Browse gallery" at bounding box center [82, 234] width 34 height 7
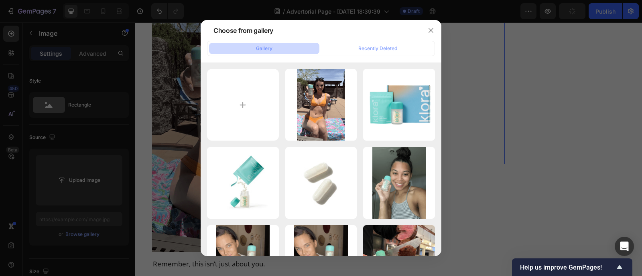
type input "C:\fakepath\245550_7028838498482_9675db55_a2dd_4a5c_ac16_6ccd9f114b9d.png"
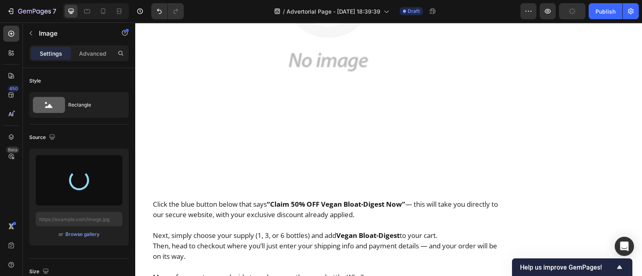
type input "https://cdn.shopify.com/s/files/1/0600/9949/4066/files/gempages_561369768196572…"
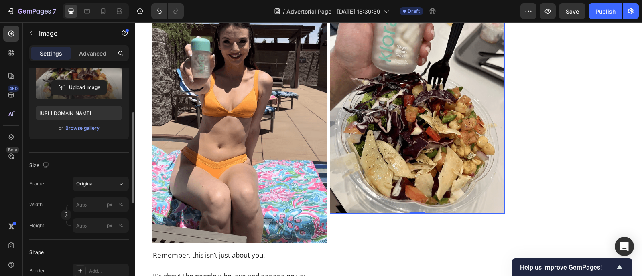
scroll to position [108, 0]
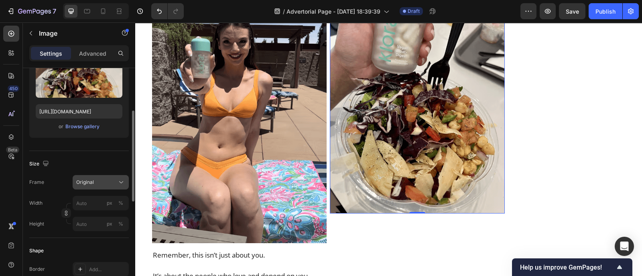
click at [118, 182] on icon at bounding box center [121, 182] width 8 height 8
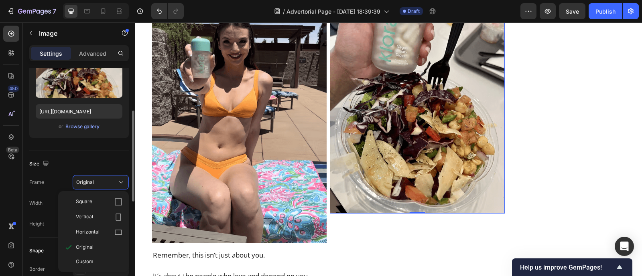
click at [77, 146] on div "Source Upload Image https://cdn.shopify.com/s/files/1/0600/9949/4066/files/gemp…" at bounding box center [78, 84] width 99 height 134
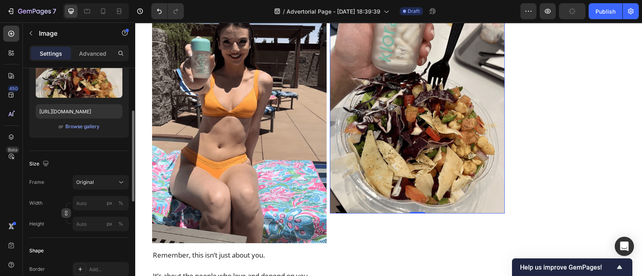
click at [67, 215] on icon "button" at bounding box center [66, 214] width 6 height 6
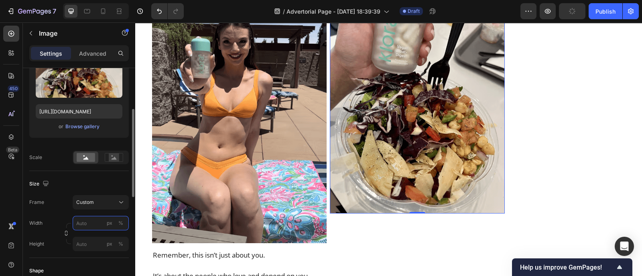
click at [75, 220] on input "px %" at bounding box center [101, 223] width 56 height 14
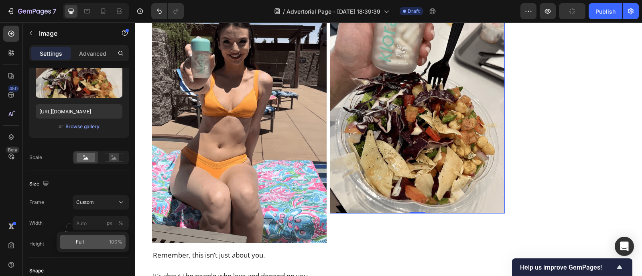
click at [86, 238] on div "Full 100%" at bounding box center [93, 242] width 66 height 14
type input "100"
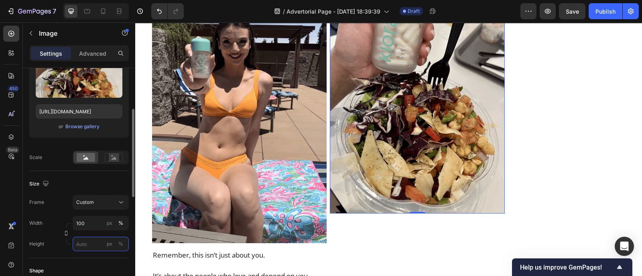
click at [77, 245] on input "px %" at bounding box center [101, 244] width 56 height 14
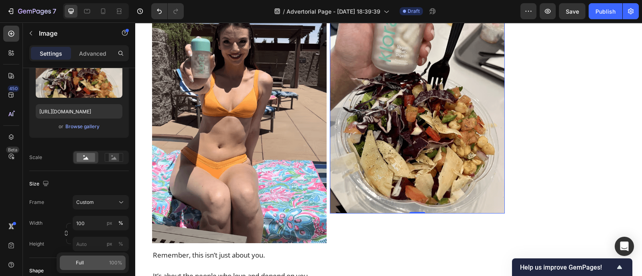
click at [114, 261] on span "100%" at bounding box center [115, 262] width 13 height 7
type input "100"
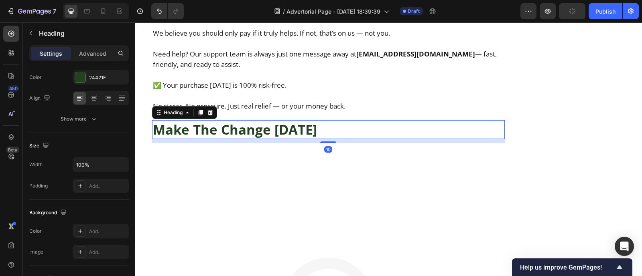
scroll to position [0, 0]
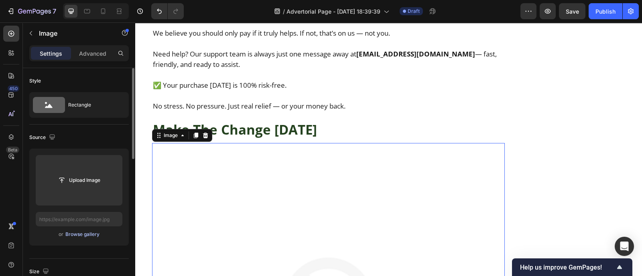
click at [77, 231] on div "Browse gallery" at bounding box center [82, 234] width 34 height 7
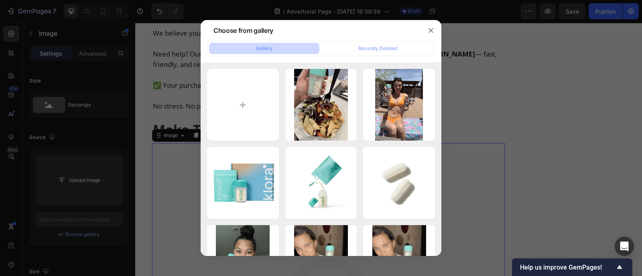
type input "C:\fakepath\young-happy-woman-eating-healthy-salad-sitting-table-with-green-fre…"
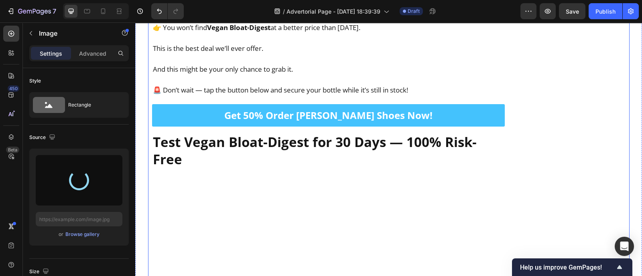
scroll to position [9182, 0]
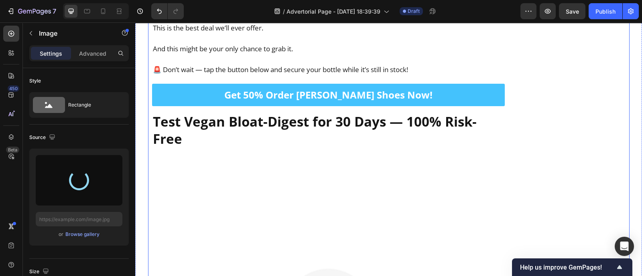
type input "https://cdn.shopify.com/s/files/1/0600/9949/4066/files/gempages_561369768196572…"
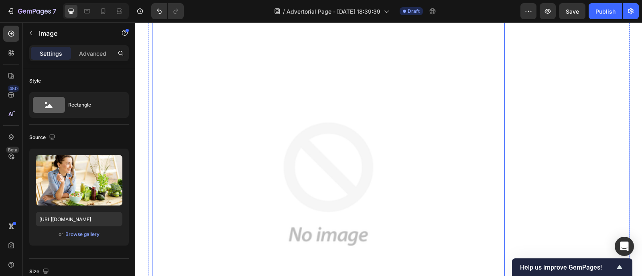
scroll to position [9331, 0]
click at [288, 145] on img at bounding box center [328, 182] width 353 height 353
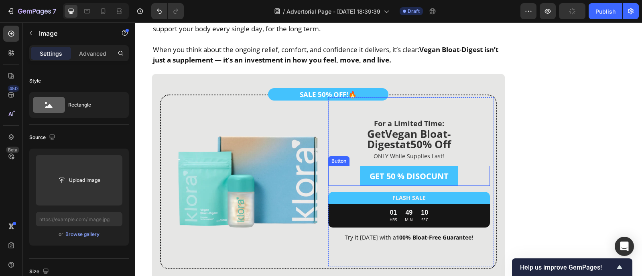
scroll to position [8550, 0]
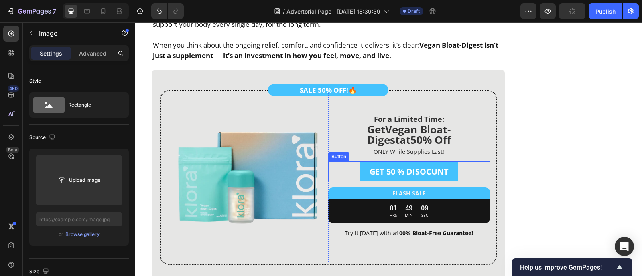
click at [362, 162] on link "GET 50 % DISOCUNT" at bounding box center [409, 172] width 98 height 20
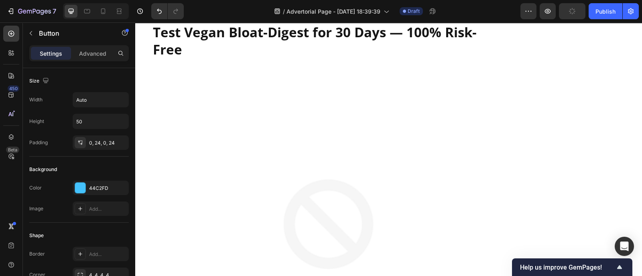
scroll to position [9274, 0]
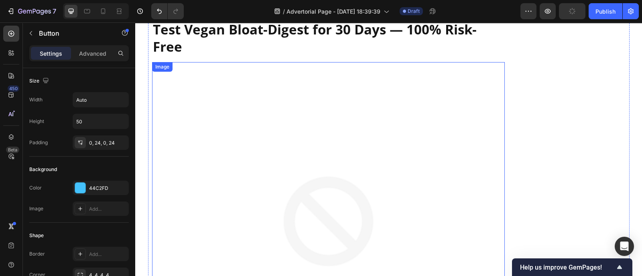
click at [256, 163] on img at bounding box center [328, 238] width 353 height 353
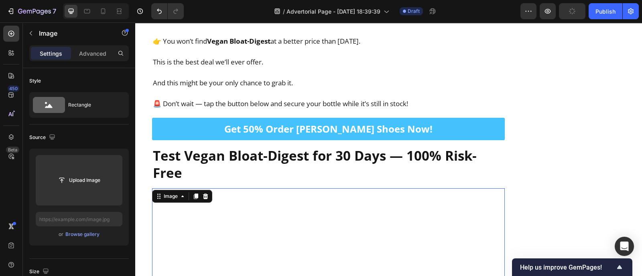
scroll to position [9142, 0]
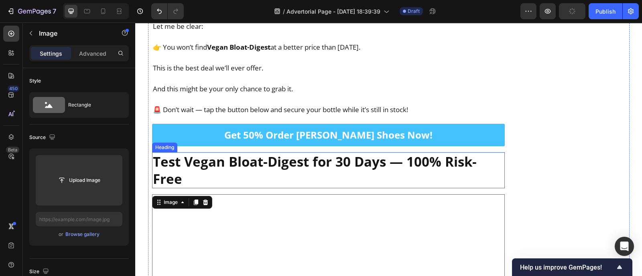
click at [287, 154] on h2 "Test Vegan Bloat-Digest for 30 Days — 100% Risk-Free" at bounding box center [328, 170] width 353 height 36
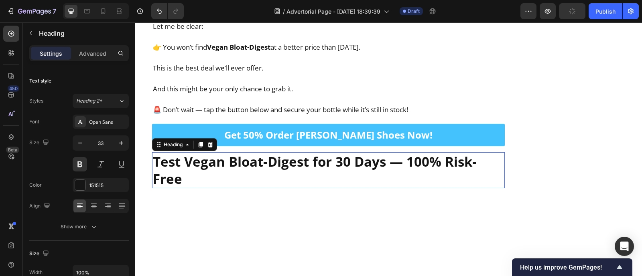
click at [287, 154] on p "Test Vegan Bloat-Digest for 30 Days — 100% Risk-Free" at bounding box center [328, 170] width 351 height 34
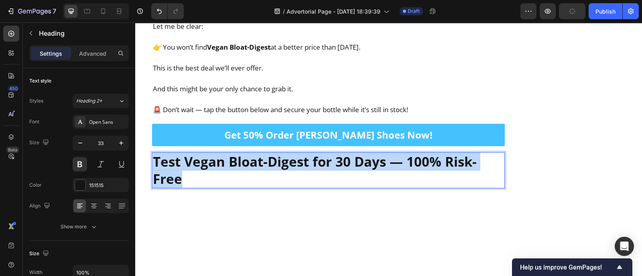
click at [287, 154] on p "Test Vegan Bloat-Digest for 30 Days — 100% Risk-Free" at bounding box center [328, 170] width 351 height 34
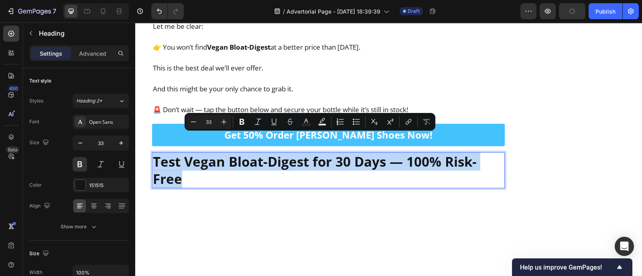
click at [287, 154] on p "Test Vegan Bloat-Digest for 30 Days — 100% Risk-Free" at bounding box center [328, 170] width 351 height 34
copy p "Test Vegan Bloat-Digest for 30 Days — 100% Risk-Free"
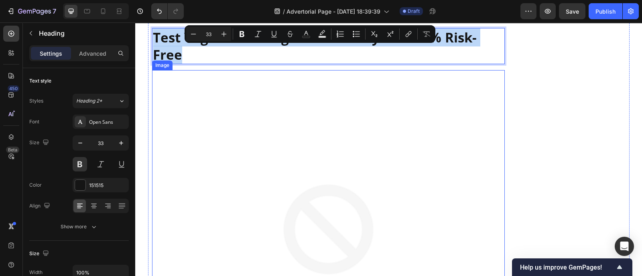
scroll to position [9307, 0]
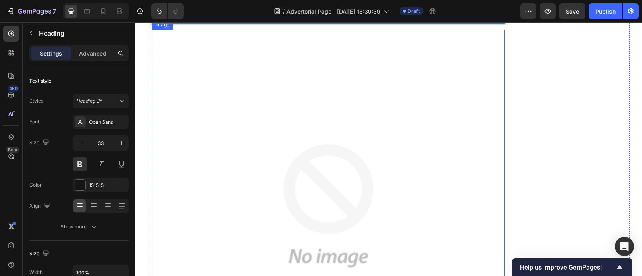
click at [278, 116] on img at bounding box center [328, 206] width 353 height 353
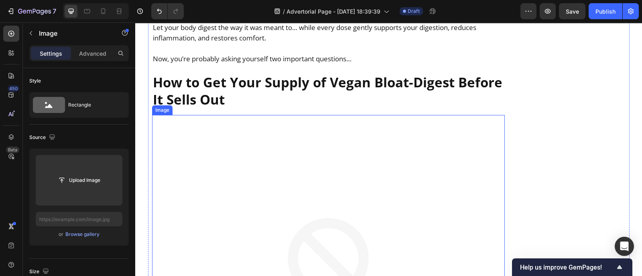
scroll to position [6461, 0]
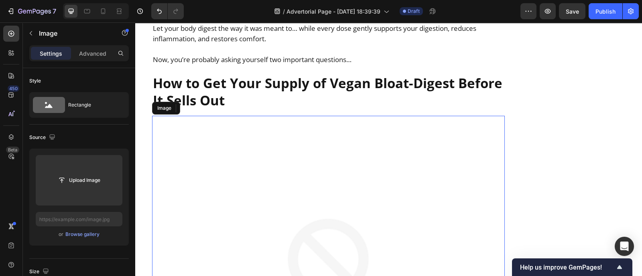
click at [301, 179] on img at bounding box center [327, 274] width 317 height 317
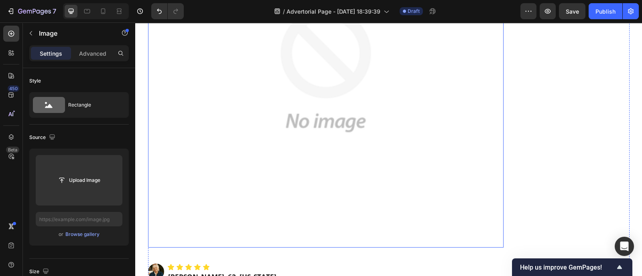
scroll to position [5159, 0]
click at [337, 145] on img at bounding box center [326, 71] width 356 height 356
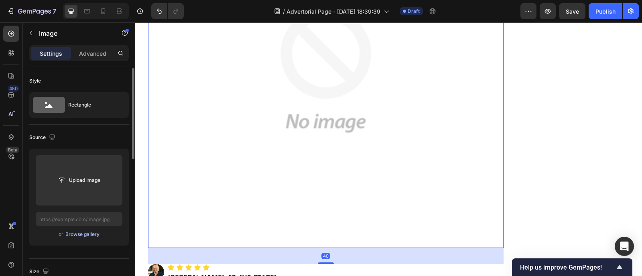
click at [86, 231] on div "Browse gallery" at bounding box center [82, 234] width 34 height 7
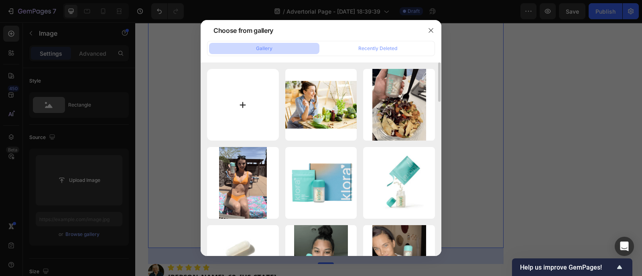
click at [236, 122] on input "file" at bounding box center [243, 105] width 72 height 72
type input "C:\fakepath\Untitled design - 2025-09-27T024429.349.png"
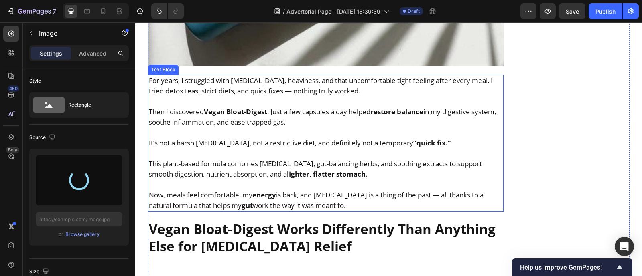
scroll to position [4193, 0]
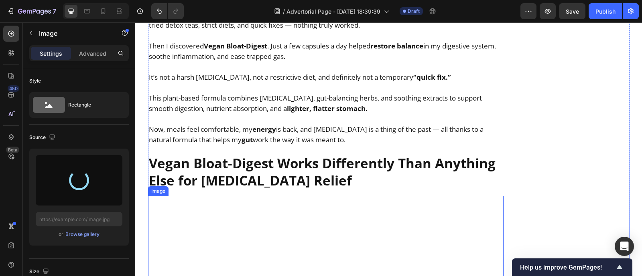
type input "https://cdn.shopify.com/s/files/1/0600/9949/4066/files/gempages_561369768196572…"
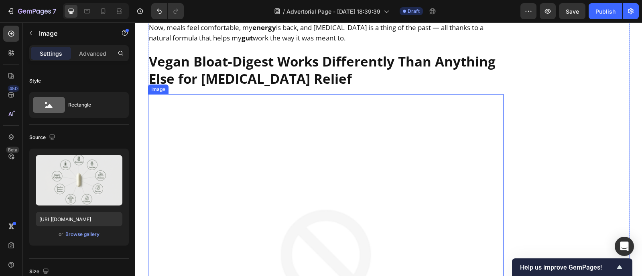
scroll to position [4296, 0]
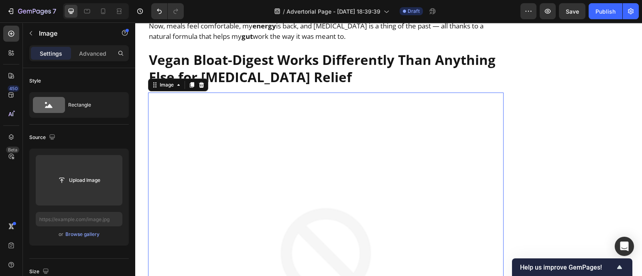
click at [232, 216] on img at bounding box center [326, 271] width 356 height 356
click at [75, 234] on div "Browse gallery" at bounding box center [82, 234] width 34 height 7
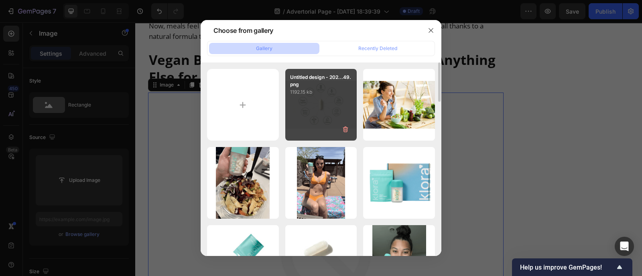
click at [333, 95] on p "1192.15 kb" at bounding box center [321, 92] width 62 height 8
type input "https://cdn.shopify.com/s/files/1/0600/9949/4066/files/gempages_561369768196572…"
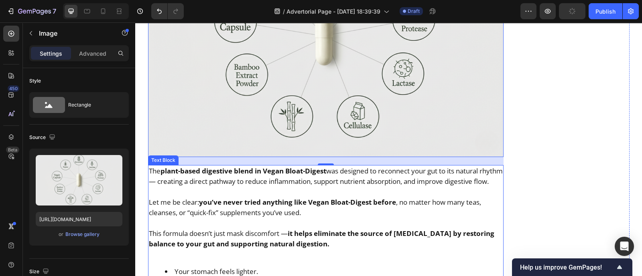
click at [371, 223] on p at bounding box center [326, 223] width 354 height 10
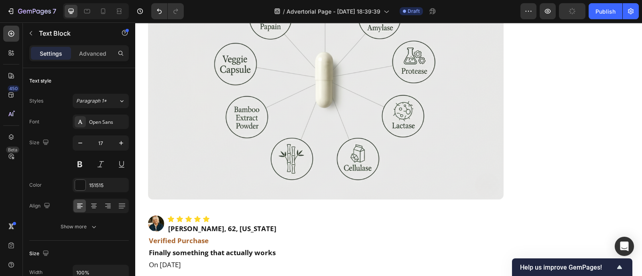
scroll to position [4995, 0]
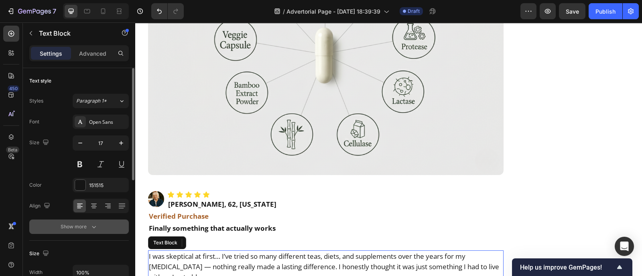
scroll to position [4869, 0]
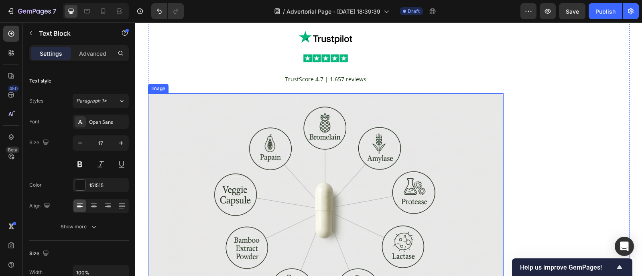
click at [207, 181] on img at bounding box center [326, 211] width 356 height 237
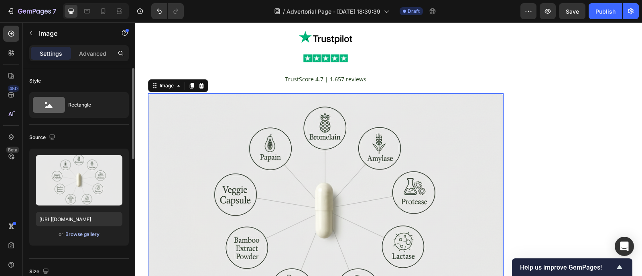
click at [87, 236] on div "Browse gallery" at bounding box center [82, 234] width 34 height 7
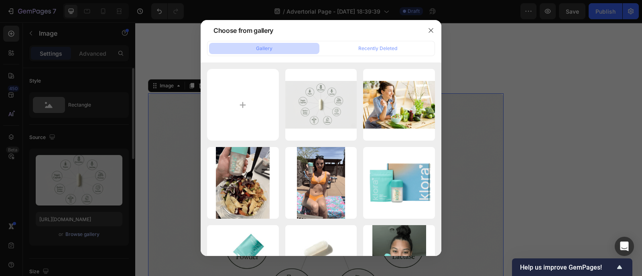
type input "C:\fakepath\BeFunky-collage.jpg"
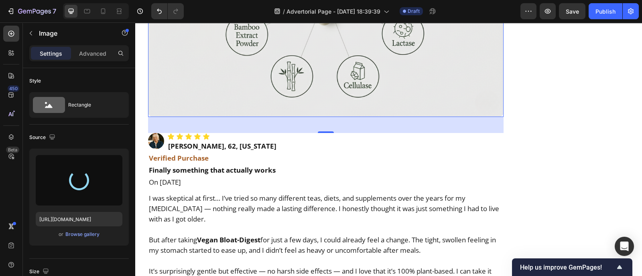
scroll to position [5223, 0]
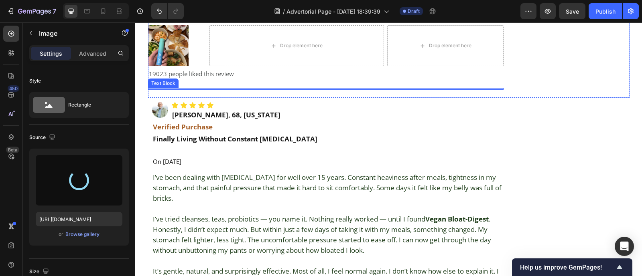
type input "https://cdn.shopify.com/s/files/1/0600/9949/4066/files/gempages_561369768196572…"
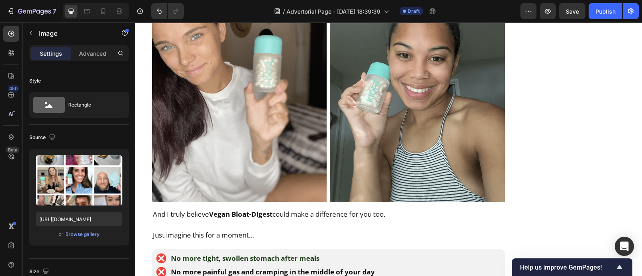
scroll to position [5863, 0]
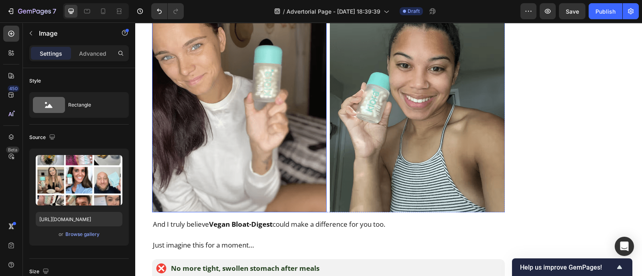
click at [251, 112] on img at bounding box center [239, 96] width 175 height 233
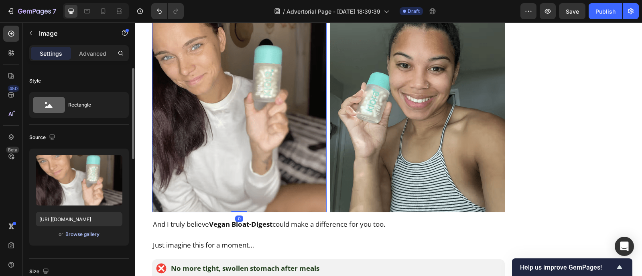
click at [68, 234] on div "Browse gallery" at bounding box center [82, 234] width 34 height 7
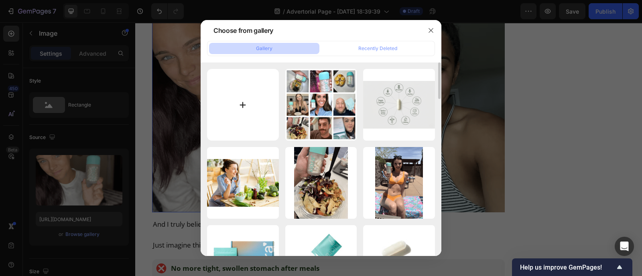
click at [263, 118] on input "file" at bounding box center [243, 105] width 72 height 72
type input "C:\fakepath\245550_7028838498482_f1a65fb2_e681_4d1b_9ed8_cafd4a6cd3de.png"
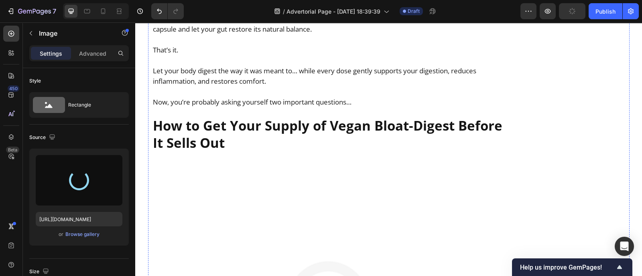
scroll to position [6188, 0]
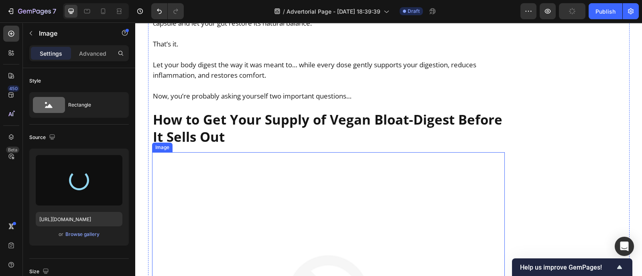
type input "https://cdn.shopify.com/s/files/1/0600/9949/4066/files/gempages_561369768196572…"
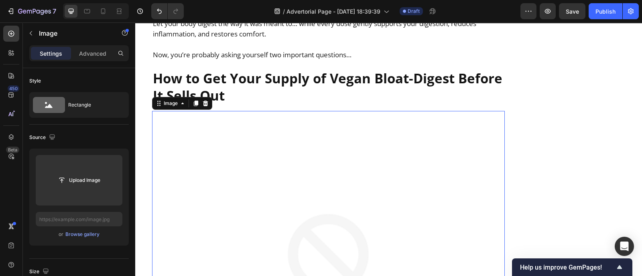
scroll to position [6228, 0]
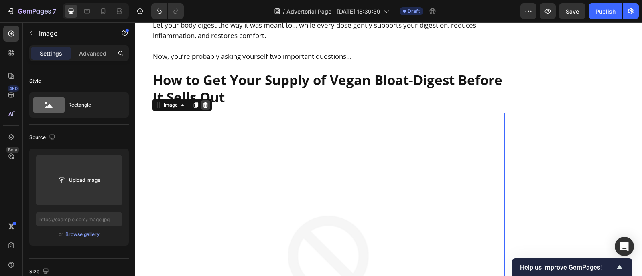
click at [203, 105] on icon at bounding box center [205, 105] width 5 height 6
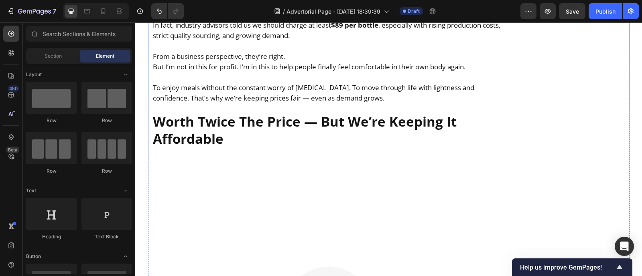
scroll to position [7430, 0]
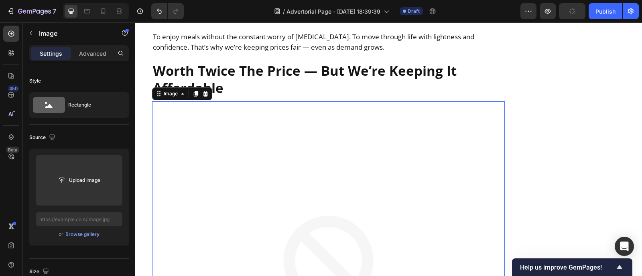
click at [252, 145] on img at bounding box center [328, 277] width 353 height 353
click at [84, 237] on div "Browse gallery" at bounding box center [82, 234] width 34 height 7
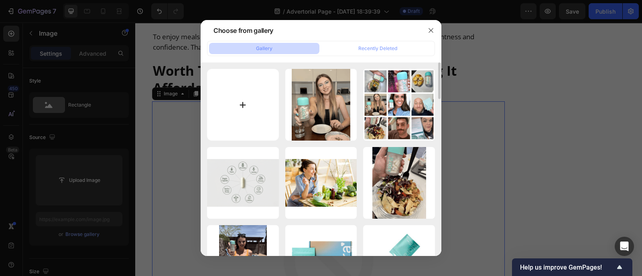
click at [254, 98] on input "file" at bounding box center [243, 105] width 72 height 72
type input "C:\fakepath\Gemini_Generated_Image_36ann836ann836an.png"
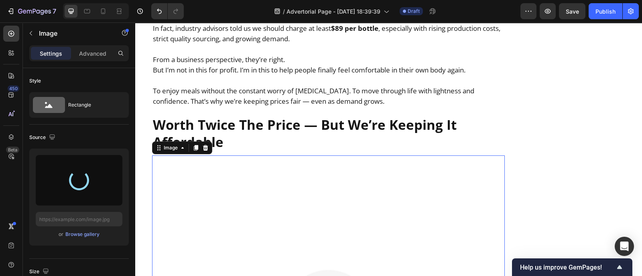
scroll to position [7374, 0]
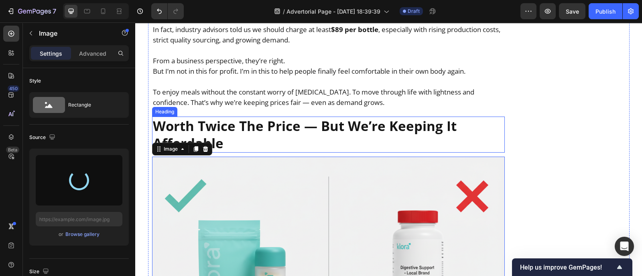
type input "https://cdn.shopify.com/s/files/1/0600/9949/4066/files/gempages_561369768196572…"
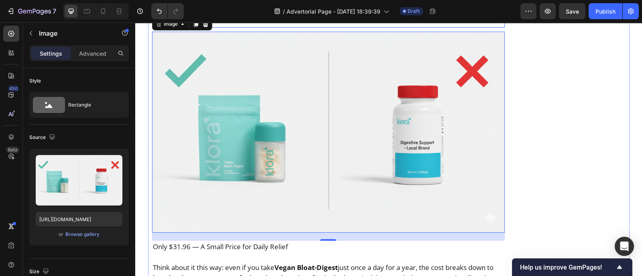
scroll to position [7501, 0]
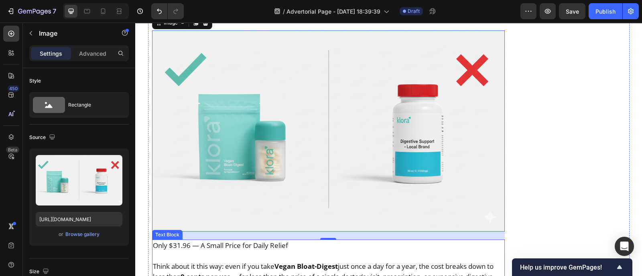
click at [277, 261] on p "Think about it this way: even if you take Vegan Bloat-Digest just once a day fo…" at bounding box center [328, 276] width 351 height 31
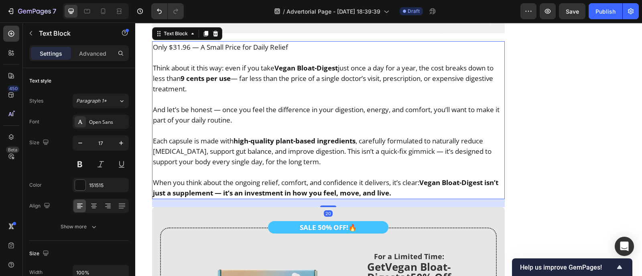
scroll to position [7740, 0]
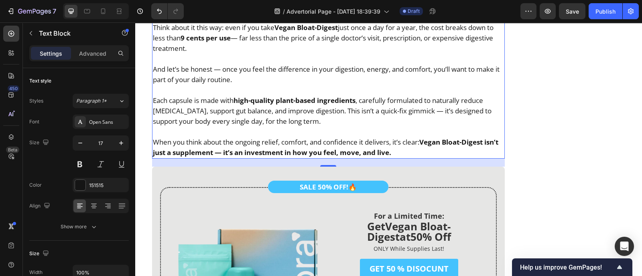
click at [277, 261] on img at bounding box center [246, 275] width 166 height 94
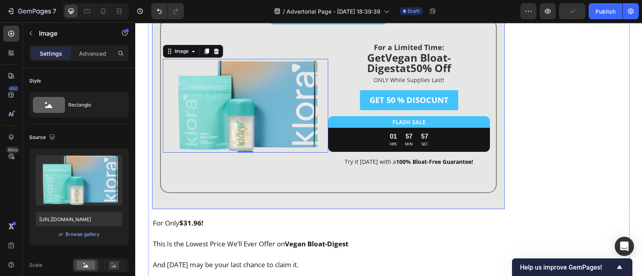
scroll to position [7905, 0]
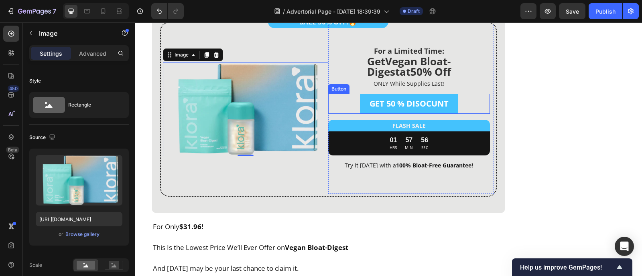
click at [365, 94] on link "GET 50 % DISOCUNT" at bounding box center [409, 104] width 98 height 20
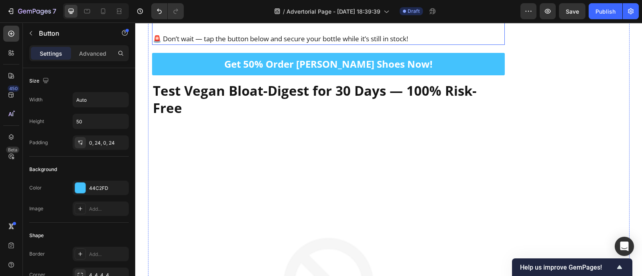
scroll to position [8498, 0]
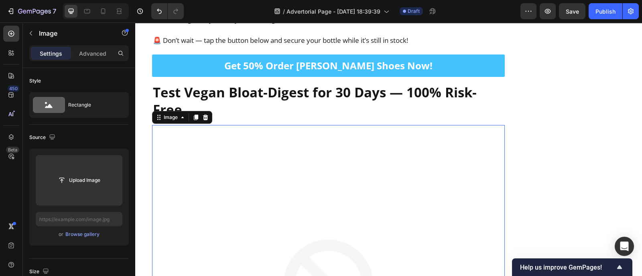
click at [348, 83] on h2 "Test Vegan Bloat-Digest for 30 Days — 100% Risk-Free" at bounding box center [328, 101] width 353 height 36
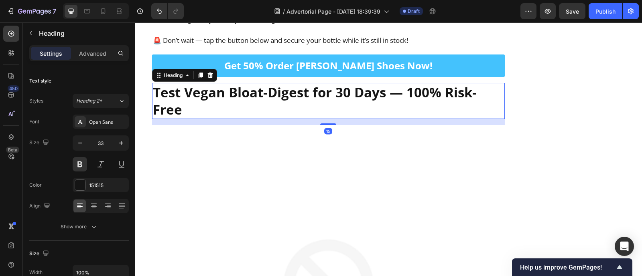
click at [348, 83] on h2 "Test Vegan Bloat-Digest for 30 Days — 100% Risk-Free" at bounding box center [328, 101] width 353 height 36
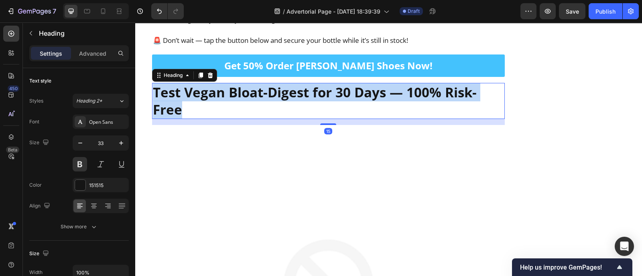
click at [348, 84] on p "Test Vegan Bloat-Digest for 30 Days — 100% Risk-Free" at bounding box center [328, 101] width 351 height 34
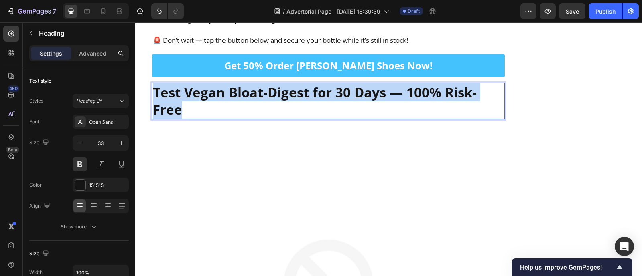
click at [348, 84] on p "Test Vegan Bloat-Digest for 30 Days — 100% Risk-Free" at bounding box center [328, 101] width 351 height 34
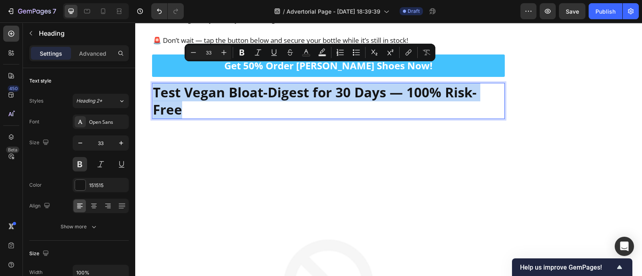
copy p "Test Vegan Bloat-Digest for 30 Days — 100% Risk-Free"
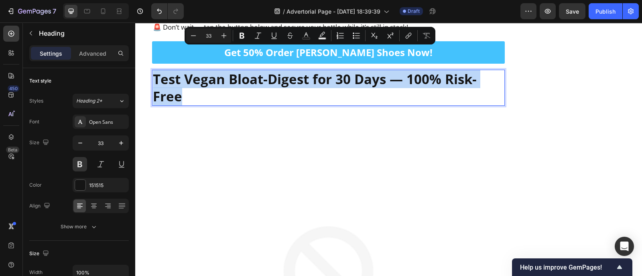
scroll to position [8518, 0]
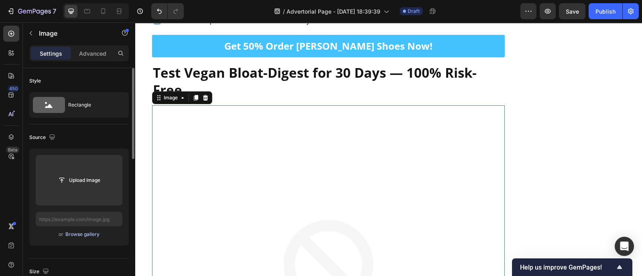
click at [85, 231] on div "Browse gallery" at bounding box center [82, 234] width 34 height 7
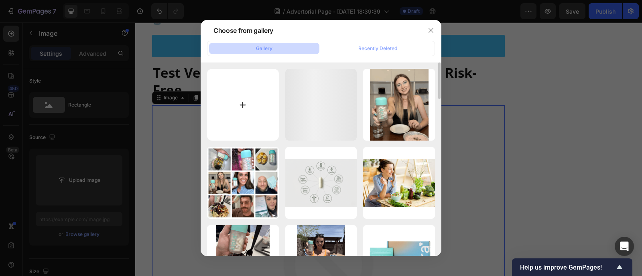
click at [233, 109] on input "file" at bounding box center [243, 105] width 72 height 72
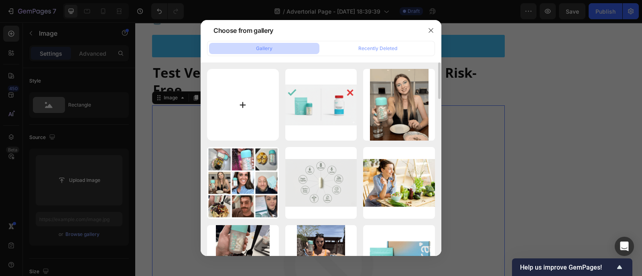
type input "C:\fakepath\Untitled design - 2025-09-27T025633.268.png"
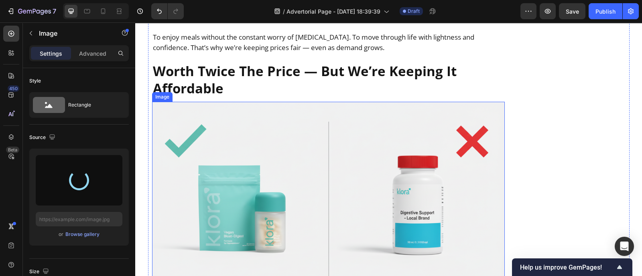
scroll to position [7429, 0]
type input "https://cdn.shopify.com/s/files/1/0600/9949/4066/files/gempages_561369768196572…"
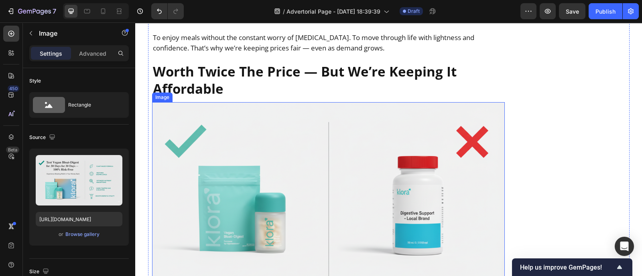
click at [314, 155] on img at bounding box center [328, 202] width 353 height 201
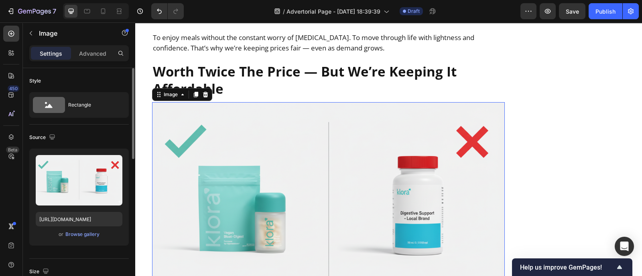
click at [84, 230] on div "or Browse gallery" at bounding box center [79, 235] width 87 height 10
click at [89, 237] on div "Browse gallery" at bounding box center [82, 234] width 34 height 7
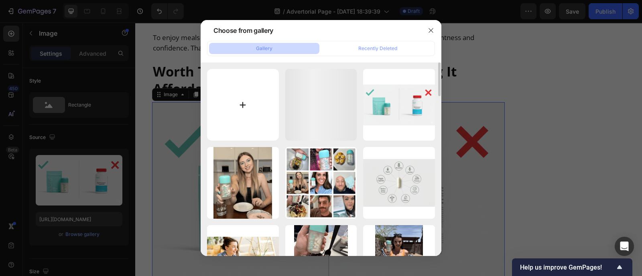
click at [258, 95] on input "file" at bounding box center [243, 105] width 72 height 72
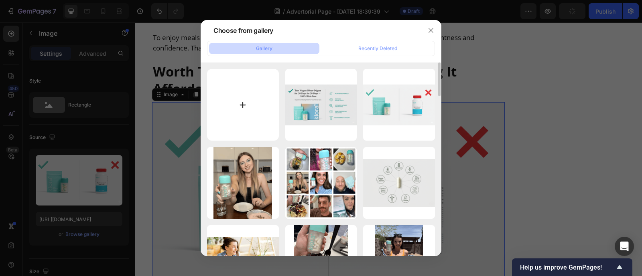
type input "C:\fakepath\Untitled design - 2025-09-27T025548.426.png"
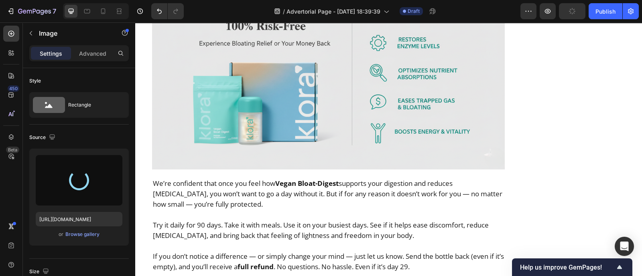
scroll to position [8666, 0]
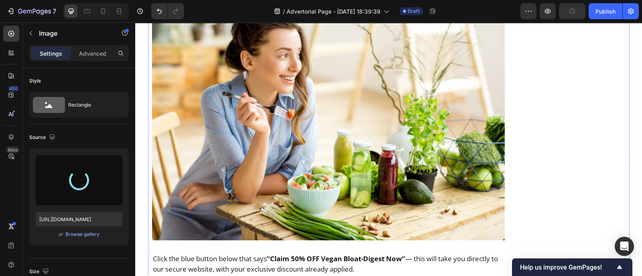
type input "https://cdn.shopify.com/s/files/1/0600/9949/4066/files/gempages_561369768196572…"
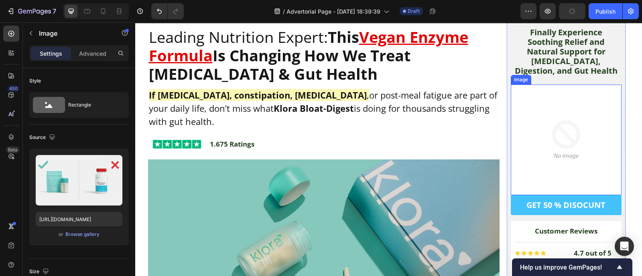
scroll to position [59, 0]
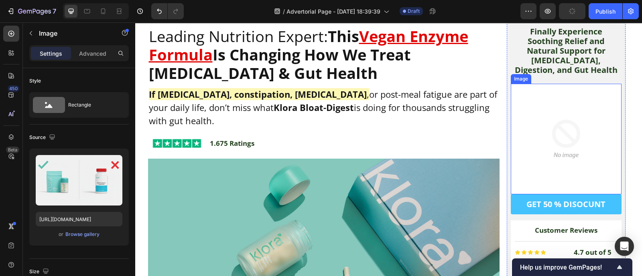
click at [568, 134] on img at bounding box center [566, 139] width 111 height 111
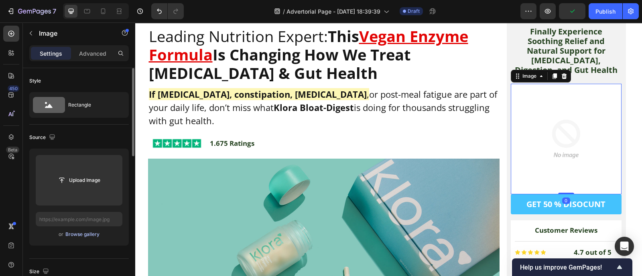
click at [66, 234] on div "Browse gallery" at bounding box center [82, 234] width 34 height 7
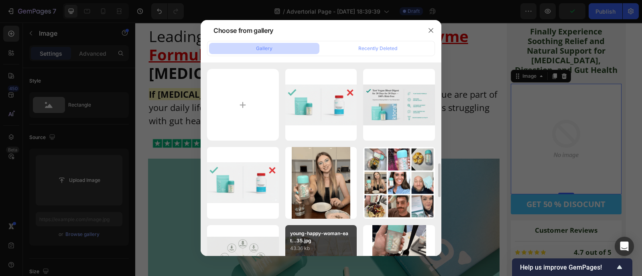
scroll to position [162, 0]
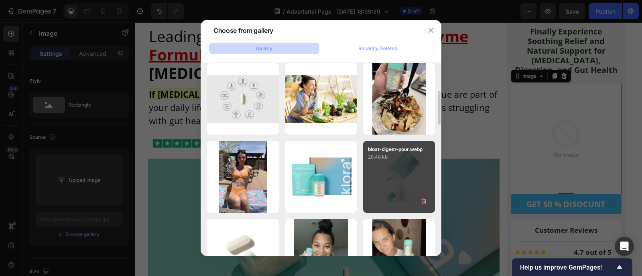
click at [385, 171] on div "bloat-digest-pour.webp 28.48 kb" at bounding box center [399, 177] width 72 height 72
type input "https://cdn.shopify.com/s/files/1/0600/9949/4066/files/gempages_561369768196572…"
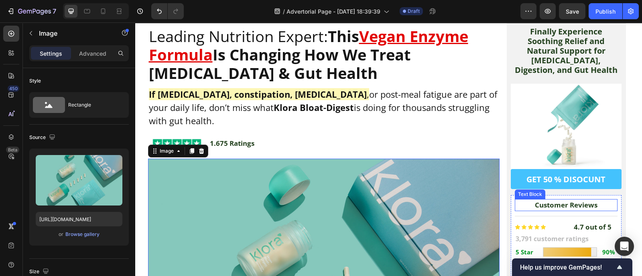
click at [537, 206] on strong "Customer Reviews" at bounding box center [566, 205] width 63 height 9
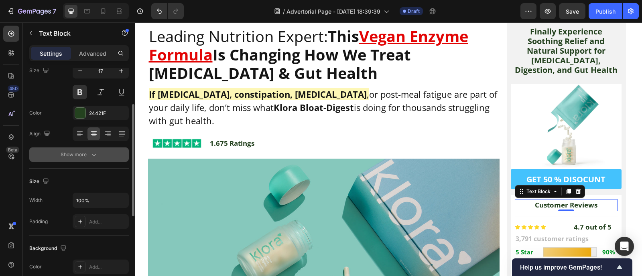
scroll to position [74, 0]
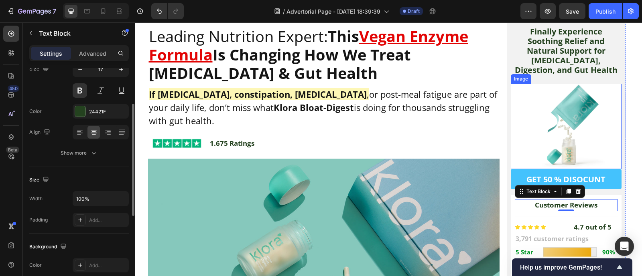
click at [534, 157] on img at bounding box center [566, 126] width 111 height 85
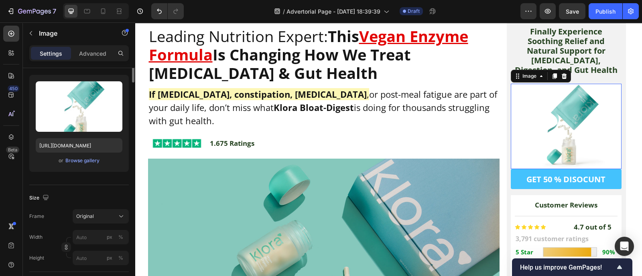
scroll to position [0, 0]
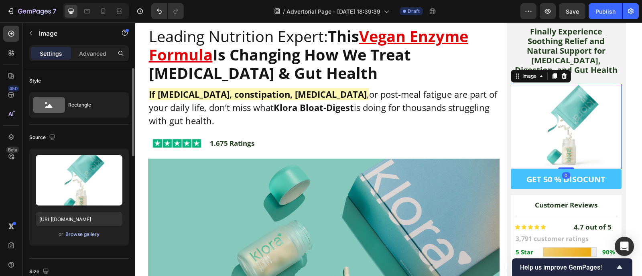
click at [83, 233] on div "Browse gallery" at bounding box center [82, 234] width 34 height 7
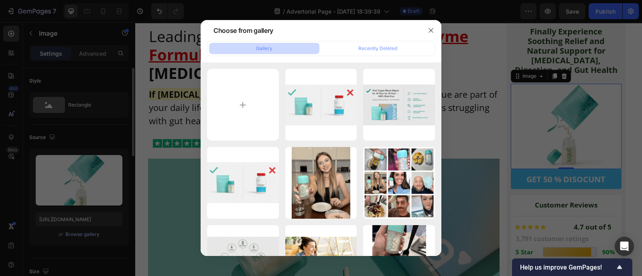
type input "C:\fakepath\bloat-digest-pour-removebg-preview.png"
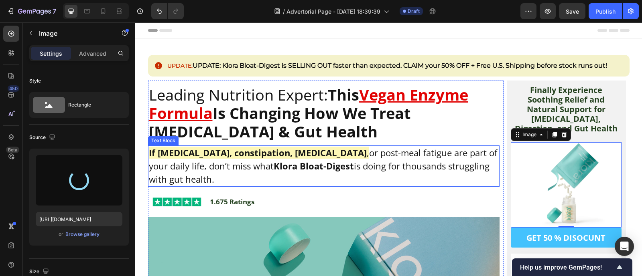
type input "https://cdn.shopify.com/s/files/1/0600/9949/4066/files/gempages_561369768196572…"
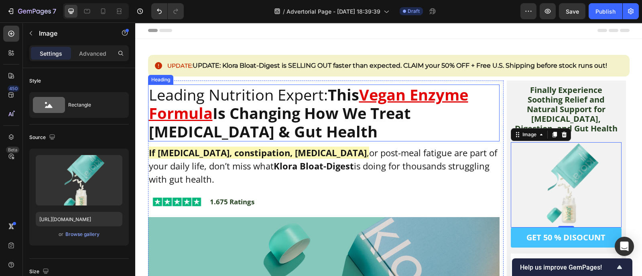
click at [348, 136] on h2 "Leading Nutrition Expert: This Vegan Enzyme Formula Is Changing How We Treat Bl…" at bounding box center [324, 113] width 352 height 57
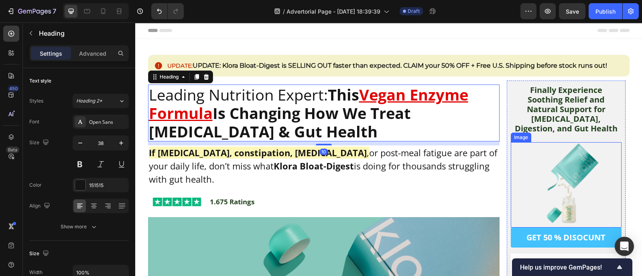
click at [580, 175] on img at bounding box center [566, 184] width 111 height 85
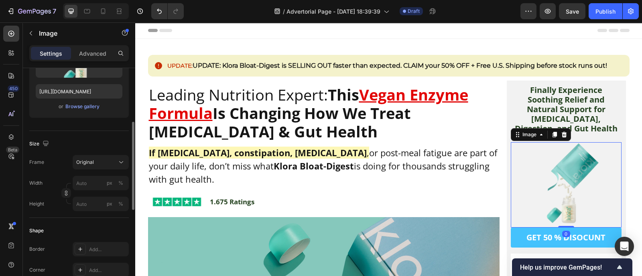
scroll to position [132, 0]
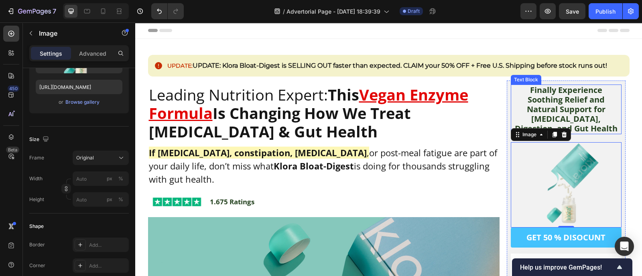
click at [569, 97] on strong "Finally Experience Soothing Relief and Natural Support for Bloating, Digestion,…" at bounding box center [566, 109] width 103 height 49
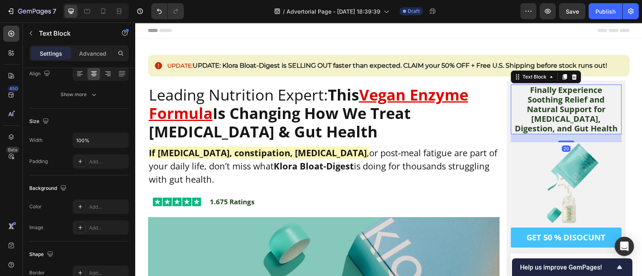
scroll to position [0, 0]
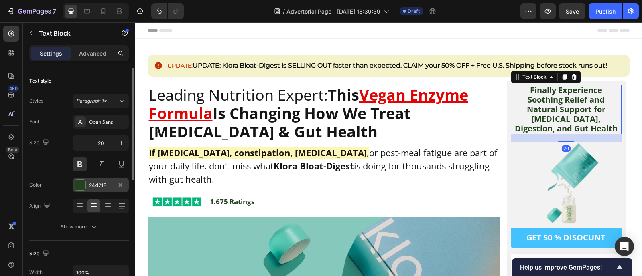
click at [91, 186] on div "24421F" at bounding box center [100, 185] width 23 height 7
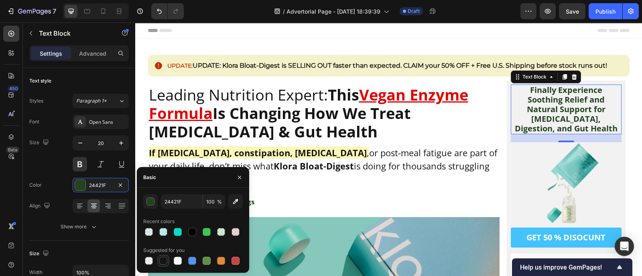
drag, startPoint x: 157, startPoint y: 264, endPoint x: 187, endPoint y: 235, distance: 41.4
click at [158, 264] on div at bounding box center [163, 260] width 11 height 11
type input "151515"
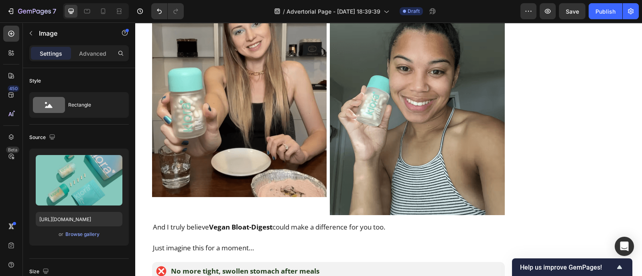
scroll to position [5986, 0]
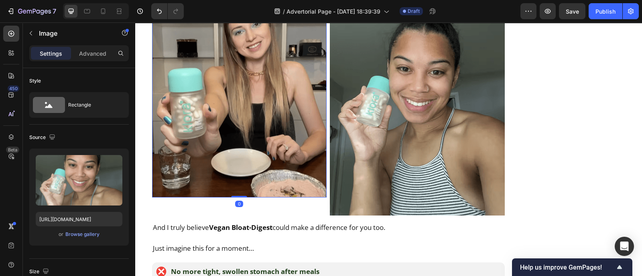
click at [306, 121] on img at bounding box center [239, 90] width 175 height 215
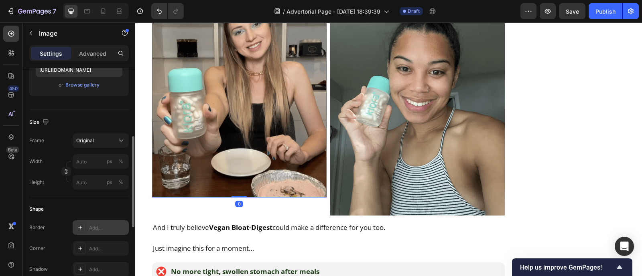
scroll to position [156, 0]
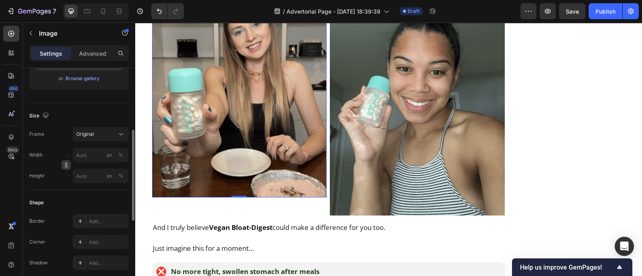
click at [67, 165] on icon "button" at bounding box center [66, 165] width 6 height 6
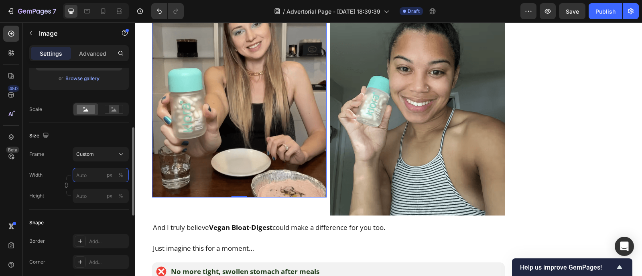
click at [82, 175] on input "px %" at bounding box center [101, 175] width 56 height 14
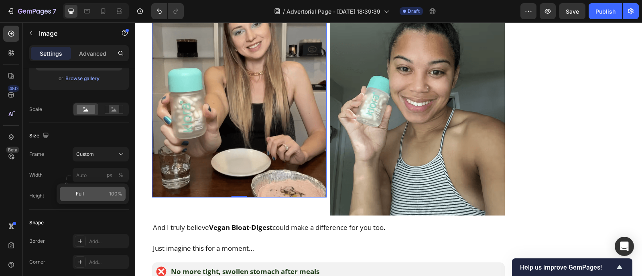
click at [90, 196] on p "Full 100%" at bounding box center [99, 193] width 47 height 7
type input "100"
click at [92, 200] on input "px %" at bounding box center [101, 196] width 56 height 14
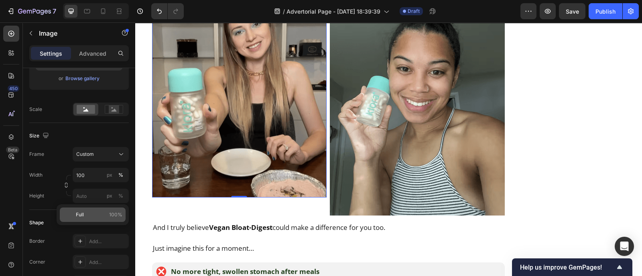
drag, startPoint x: 103, startPoint y: 217, endPoint x: 169, endPoint y: 181, distance: 75.4
click at [103, 217] on p "Full 100%" at bounding box center [99, 214] width 47 height 7
type input "100"
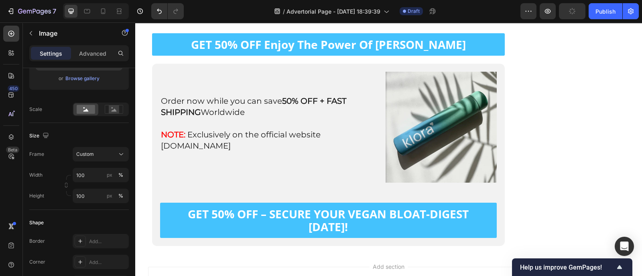
scroll to position [10812, 0]
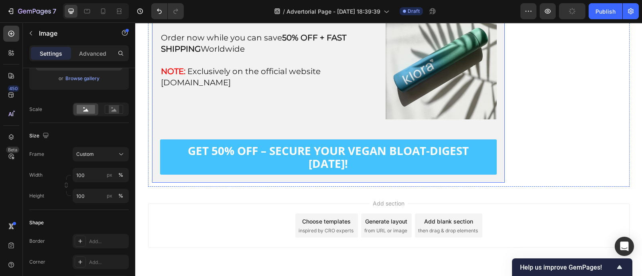
click at [267, 155] on div "Order now while you can save 50% OFF + FAST SHIPPING Worldwide NOTE: Exclusivel…" at bounding box center [328, 91] width 353 height 182
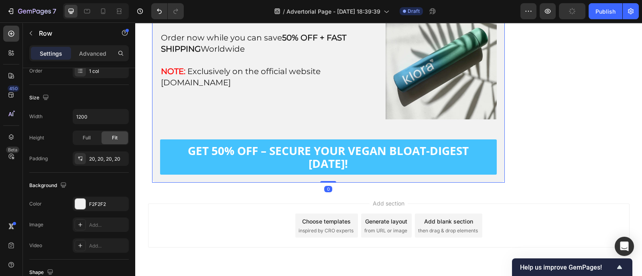
scroll to position [0, 0]
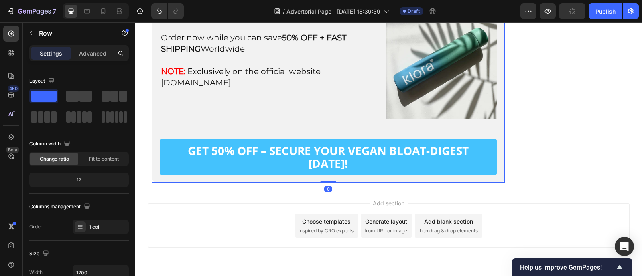
click at [12, 42] on div "450 Beta" at bounding box center [11, 122] width 16 height 193
click at [11, 34] on icon at bounding box center [11, 33] width 3 height 3
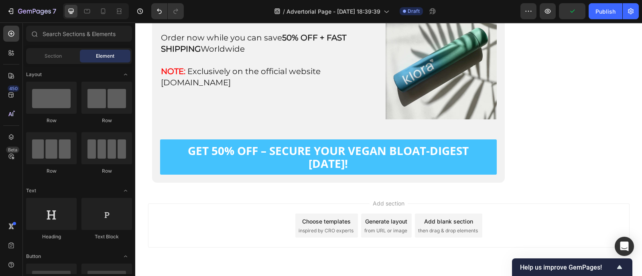
click at [196, 205] on div "Add section Choose templates inspired by CRO experts Generate layout from URL o…" at bounding box center [388, 226] width 481 height 44
click at [372, 227] on div "Add section Choose templates inspired by CRO experts Generate layout from URL o…" at bounding box center [388, 237] width 507 height 99
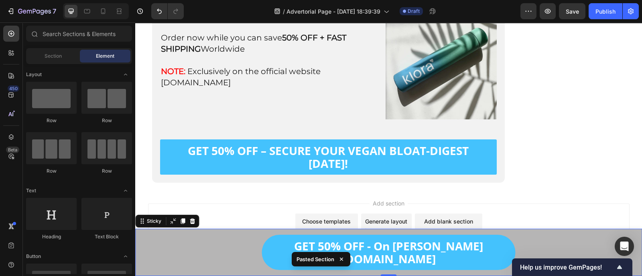
click at [383, 217] on div "Generate layout" at bounding box center [386, 221] width 42 height 8
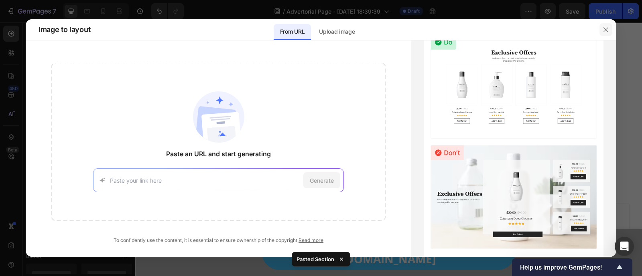
click at [604, 29] on icon "button" at bounding box center [605, 29] width 6 height 6
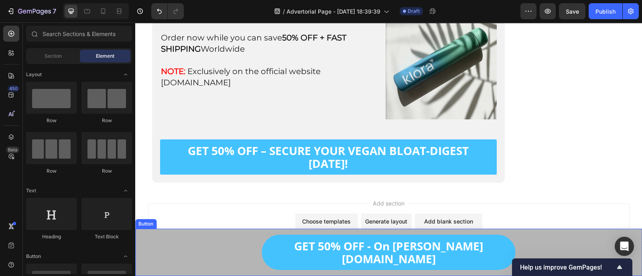
click at [399, 266] on link "GET 50% OFF - On Bron-jacobs.com" at bounding box center [388, 252] width 253 height 35
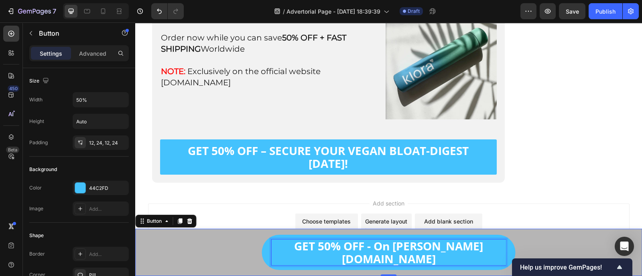
click at [389, 257] on p "GET 50% OFF - On Bron-jacobs.com" at bounding box center [388, 253] width 234 height 26
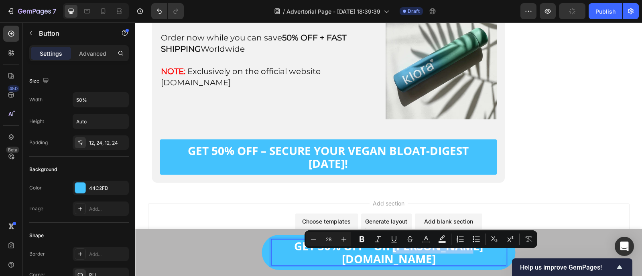
drag, startPoint x: 389, startPoint y: 257, endPoint x: 454, endPoint y: 263, distance: 64.8
click at [454, 263] on p "GET 50% OFF - On Bron-jacobs.com" at bounding box center [388, 253] width 234 height 26
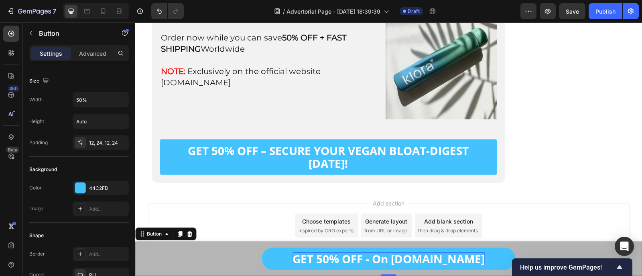
click at [271, 256] on link "GET 50% OFF - On GetKalora.com" at bounding box center [388, 259] width 253 height 22
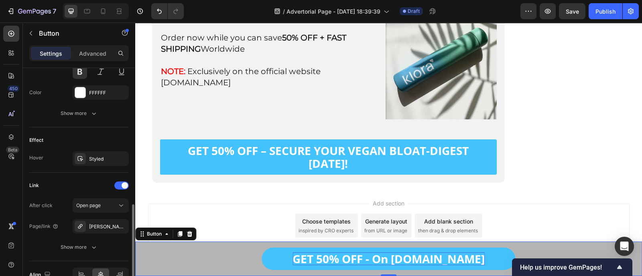
scroll to position [371, 0]
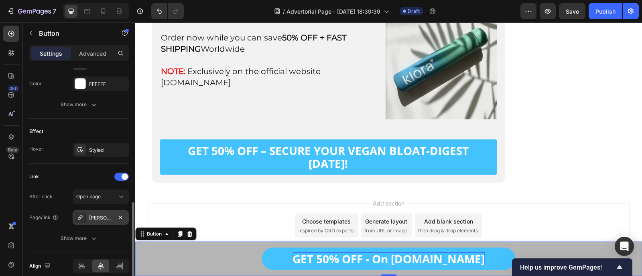
click at [94, 221] on div "Bron-jacobs%E2%84%A2-skin-pro-with-copper-grounding-allround-barefoot-shoes-1" at bounding box center [101, 218] width 56 height 14
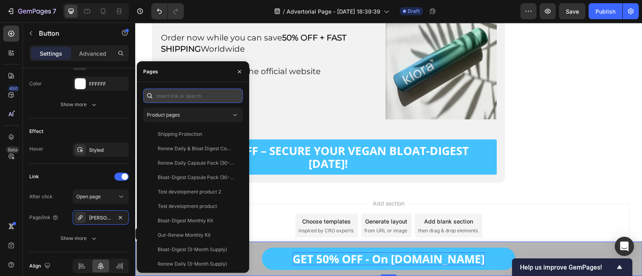
click at [190, 97] on input "text" at bounding box center [192, 96] width 99 height 14
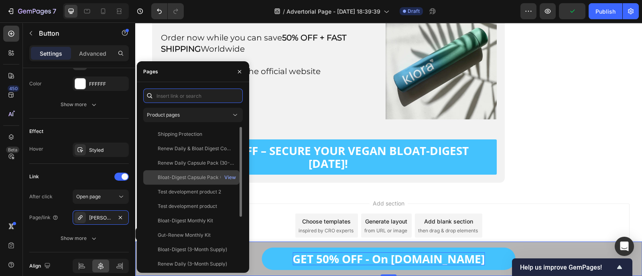
paste input "https://getklora.com/products/vegan-bloat-digest"
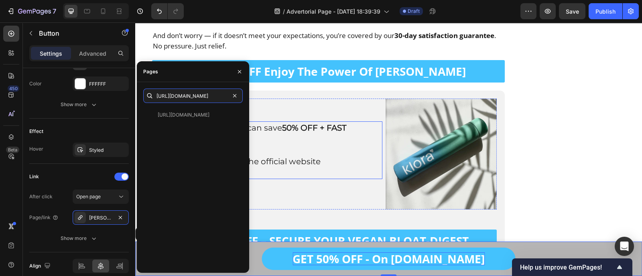
scroll to position [10724, 0]
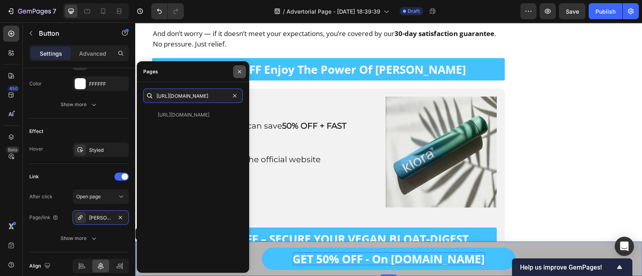
type input "https://getklora.com/products/vegan-bloat-digest"
click at [241, 69] on icon "button" at bounding box center [239, 72] width 6 height 6
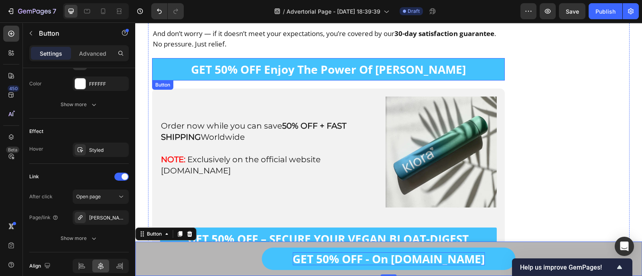
click at [196, 58] on link "GET 50% OFF Enjoy The Power Of Bron Jacob" at bounding box center [328, 69] width 353 height 22
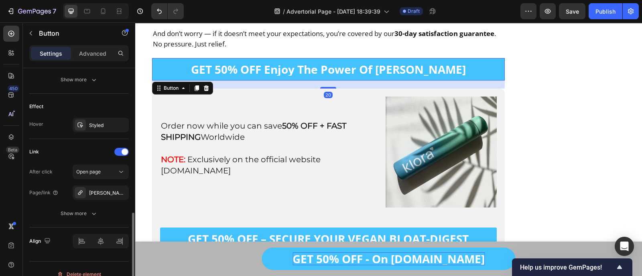
scroll to position [397, 0]
click at [102, 189] on div "Bron-jacobs%E2%84%A2-skin-pro-with-copper-grounding-allround-barefoot-shoes-1" at bounding box center [100, 192] width 23 height 7
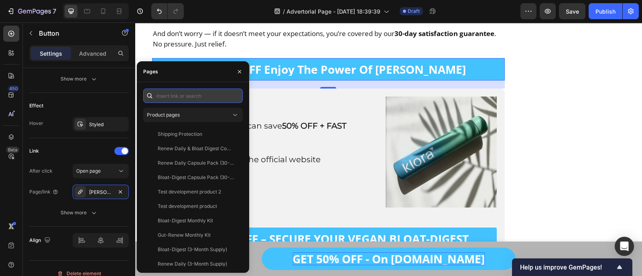
paste input "https://getklora.com/products/vegan-bloat-digest"
click at [183, 99] on input "text" at bounding box center [192, 96] width 99 height 14
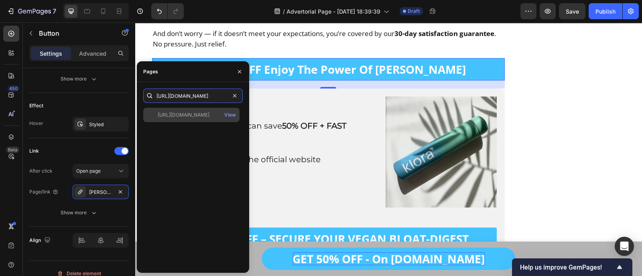
type input "https://getklora.com/products/vegan-bloat-digest"
drag, startPoint x: 190, startPoint y: 114, endPoint x: 153, endPoint y: 89, distance: 44.7
click at [190, 114] on div "https://getklora.com/products/vegan-bloat-digest" at bounding box center [184, 114] width 52 height 7
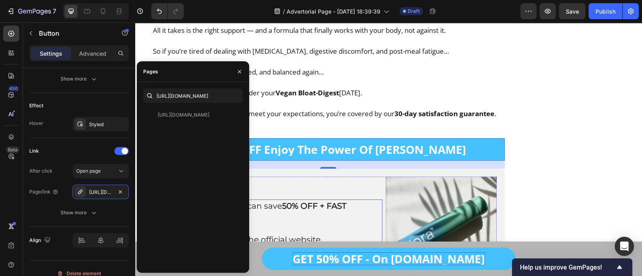
scroll to position [10637, 0]
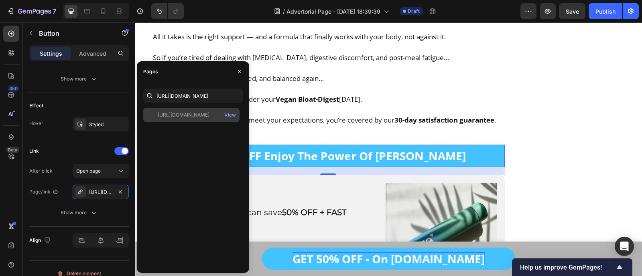
click at [209, 117] on div "https://getklora.com/products/vegan-bloat-digest" at bounding box center [184, 114] width 52 height 7
drag, startPoint x: 192, startPoint y: 117, endPoint x: 201, endPoint y: 80, distance: 38.4
click at [192, 117] on div "https://getklora.com/products/vegan-bloat-digest" at bounding box center [184, 114] width 52 height 7
click at [339, 115] on p "And don’t worry — if it doesn’t meet your expectations, you’re covered by our 3…" at bounding box center [328, 125] width 351 height 21
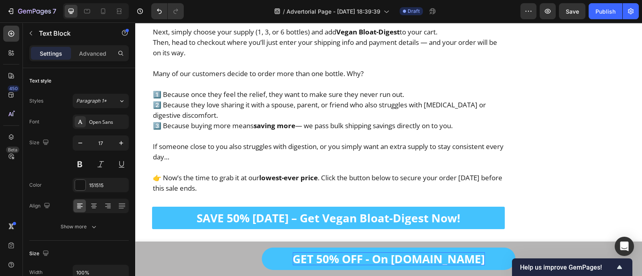
scroll to position [9430, 0]
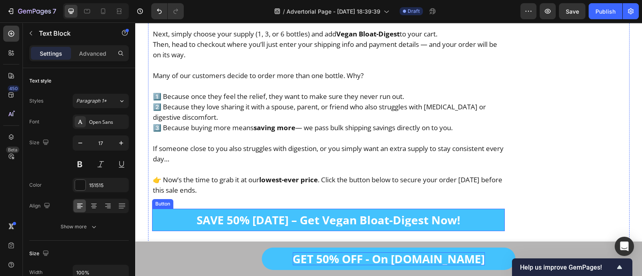
click at [168, 209] on link "SAVE 50% TODAY – Get Vegan Bloat-Digest Now!" at bounding box center [328, 220] width 353 height 22
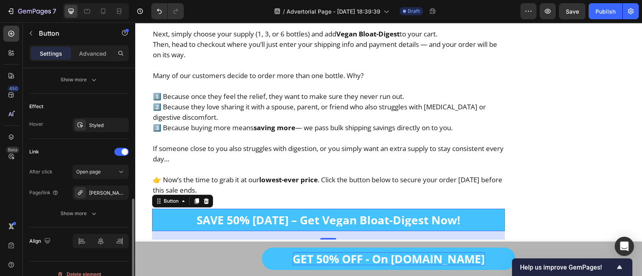
scroll to position [405, 0]
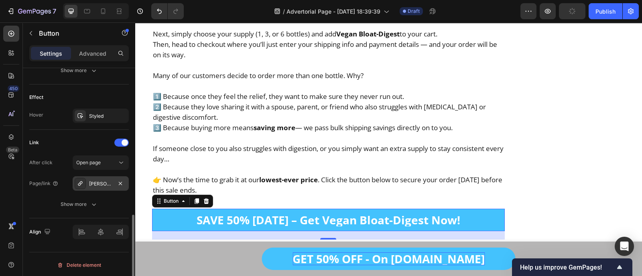
click at [91, 185] on div "Bron-jacobs%E2%84%A2-skin-pro-with-copper-grounding-allround-barefoot-shoes-1" at bounding box center [100, 183] width 23 height 7
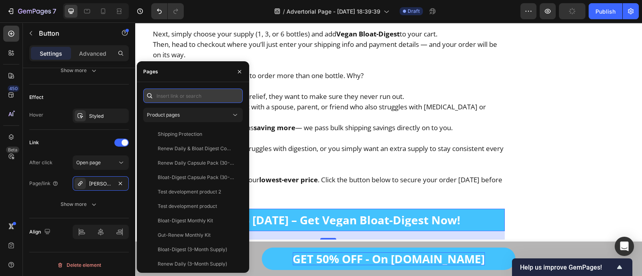
click at [186, 93] on input "text" at bounding box center [192, 96] width 99 height 14
paste input "https://getklora.com/products/vegan-bloat-digest"
type input "https://getklora.com/products/vegan-bloat-digest"
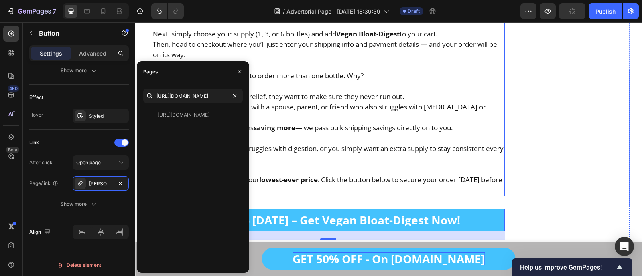
click at [298, 133] on p at bounding box center [328, 138] width 351 height 10
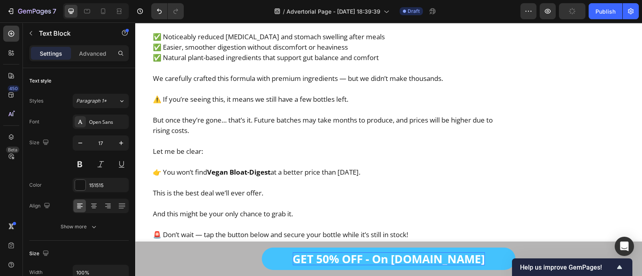
scroll to position [8523, 0]
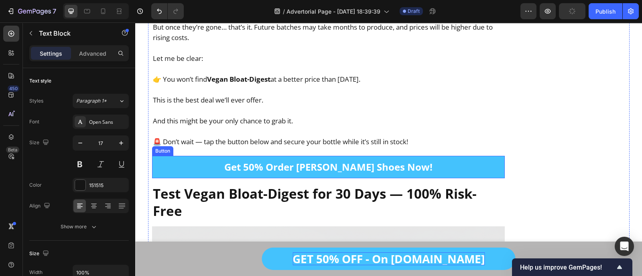
click at [187, 156] on button "Get 50% Order Bron Jacobs Shoes Now!" at bounding box center [328, 167] width 353 height 22
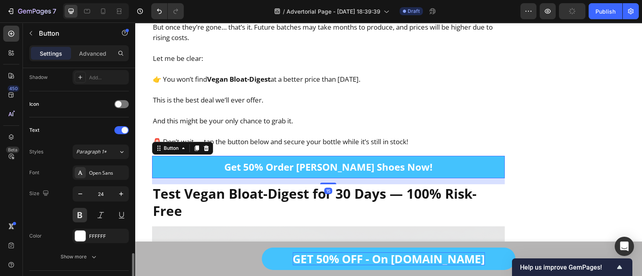
scroll to position [342, 0]
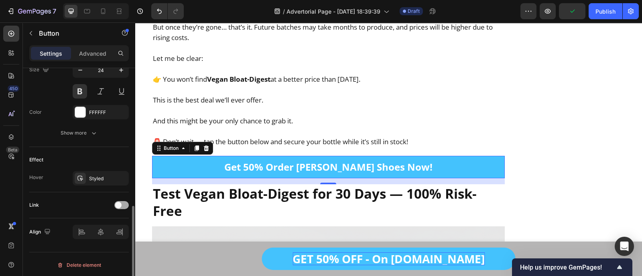
click at [126, 202] on div at bounding box center [121, 205] width 14 height 8
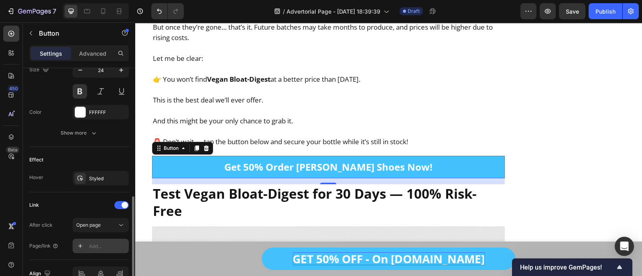
click at [101, 243] on div "Add..." at bounding box center [108, 246] width 38 height 7
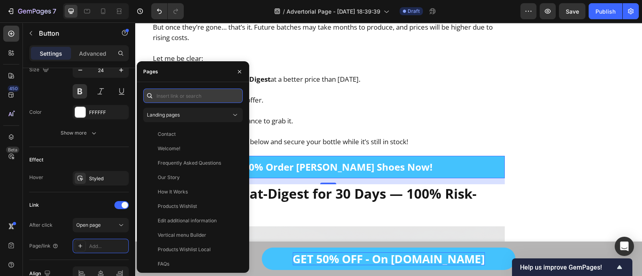
click at [205, 91] on input "text" at bounding box center [192, 96] width 99 height 14
paste input "https://getklora.com/products/vegan-bloat-digest"
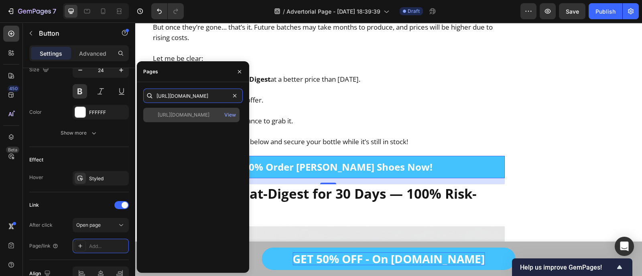
type input "https://getklora.com/products/vegan-bloat-digest"
click at [195, 114] on div "https://getklora.com/products/vegan-bloat-digest" at bounding box center [184, 114] width 52 height 7
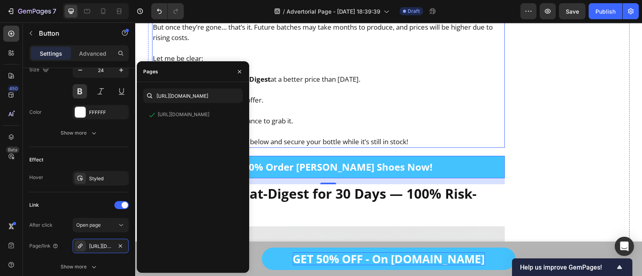
click at [398, 105] on p "And this might be your only chance to grab it." at bounding box center [328, 115] width 351 height 21
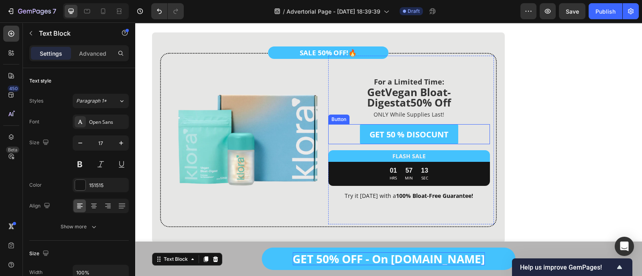
scroll to position [8011, 0]
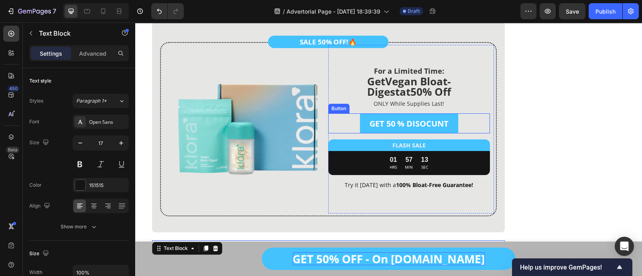
click at [360, 113] on link "GET 50 % DISOCUNT" at bounding box center [409, 123] width 98 height 20
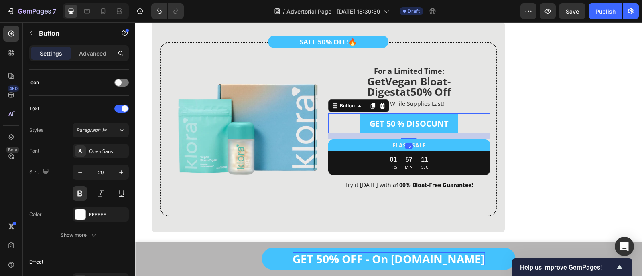
scroll to position [405, 0]
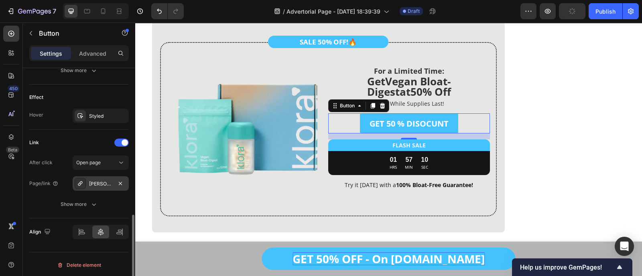
click at [102, 182] on div "Bron-jacobs%E2%84%A2-skin-pro-with-copper-grounding-allround-barefoot-shoes-1" at bounding box center [100, 183] width 23 height 7
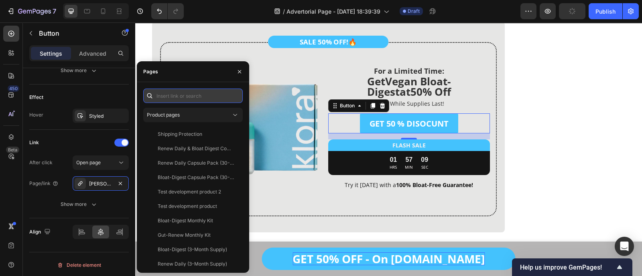
click at [211, 97] on input "text" at bounding box center [192, 96] width 99 height 14
paste input "https://getklora.com/products/vegan-bloat-digest"
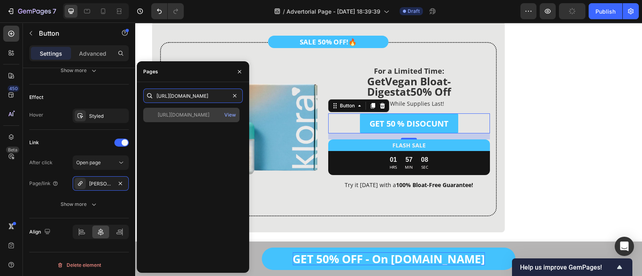
type input "https://getklora.com/products/vegan-bloat-digest"
click at [189, 114] on div "https://getklora.com/products/vegan-bloat-digest" at bounding box center [184, 114] width 52 height 7
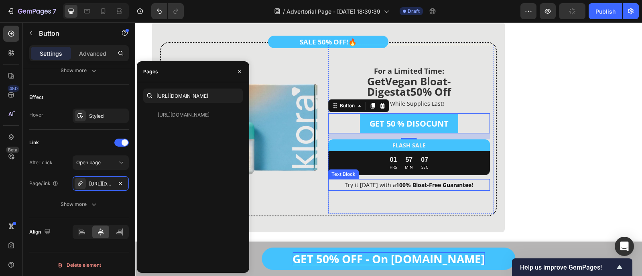
click at [387, 180] on p "Try it today with a 100% Bloat-Free Guarantee!" at bounding box center [409, 185] width 160 height 10
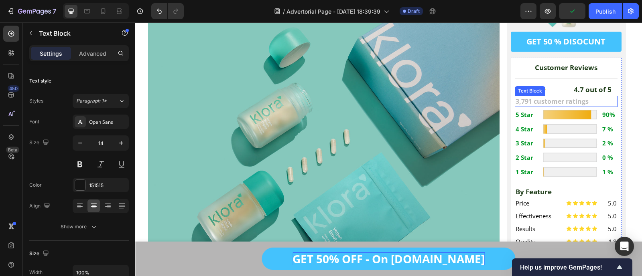
scroll to position [149, 0]
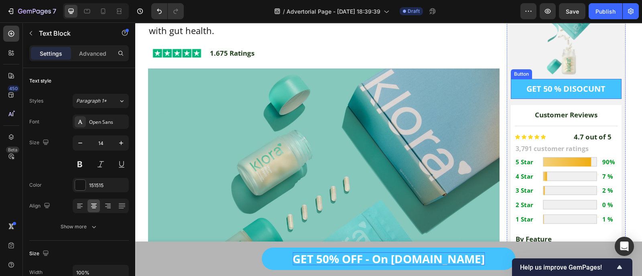
click at [513, 85] on link "GET 50 % DISOCUNT" at bounding box center [566, 89] width 111 height 20
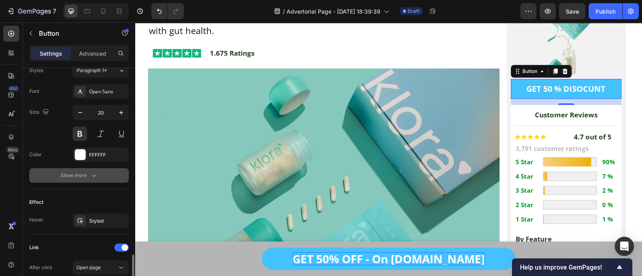
scroll to position [405, 0]
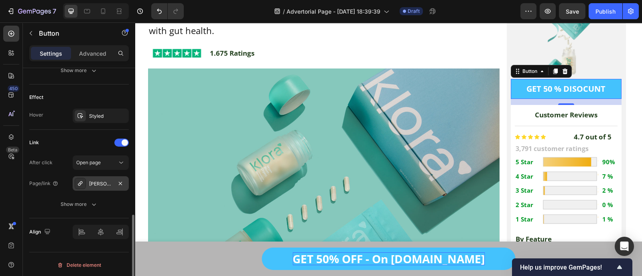
click at [98, 180] on div "Bron-jacobs%E2%84%A2-skin-pro-with-copper-grounding-allround-barefoot-shoes-1" at bounding box center [100, 183] width 23 height 7
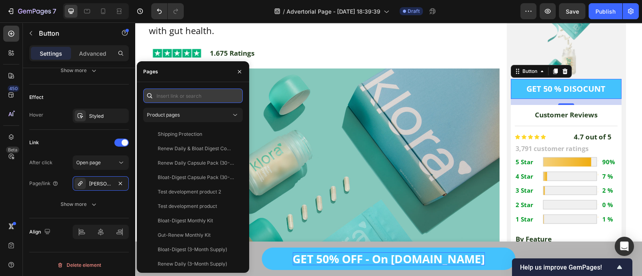
paste input "https://getklora.com/products/vegan-bloat-digest"
click at [199, 103] on input "text" at bounding box center [192, 96] width 99 height 14
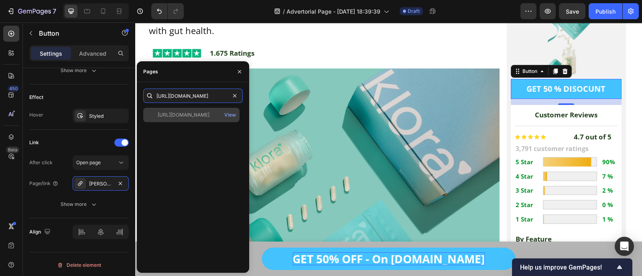
type input "https://getklora.com/products/vegan-bloat-digest"
drag, startPoint x: 211, startPoint y: 113, endPoint x: 409, endPoint y: 92, distance: 200.0
click at [209, 113] on div "https://getklora.com/products/vegan-bloat-digest" at bounding box center [184, 114] width 52 height 7
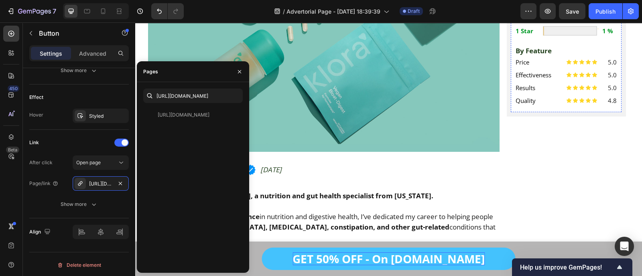
scroll to position [369, 0]
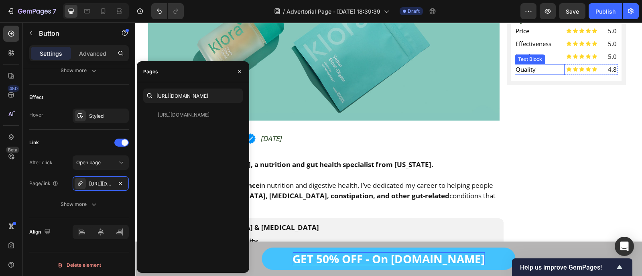
click at [525, 70] on span "Quality" at bounding box center [525, 69] width 20 height 8
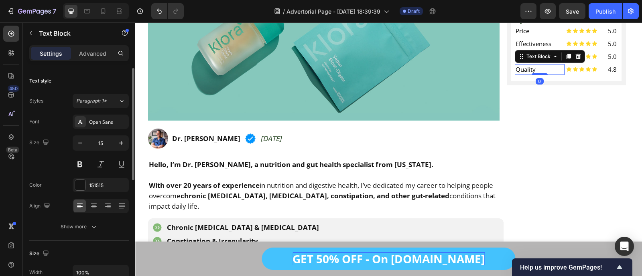
click at [525, 70] on span "Quality" at bounding box center [525, 69] width 20 height 8
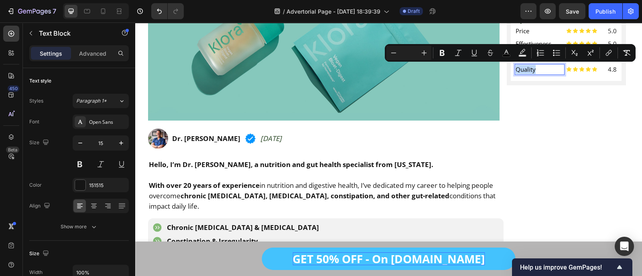
click at [525, 70] on span "Quality" at bounding box center [525, 69] width 20 height 8
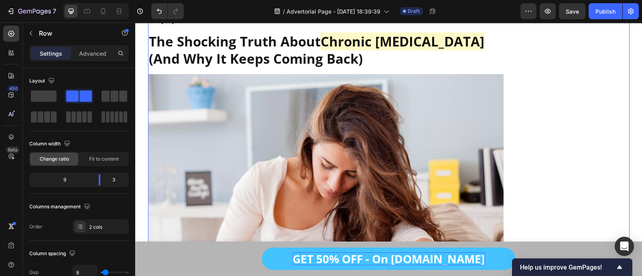
scroll to position [683, 0]
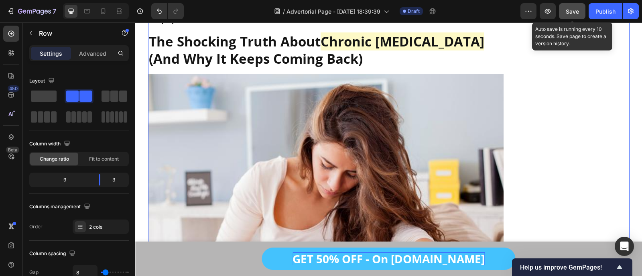
drag, startPoint x: 575, startPoint y: 16, endPoint x: 248, endPoint y: 19, distance: 327.7
click at [575, 16] on button "Save" at bounding box center [572, 11] width 26 height 16
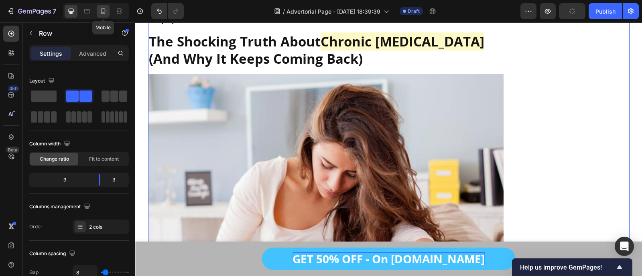
drag, startPoint x: 106, startPoint y: 6, endPoint x: 150, endPoint y: 57, distance: 66.2
click at [106, 6] on div at bounding box center [103, 11] width 13 height 13
type input "0"
type input "100%"
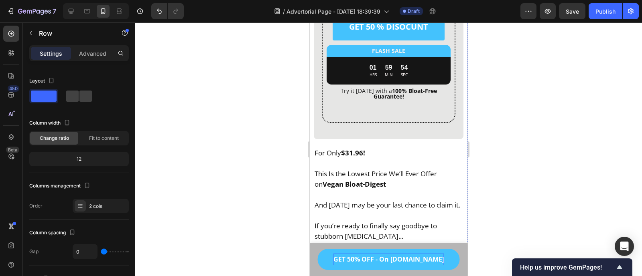
scroll to position [8638, 0]
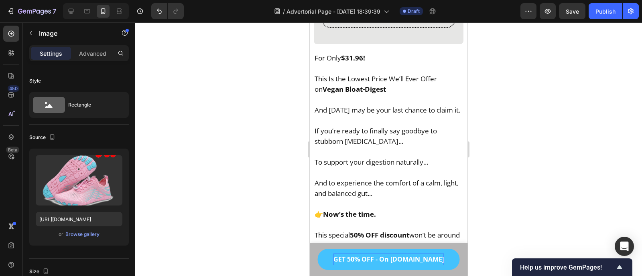
scroll to position [8715, 0]
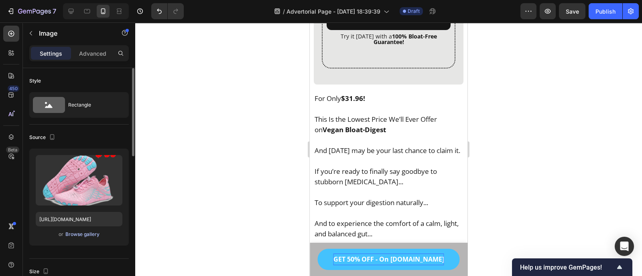
click at [83, 233] on div "Browse gallery" at bounding box center [82, 234] width 34 height 7
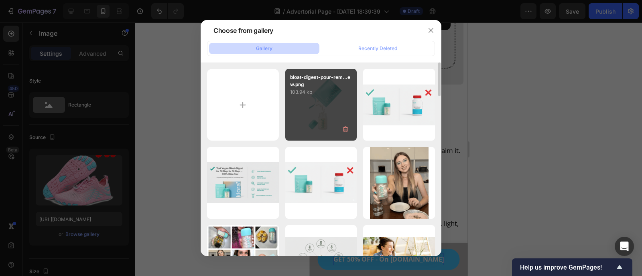
click at [318, 110] on div "bloat-digest-pour-rem...ew.png 103.94 kb" at bounding box center [321, 105] width 72 height 72
type input "https://cdn.shopify.com/s/files/1/0600/9949/4066/files/gempages_561369768196572…"
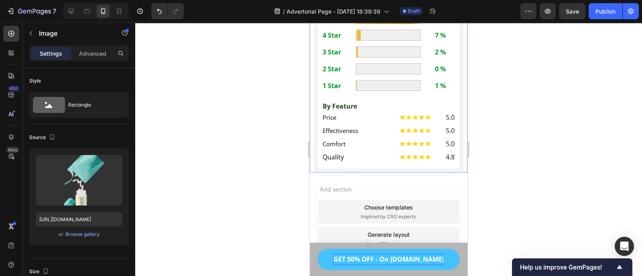
scroll to position [12029, 0]
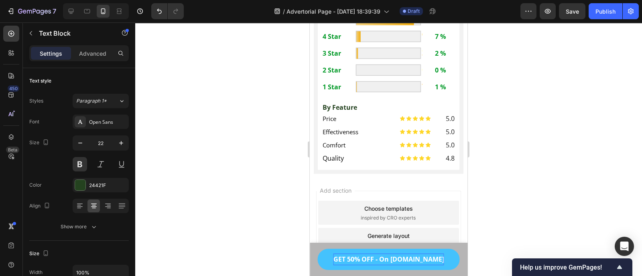
click at [78, 185] on div at bounding box center [80, 185] width 10 height 10
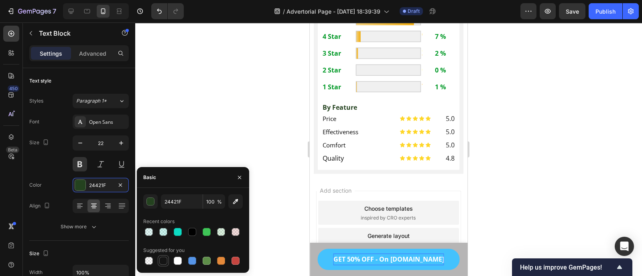
drag, startPoint x: 163, startPoint y: 265, endPoint x: 101, endPoint y: 140, distance: 139.7
click at [163, 265] on div at bounding box center [163, 261] width 10 height 10
type input "151515"
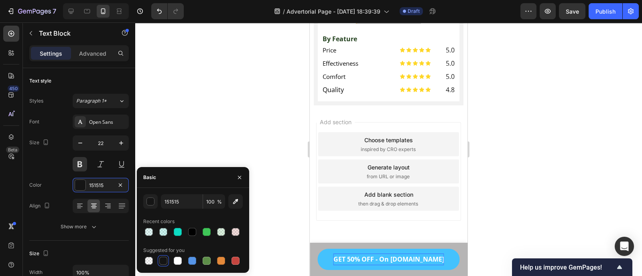
scroll to position [12136, 0]
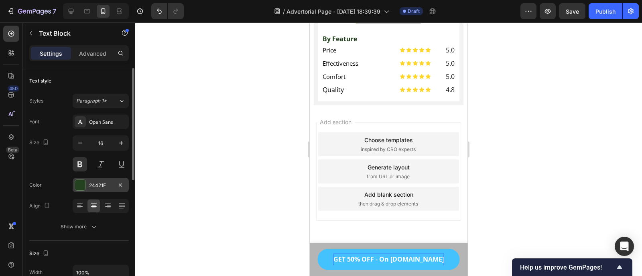
click at [106, 183] on div "24421F" at bounding box center [100, 185] width 23 height 7
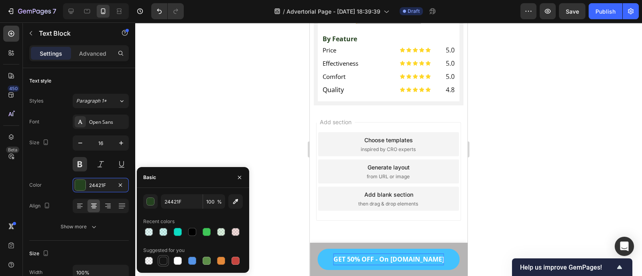
drag, startPoint x: 163, startPoint y: 257, endPoint x: 5, endPoint y: 103, distance: 221.2
click at [163, 257] on div at bounding box center [163, 261] width 8 height 8
type input "151515"
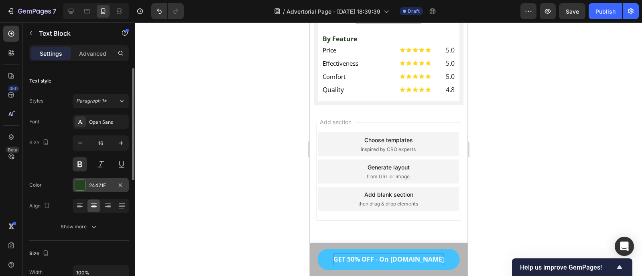
click at [104, 182] on div "24421F" at bounding box center [100, 185] width 23 height 7
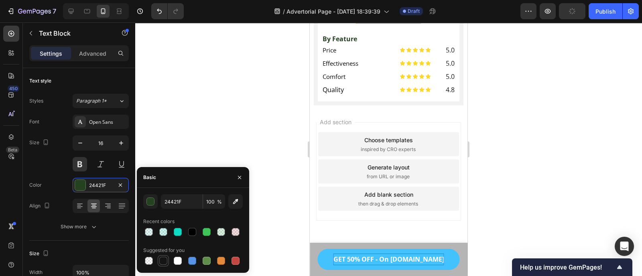
drag, startPoint x: 164, startPoint y: 260, endPoint x: 17, endPoint y: 159, distance: 178.5
click at [164, 260] on div at bounding box center [163, 261] width 8 height 8
type input "151515"
click at [345, 95] on p "Quality" at bounding box center [359, 90] width 75 height 10
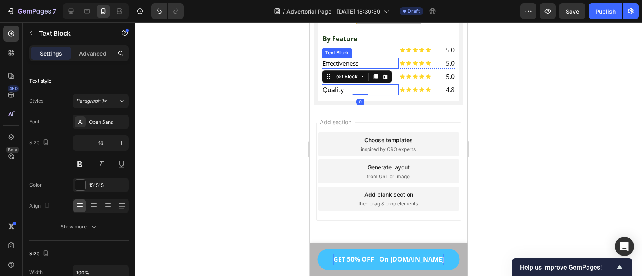
click at [385, 68] on p "Effectiveness" at bounding box center [359, 64] width 75 height 10
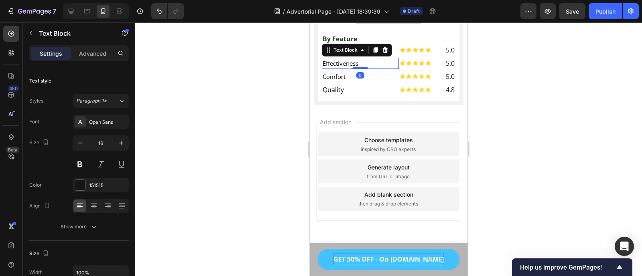
click at [356, 79] on div "0" at bounding box center [360, 75] width 8 height 6
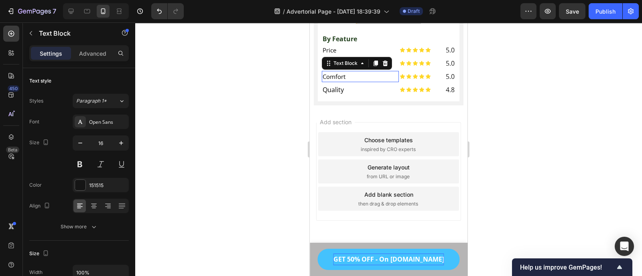
click at [349, 81] on p "Comfort" at bounding box center [359, 77] width 75 height 10
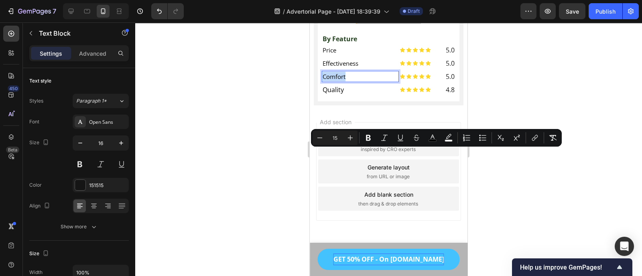
click at [349, 81] on p "Comfort" at bounding box center [359, 77] width 75 height 10
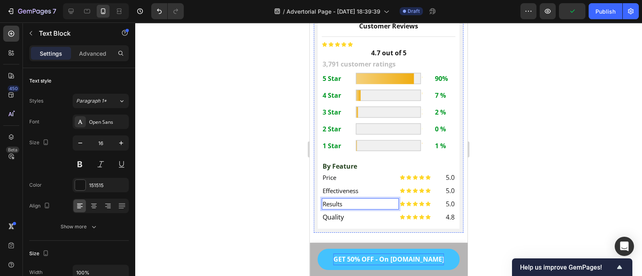
scroll to position [11937, 0]
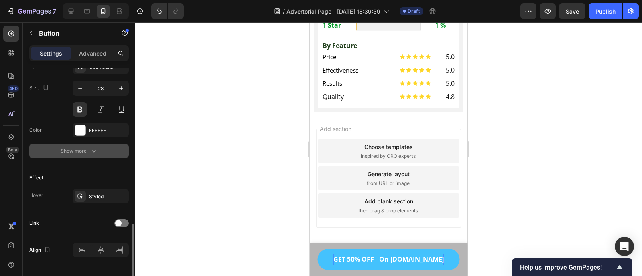
scroll to position [342, 0]
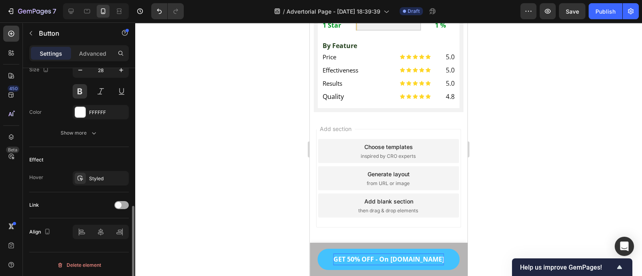
click at [116, 204] on span at bounding box center [118, 205] width 6 height 6
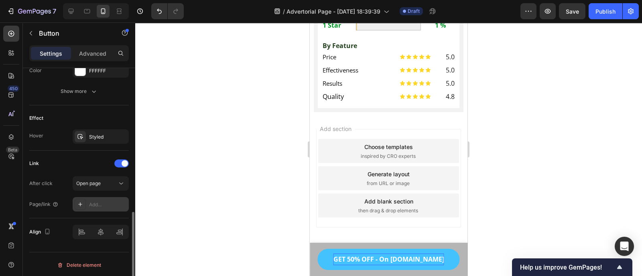
click at [104, 201] on div "Add..." at bounding box center [108, 204] width 38 height 7
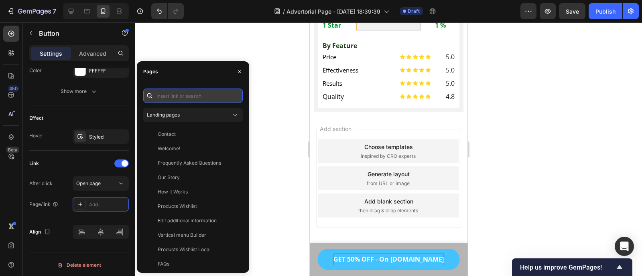
click at [166, 93] on input "text" at bounding box center [192, 96] width 99 height 14
paste input "https://getklora.com/products/vegan-bloat-digest"
type input "https://getklora.com/products/vegan-bloat-digest"
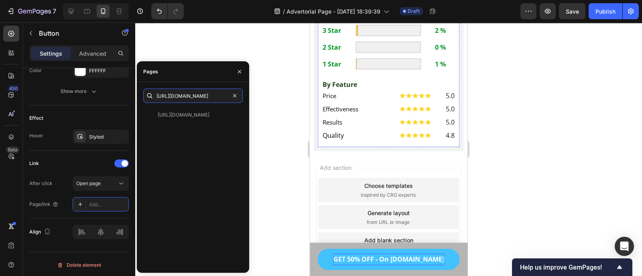
scroll to position [12097, 0]
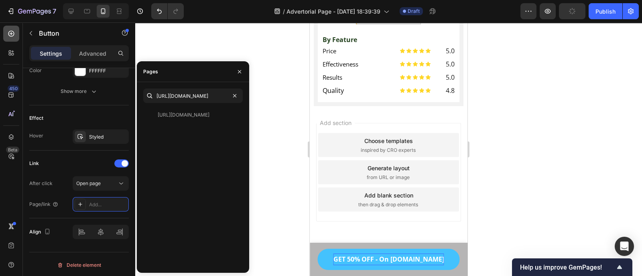
click at [8, 34] on icon at bounding box center [11, 34] width 8 height 8
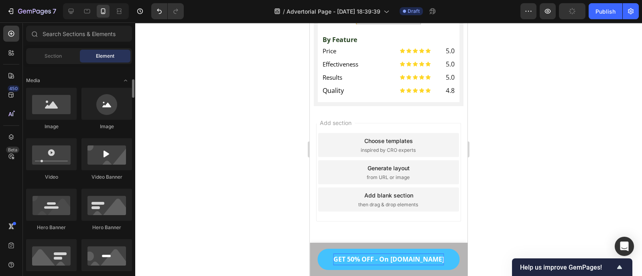
scroll to position [243, 0]
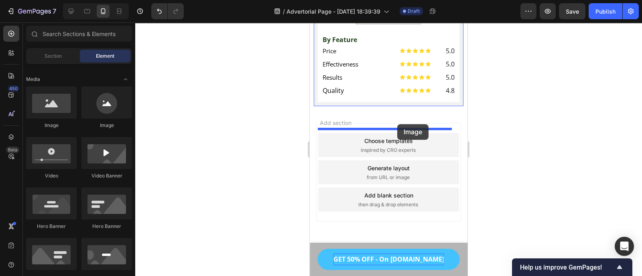
drag, startPoint x: 356, startPoint y: 131, endPoint x: 397, endPoint y: 124, distance: 41.5
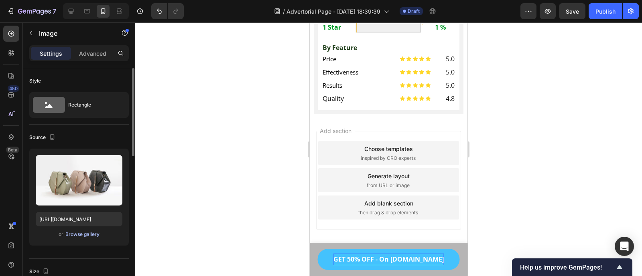
click at [82, 235] on div "Browse gallery" at bounding box center [82, 234] width 34 height 7
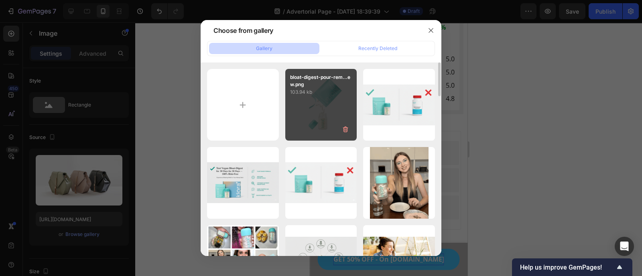
click at [330, 87] on p "bloat-digest-pour-rem...ew.png" at bounding box center [321, 81] width 62 height 14
type input "https://cdn.shopify.com/s/files/1/0600/9949/4066/files/gempages_561369768196572…"
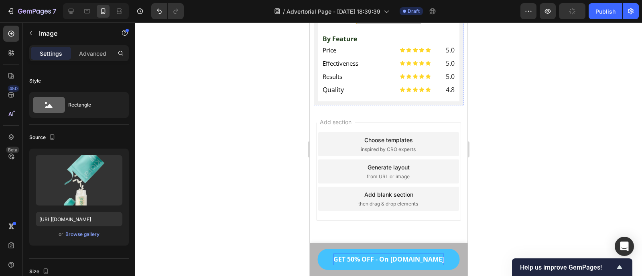
scroll to position [11998, 0]
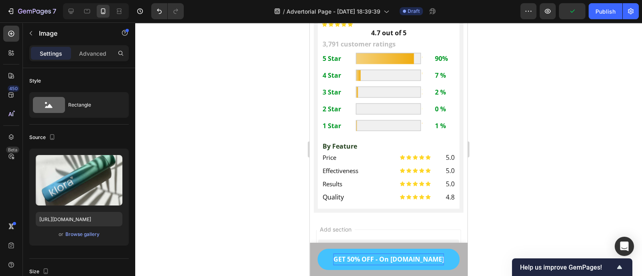
scroll to position [317, 0]
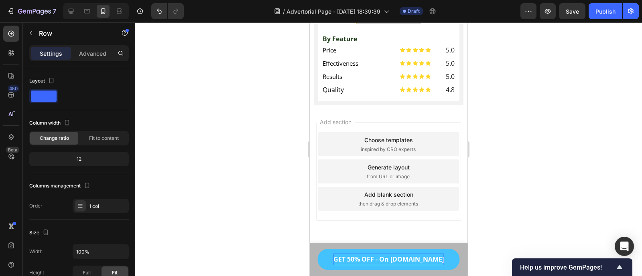
scroll to position [12036, 0]
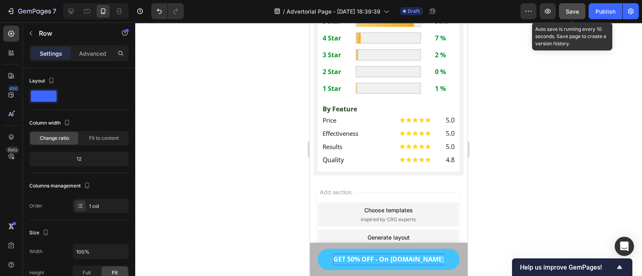
click at [571, 11] on span "Save" at bounding box center [571, 11] width 13 height 7
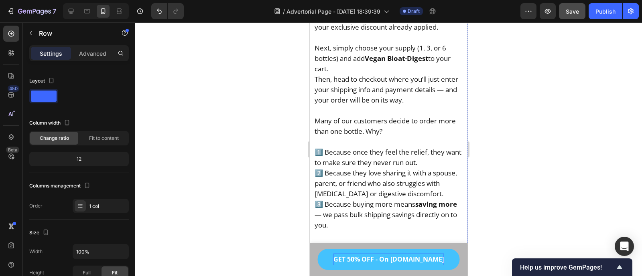
scroll to position [9984, 0]
click at [71, 15] on icon at bounding box center [71, 11] width 8 height 8
type input "1200"
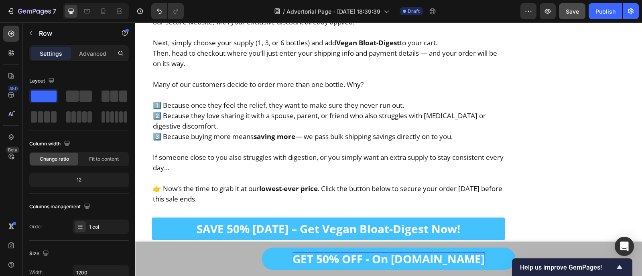
scroll to position [9809, 0]
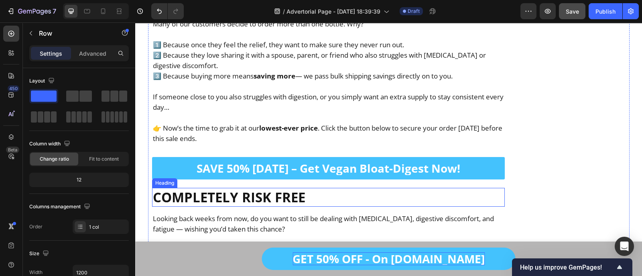
click at [257, 188] on strong "COMPLETELY RISK FREE" at bounding box center [229, 197] width 152 height 18
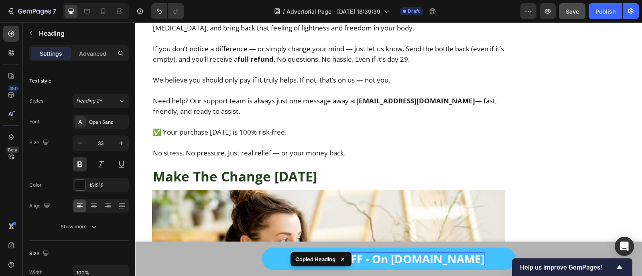
scroll to position [9307, 0]
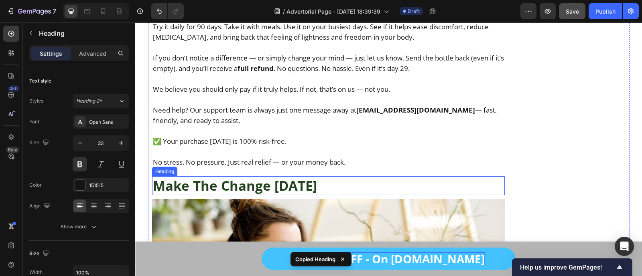
click at [265, 177] on strong "Make The Change Today" at bounding box center [235, 186] width 164 height 18
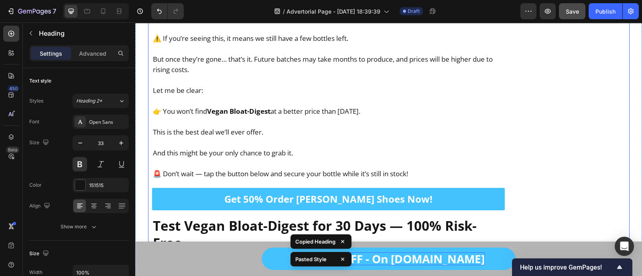
scroll to position [8814, 0]
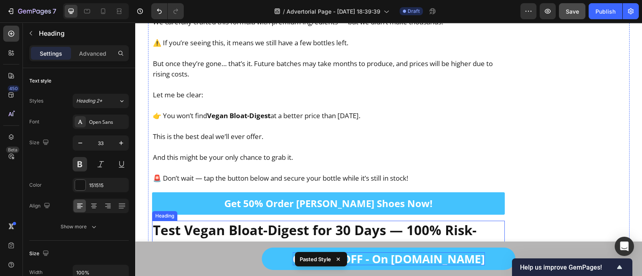
click at [243, 221] on h2 "Test Vegan Bloat-Digest for 30 Days — 100% Risk-Free" at bounding box center [328, 239] width 353 height 36
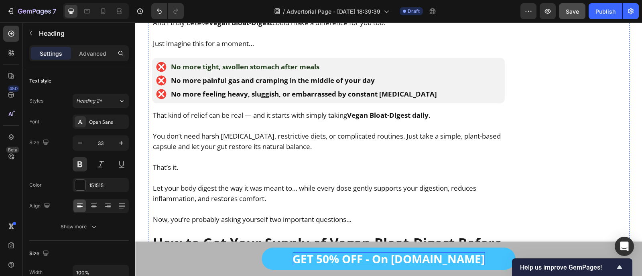
scroll to position [6250, 0]
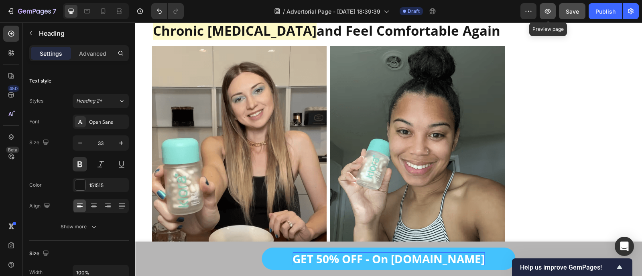
click at [545, 12] on icon "button" at bounding box center [547, 11] width 8 height 8
click at [99, 14] on icon at bounding box center [103, 11] width 8 height 8
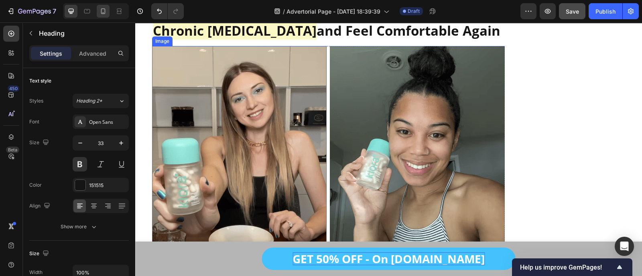
scroll to position [6344, 0]
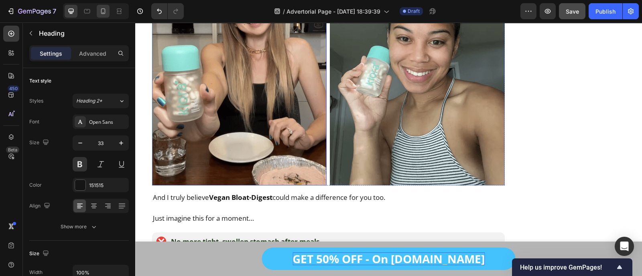
type input "27"
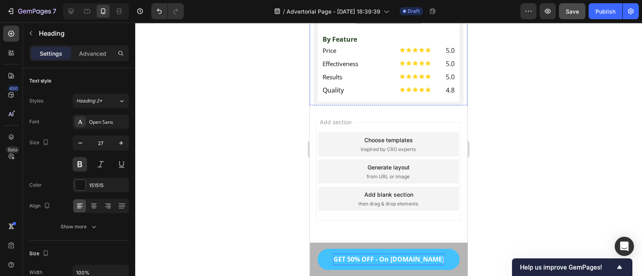
scroll to position [12485, 0]
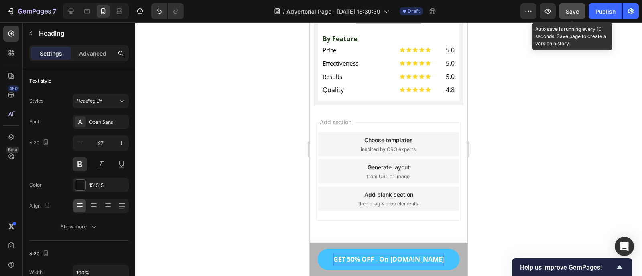
click at [574, 13] on span "Save" at bounding box center [571, 11] width 13 height 7
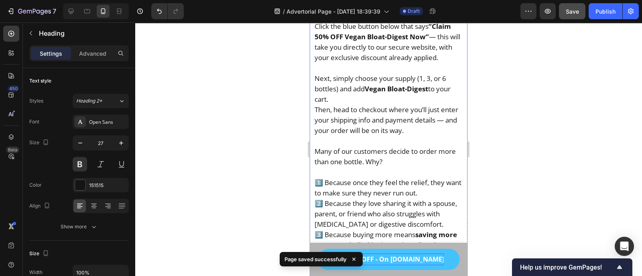
scroll to position [9956, 0]
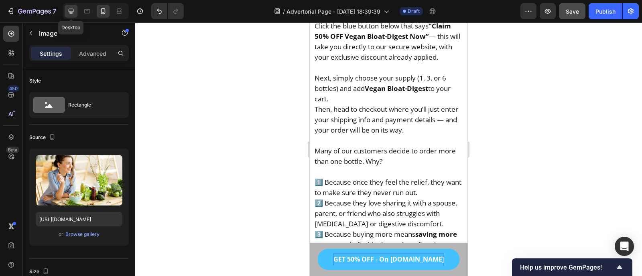
click at [68, 9] on icon at bounding box center [71, 11] width 8 height 8
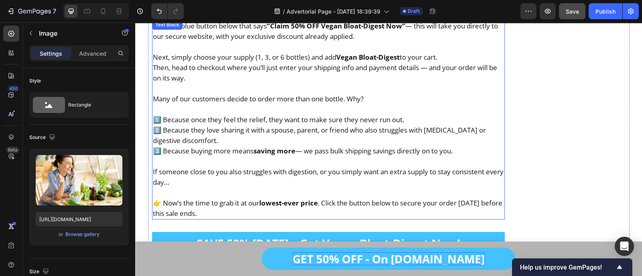
scroll to position [9440, 0]
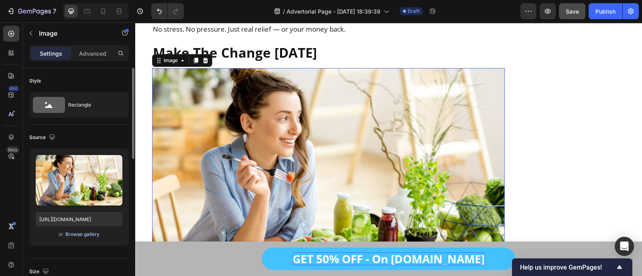
click at [73, 233] on div "Browse gallery" at bounding box center [82, 234] width 34 height 7
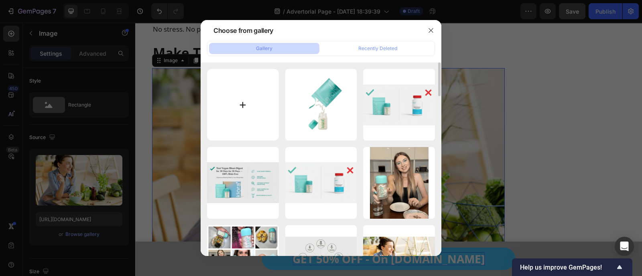
click at [247, 104] on input "file" at bounding box center [243, 105] width 72 height 72
type input "C:\fakepath\young-happy-woman-eating-healthy-salad-sitting-table-with-green-fre…"
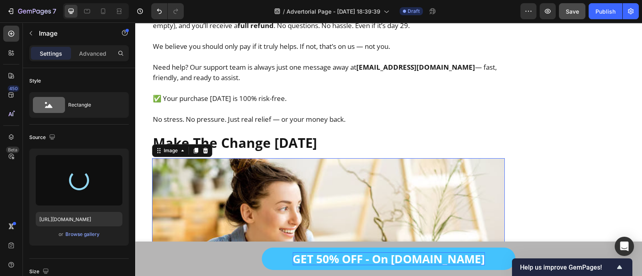
scroll to position [9484, 0]
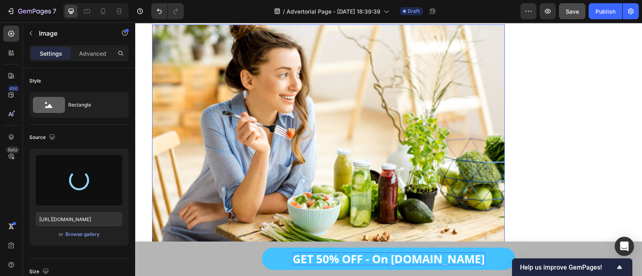
type input "https://cdn.shopify.com/s/files/1/0600/9949/4066/files/gempages_561369768196572…"
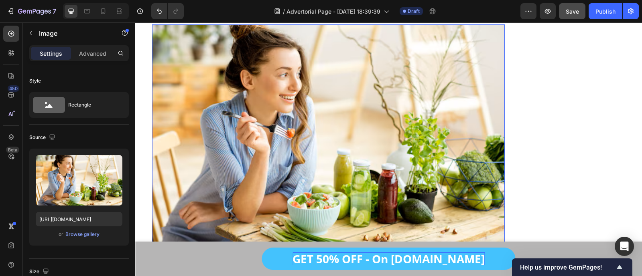
scroll to position [9461, 0]
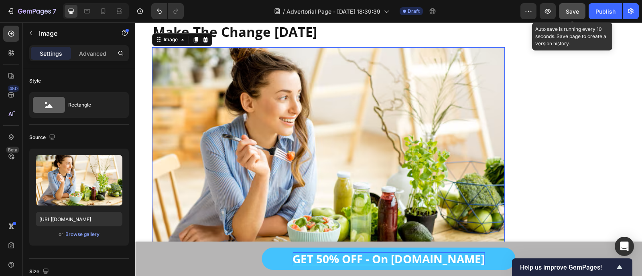
click at [573, 14] on span "Save" at bounding box center [571, 11] width 13 height 7
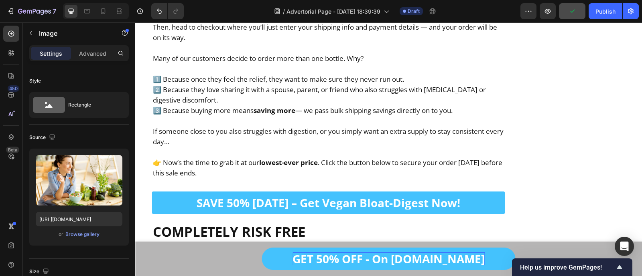
scroll to position [9777, 0]
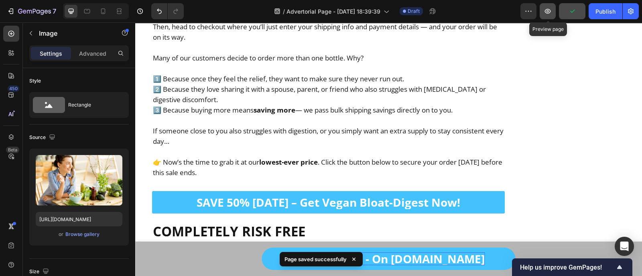
click at [543, 14] on button "button" at bounding box center [547, 11] width 16 height 16
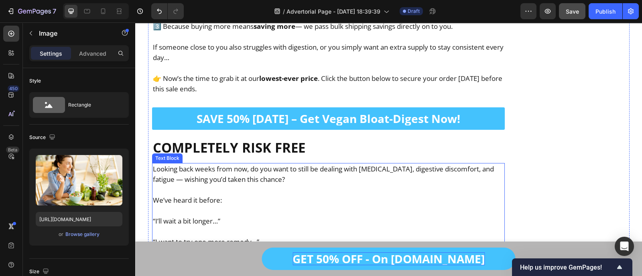
scroll to position [9854, 0]
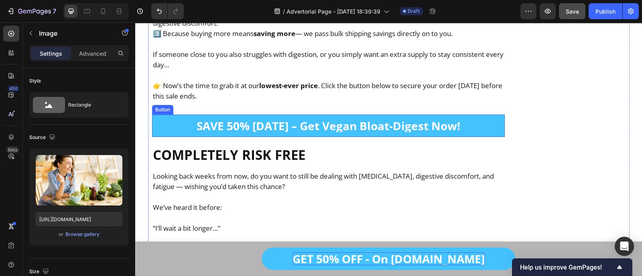
click at [159, 115] on link "SAVE 50% TODAY – Get Vegan Bloat-Digest Now!" at bounding box center [328, 126] width 353 height 22
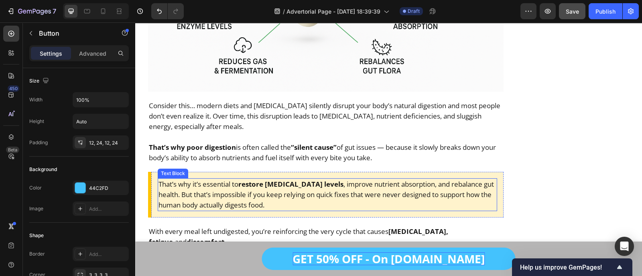
scroll to position [2970, 0]
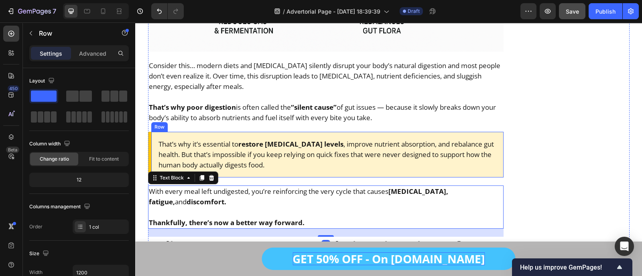
click at [152, 136] on div "That’s why it’s essential to restore digestive enzyme levels , improve nutrient…" at bounding box center [326, 155] width 356 height 46
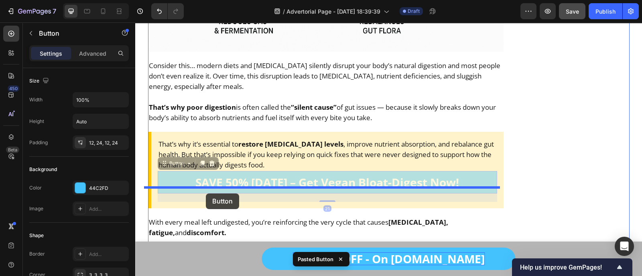
drag, startPoint x: 165, startPoint y: 133, endPoint x: 206, endPoint y: 194, distance: 73.1
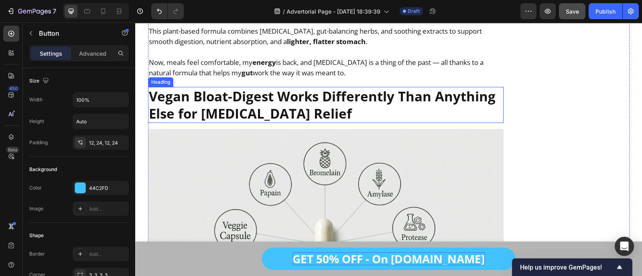
scroll to position [4306, 0]
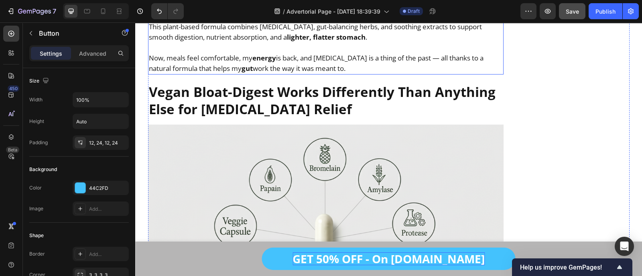
click at [188, 53] on p "Now, meals feel comfortable, my energy is back, and bloating is a thing of the …" at bounding box center [326, 63] width 354 height 21
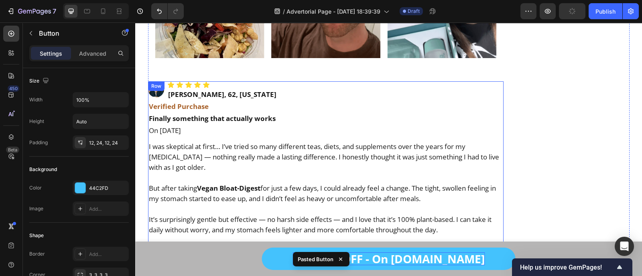
scroll to position [5626, 0]
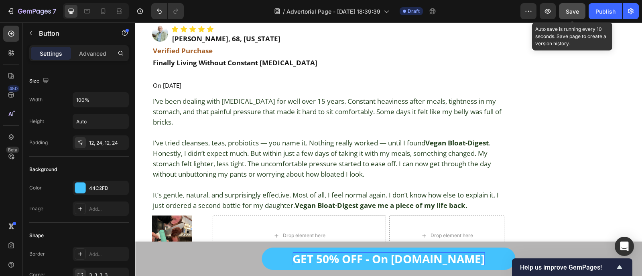
click at [567, 13] on span "Save" at bounding box center [571, 11] width 13 height 7
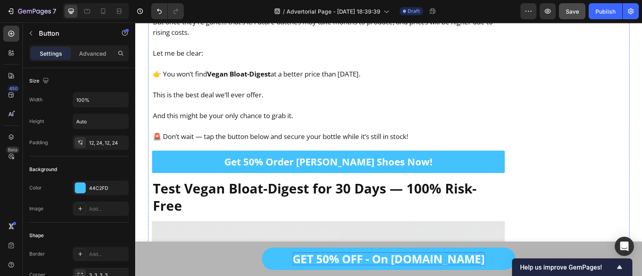
scroll to position [8587, 0]
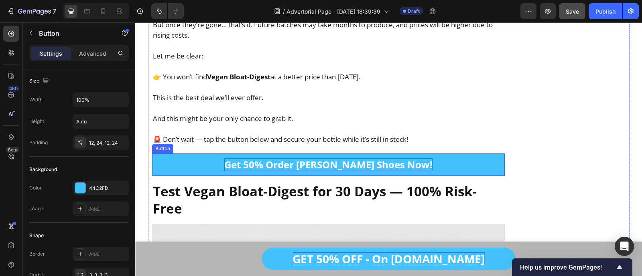
click at [325, 158] on p "Get 50% Order Bron Jacobs Shoes Now!" at bounding box center [328, 164] width 208 height 13
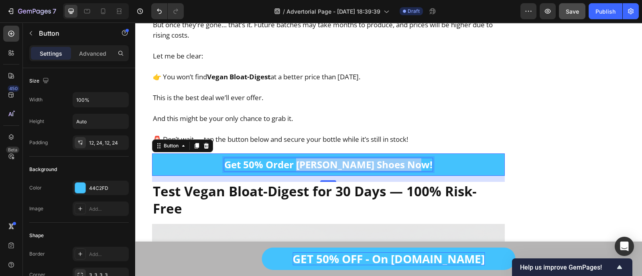
drag, startPoint x: 305, startPoint y: 147, endPoint x: 419, endPoint y: 150, distance: 114.3
click at [419, 154] on link "Get 50% Order Bron Jacobs Shoes Now!" at bounding box center [328, 165] width 353 height 22
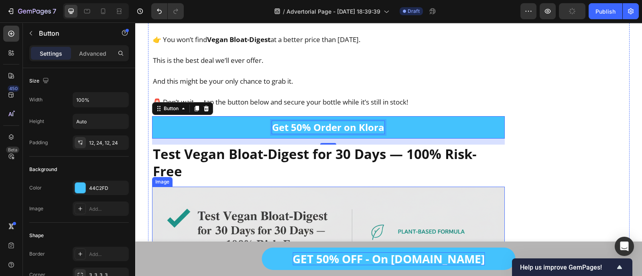
scroll to position [8552, 0]
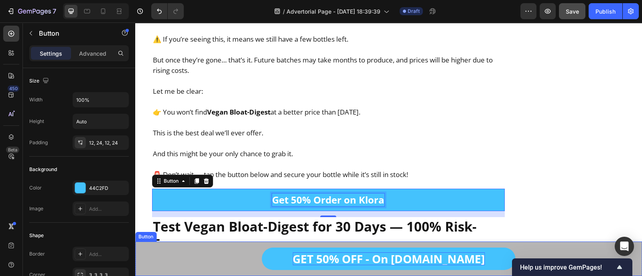
click at [426, 263] on p "GET 50% OFF - On GetKalora.com" at bounding box center [388, 259] width 192 height 13
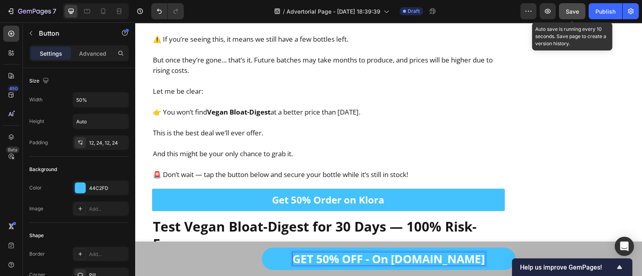
drag, startPoint x: 575, startPoint y: 9, endPoint x: 360, endPoint y: 50, distance: 218.4
click at [575, 9] on span "Save" at bounding box center [571, 11] width 13 height 7
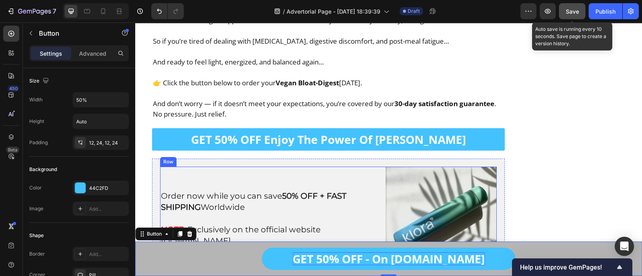
scroll to position [10731, 0]
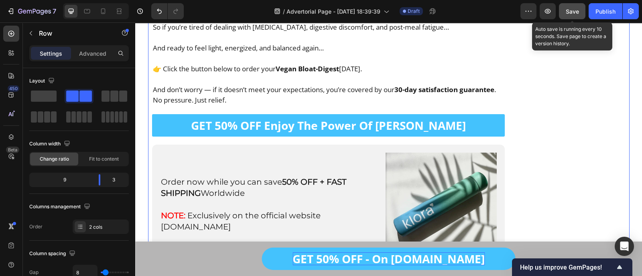
click at [333, 114] on link "GET 50% OFF Enjoy The Power Of Bron Jacob" at bounding box center [328, 125] width 353 height 22
click at [324, 119] on p "GET 50% OFF Enjoy The Power Of Bron Jacob" at bounding box center [328, 125] width 275 height 13
click at [363, 153] on div "Order now while you can save 50% OFF + FAST SHIPPING Worldwide NOTE: Exclusivel…" at bounding box center [271, 208] width 222 height 111
click at [403, 153] on img at bounding box center [440, 208] width 111 height 111
click at [449, 153] on img at bounding box center [440, 208] width 111 height 111
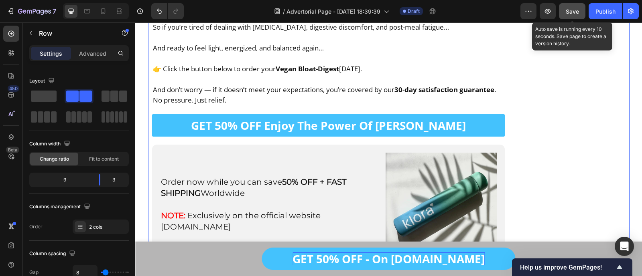
click at [449, 153] on img at bounding box center [440, 208] width 111 height 111
click at [393, 153] on img at bounding box center [440, 208] width 111 height 111
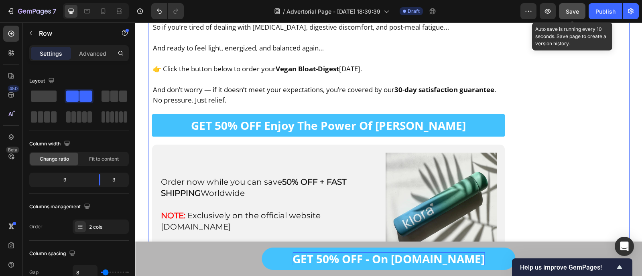
click at [375, 153] on div "Order now while you can save 50% OFF + FAST SHIPPING Worldwide NOTE: Exclusivel…" at bounding box center [271, 208] width 222 height 111
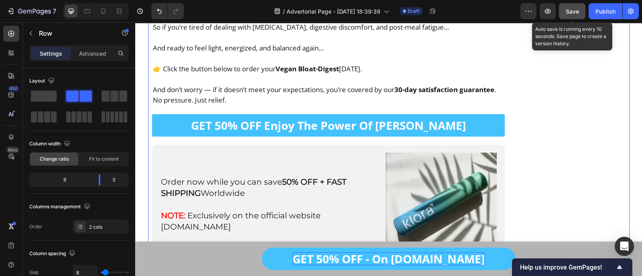
click at [375, 153] on div "Order now while you can save 50% OFF + FAST SHIPPING Worldwide NOTE: Exclusivel…" at bounding box center [271, 208] width 222 height 111
click at [409, 154] on img at bounding box center [440, 208] width 111 height 111
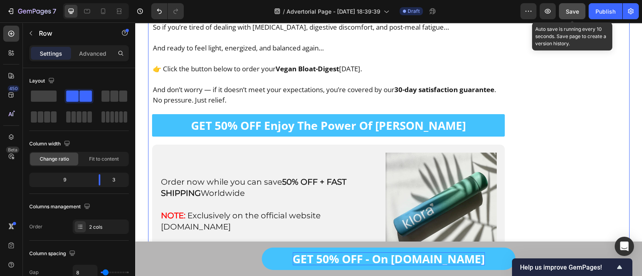
click at [404, 153] on img at bounding box center [440, 208] width 111 height 111
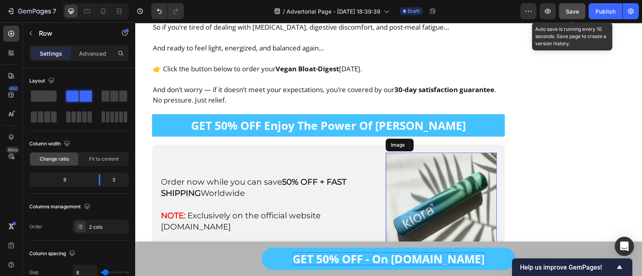
drag, startPoint x: 293, startPoint y: 24, endPoint x: 399, endPoint y: 154, distance: 167.6
click at [405, 153] on img at bounding box center [440, 208] width 111 height 111
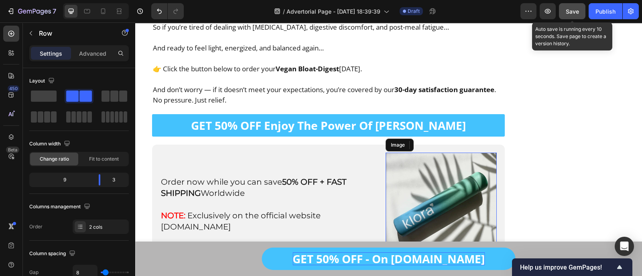
click at [405, 153] on img at bounding box center [440, 208] width 111 height 111
click at [578, 17] on button "Save" at bounding box center [572, 11] width 26 height 16
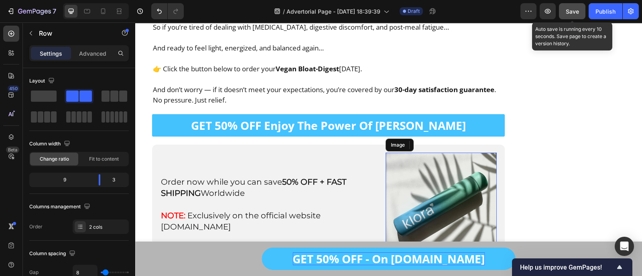
click at [578, 17] on button "Save" at bounding box center [572, 11] width 26 height 16
click at [399, 154] on img at bounding box center [440, 208] width 111 height 111
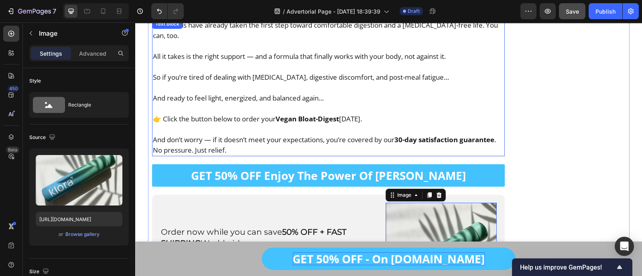
scroll to position [10735, 0]
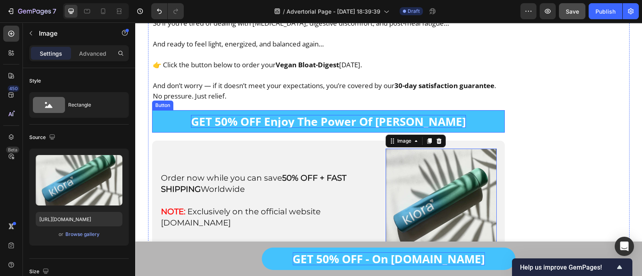
click at [303, 115] on p "GET 50% OFF Enjoy The Power Of Bron Jacob" at bounding box center [328, 121] width 275 height 13
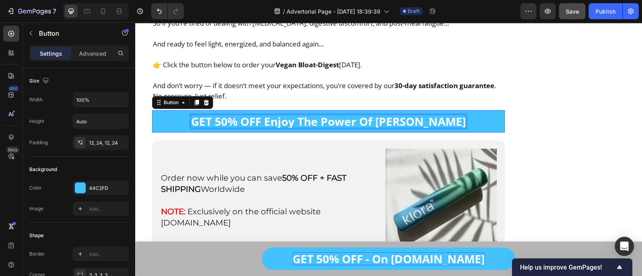
click at [303, 115] on p "GET 50% OFF Enjoy The Power Of Bron Jacob" at bounding box center [328, 121] width 275 height 13
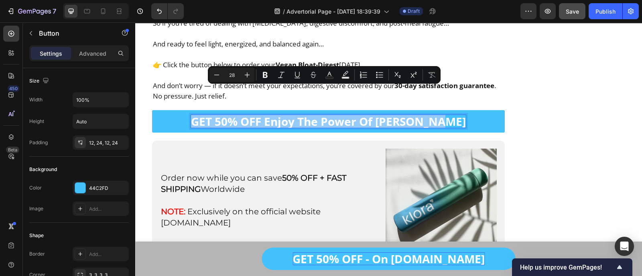
click at [350, 115] on p "GET 50% OFF Enjoy The Power Of Bron Jacob" at bounding box center [328, 121] width 275 height 13
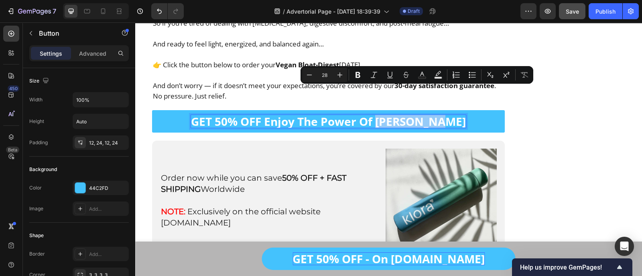
drag, startPoint x: 386, startPoint y: 96, endPoint x: 446, endPoint y: 99, distance: 60.6
click at [446, 115] on p "GET 50% OFF Enjoy The Power Of Bron Jacob" at bounding box center [328, 121] width 275 height 13
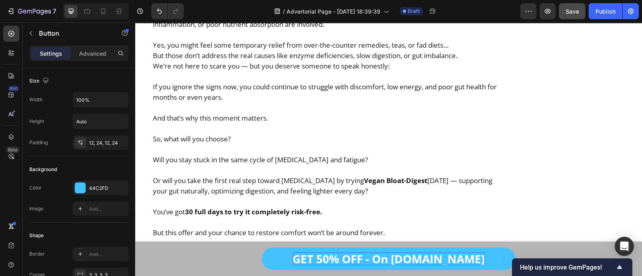
scroll to position [9885, 0]
